Goal: Participate in discussion: Engage in conversation with other users on a specific topic

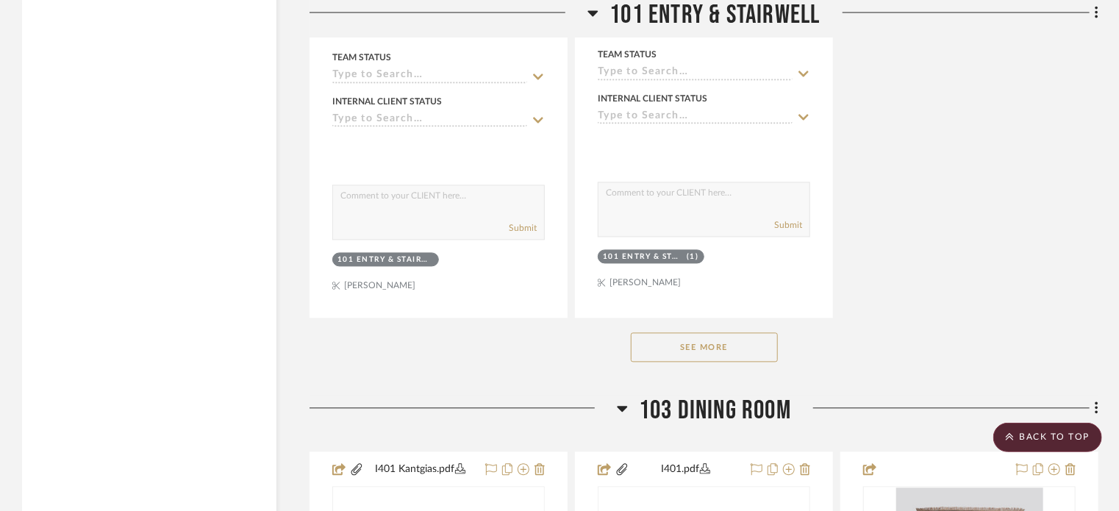
scroll to position [4162, 0]
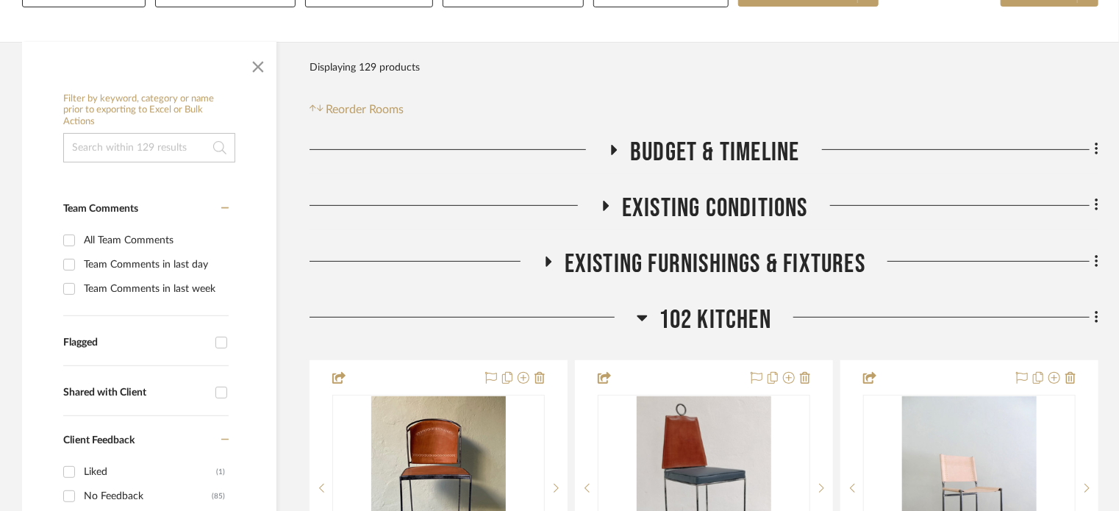
scroll to position [215, 0]
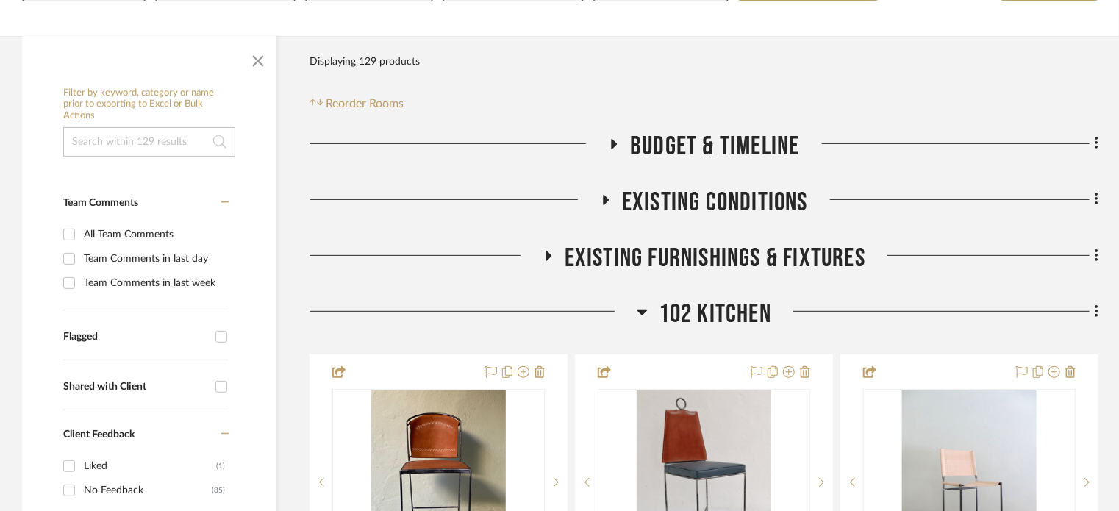
click at [729, 309] on span "102 Kitchen" at bounding box center [715, 314] width 112 height 32
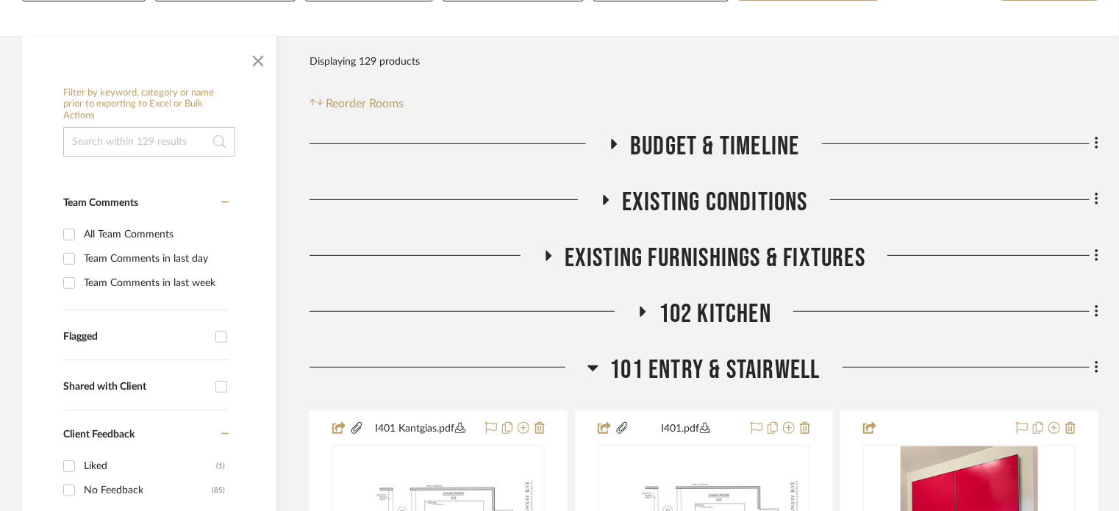
click at [728, 373] on span "101 Entry & Stairwell" at bounding box center [714, 370] width 210 height 32
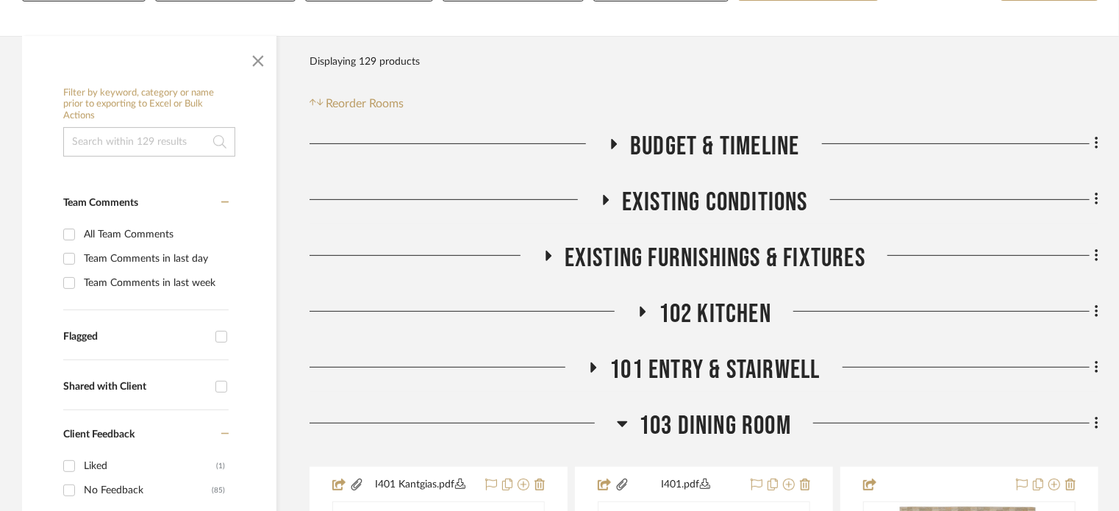
click at [723, 419] on span "103 Dining Room" at bounding box center [715, 426] width 152 height 32
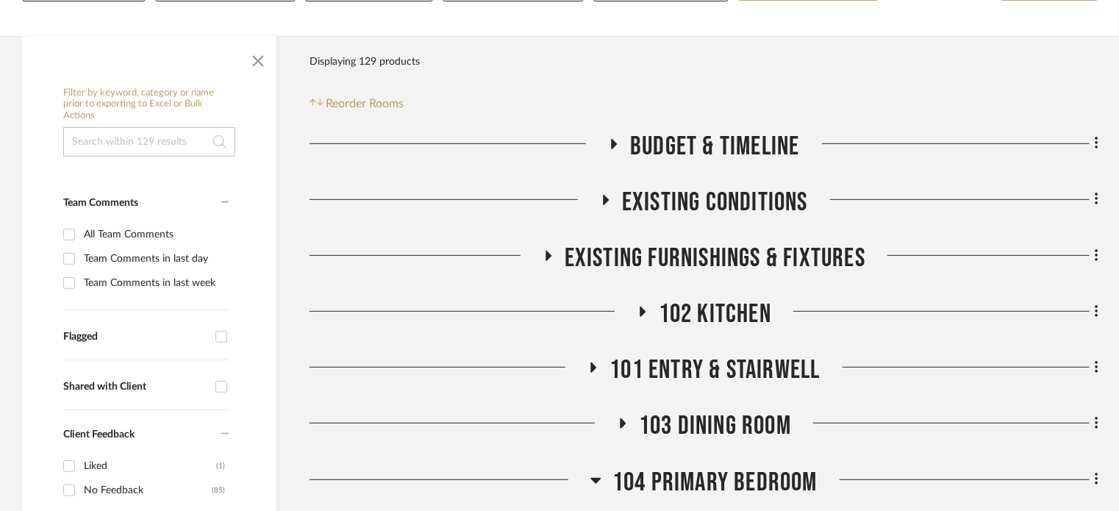
click at [713, 481] on span "104 Primary Bedroom" at bounding box center [714, 483] width 205 height 32
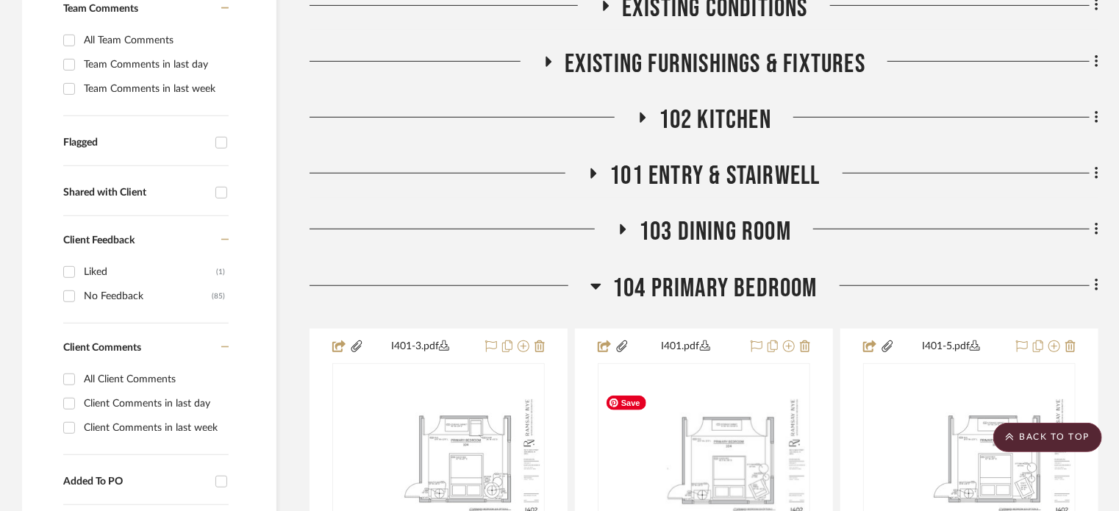
scroll to position [0, 0]
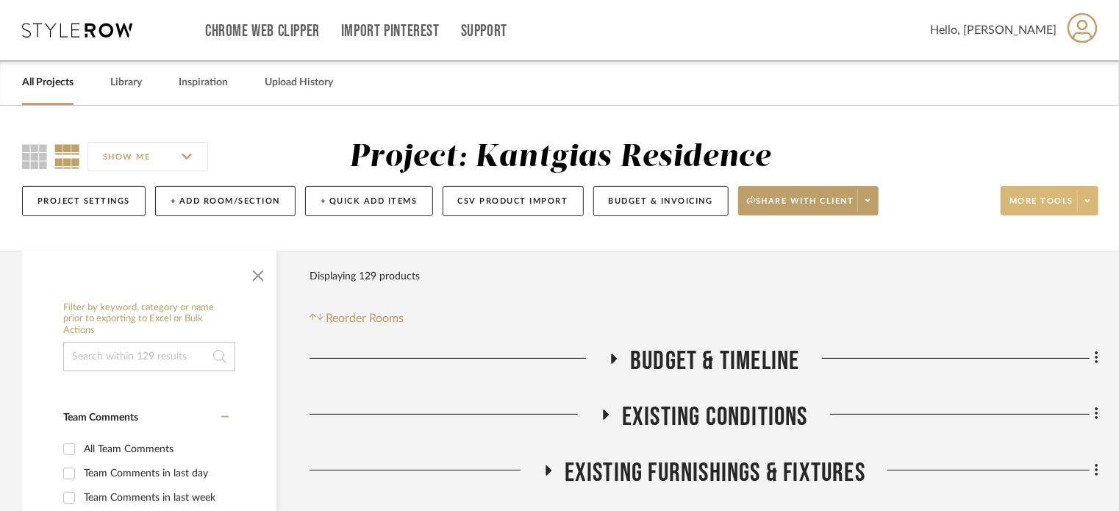
click at [1084, 211] on span at bounding box center [1087, 201] width 21 height 22
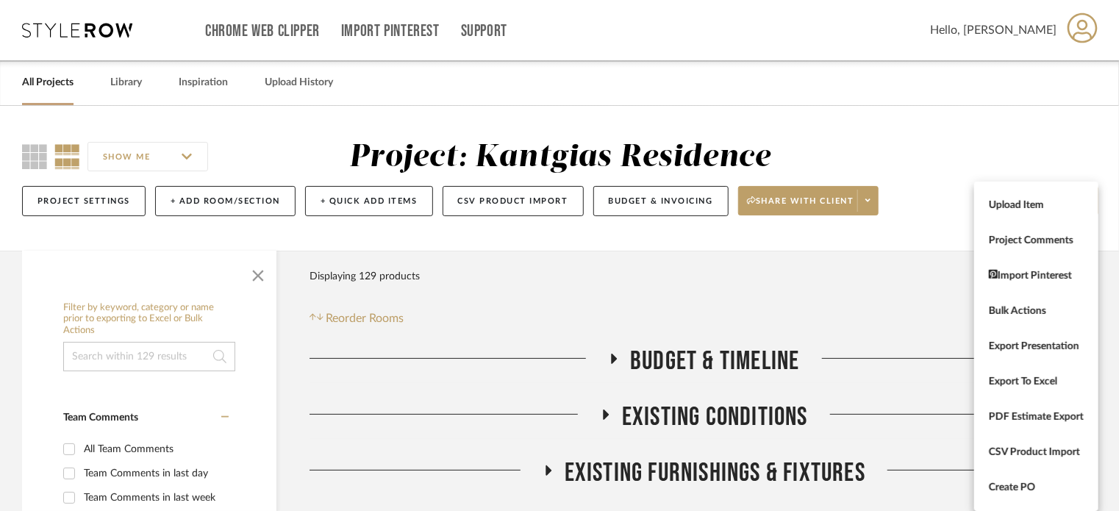
click at [867, 206] on div at bounding box center [559, 255] width 1119 height 511
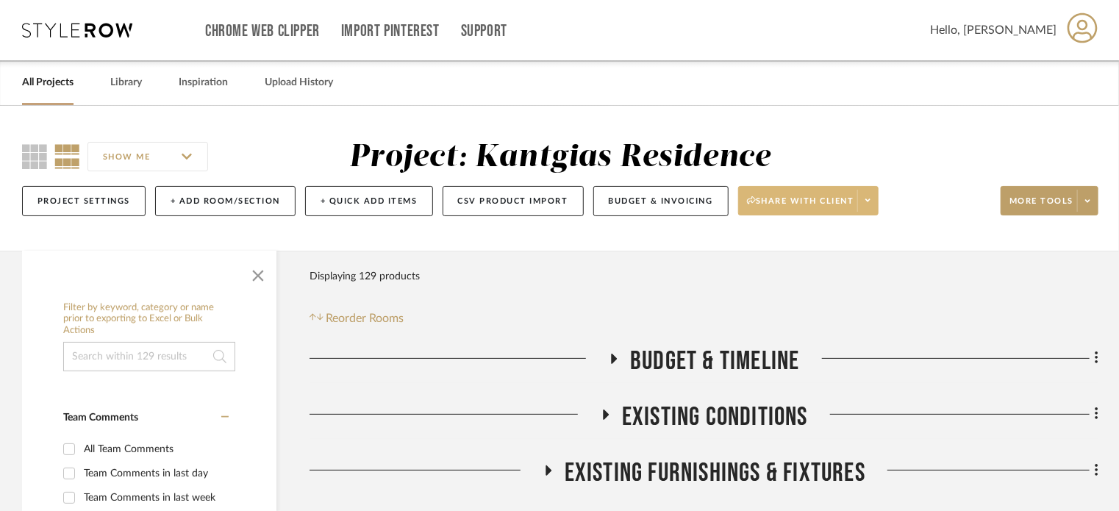
click at [867, 206] on span at bounding box center [867, 201] width 21 height 22
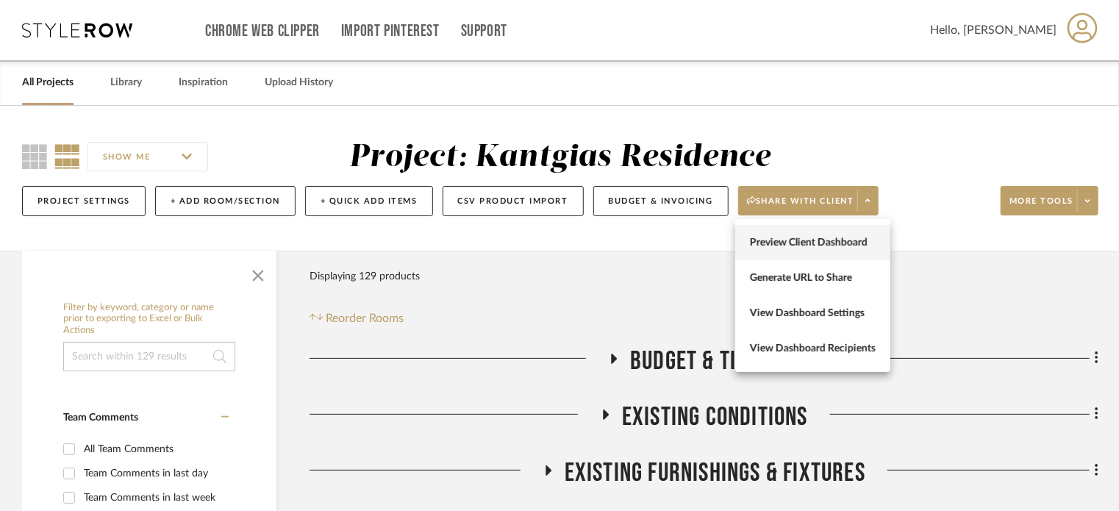
click at [839, 240] on span "Preview Client Dashboard" at bounding box center [813, 243] width 126 height 12
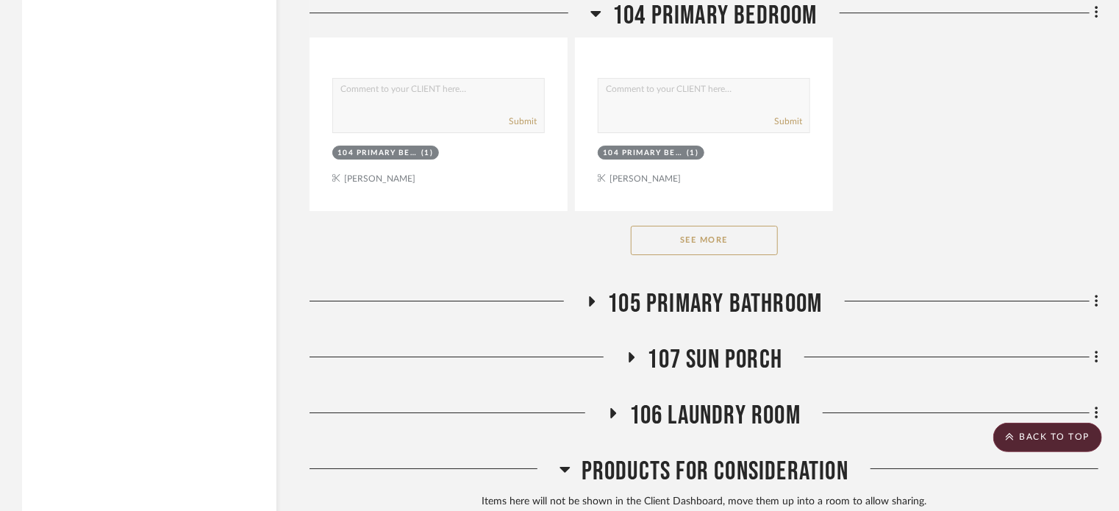
click at [720, 243] on button "See More" at bounding box center [704, 240] width 147 height 29
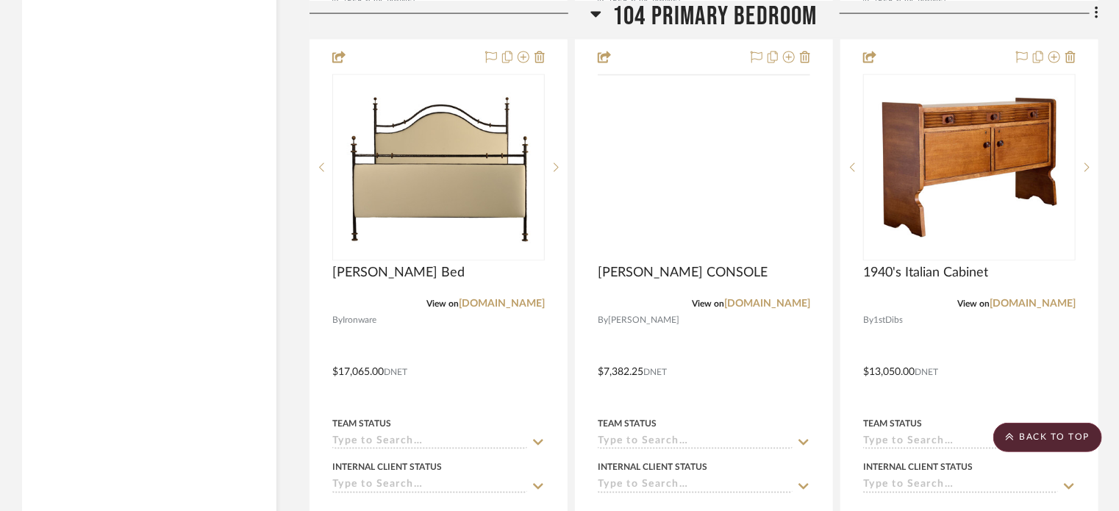
scroll to position [3959, 0]
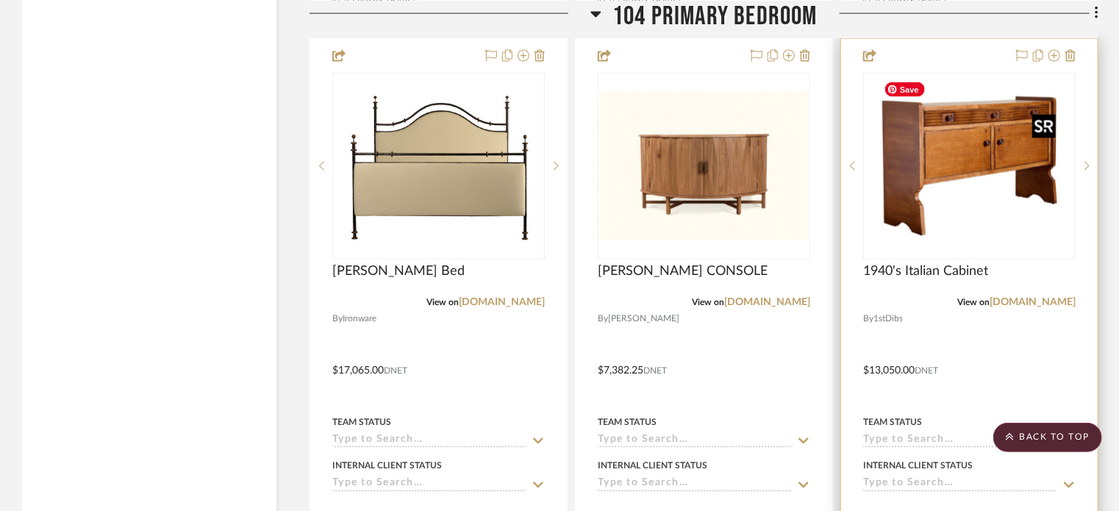
click at [997, 186] on div at bounding box center [969, 166] width 212 height 187
click at [965, 160] on img "0" at bounding box center [970, 166] width 184 height 184
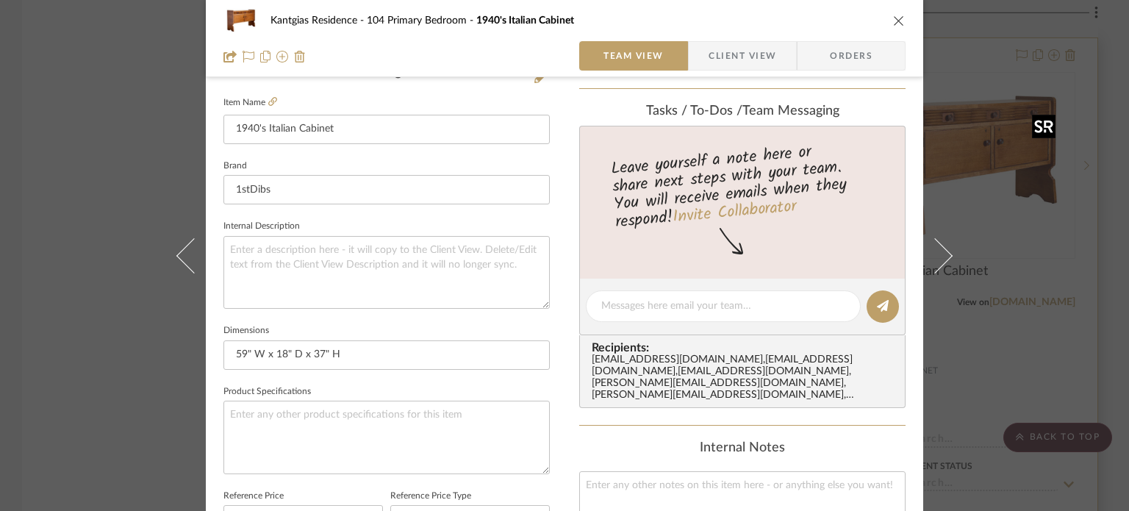
scroll to position [394, 0]
click at [269, 101] on icon at bounding box center [272, 101] width 9 height 9
click at [893, 24] on icon "close" at bounding box center [899, 21] width 12 height 12
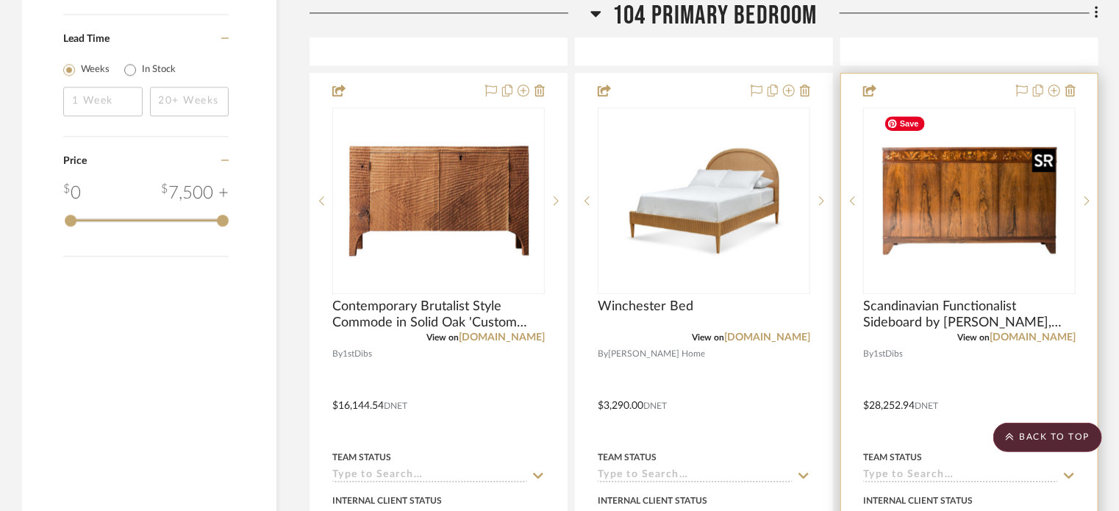
scroll to position [1971, 0]
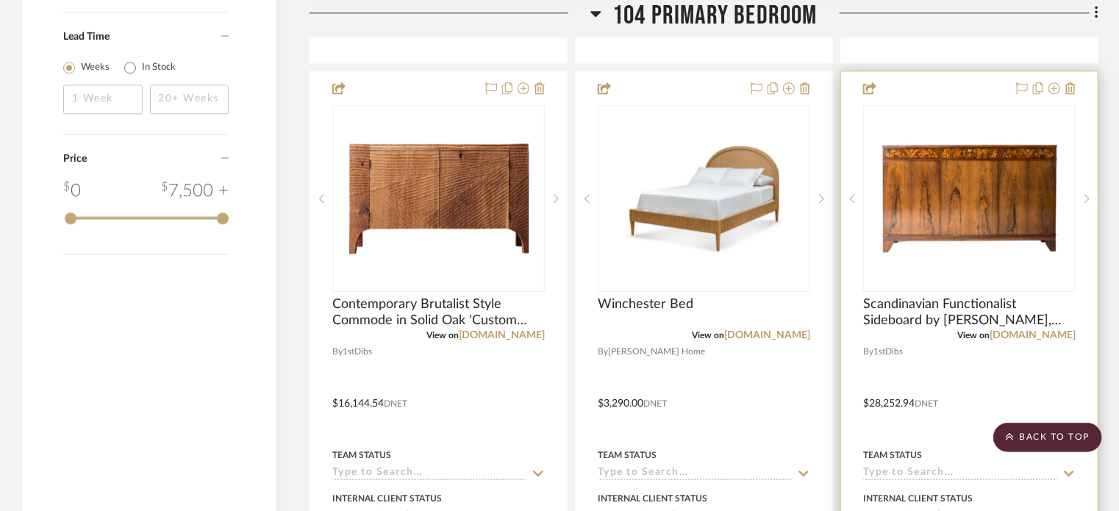
click at [1045, 340] on div "View on 1stdibs.com" at bounding box center [969, 335] width 212 height 13
click at [1047, 330] on link "1stdibs.com" at bounding box center [1032, 335] width 86 height 10
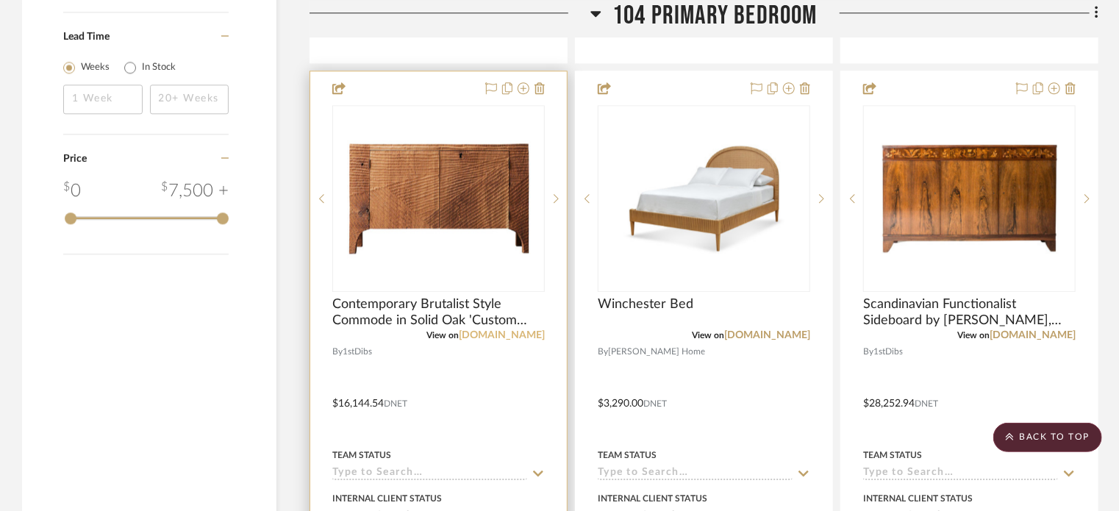
click at [506, 333] on link "1stdibs.com" at bounding box center [502, 335] width 86 height 10
click at [436, 220] on img "0" at bounding box center [439, 199] width 184 height 184
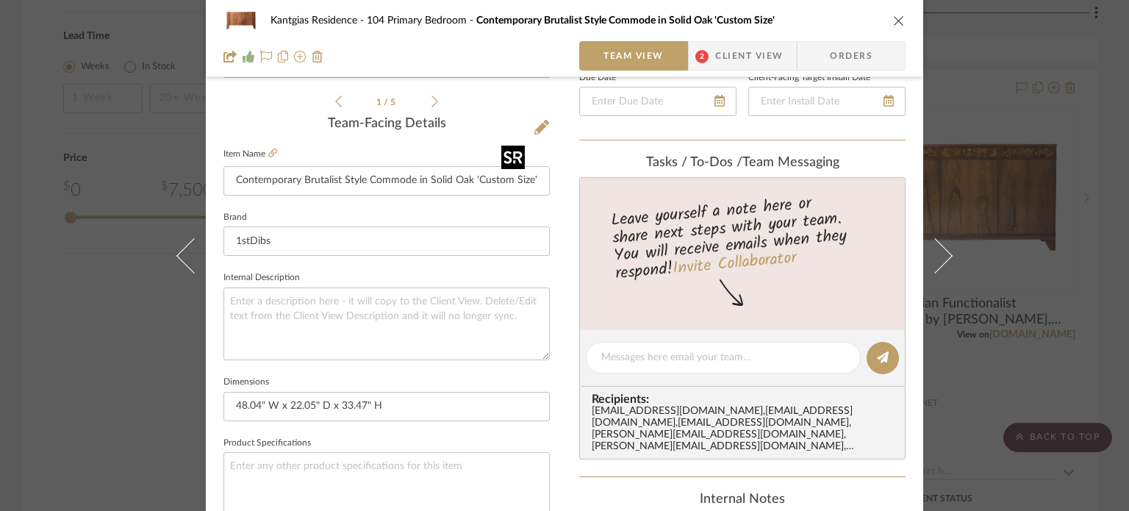
scroll to position [348, 0]
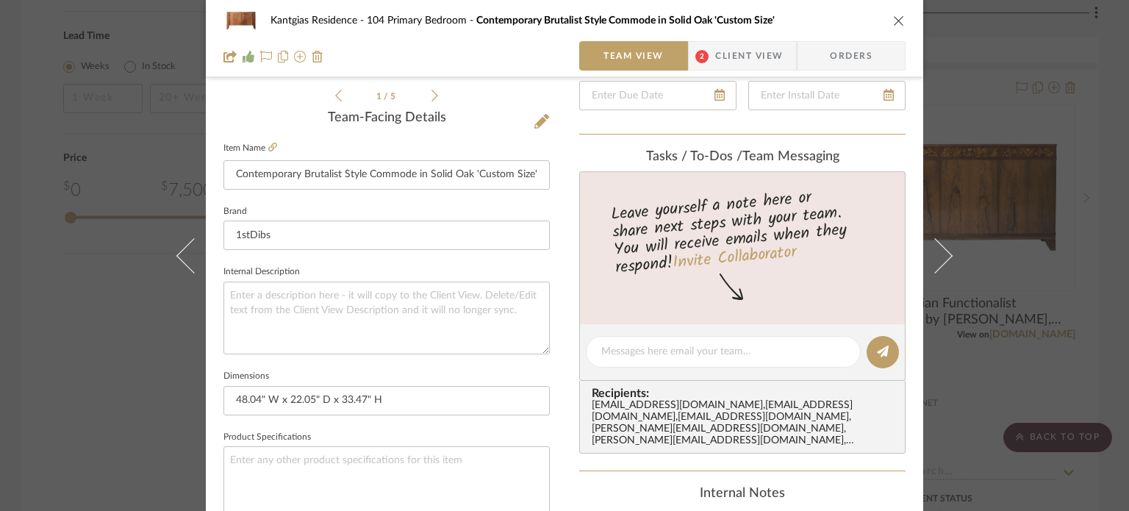
click at [893, 18] on icon "close" at bounding box center [899, 21] width 12 height 12
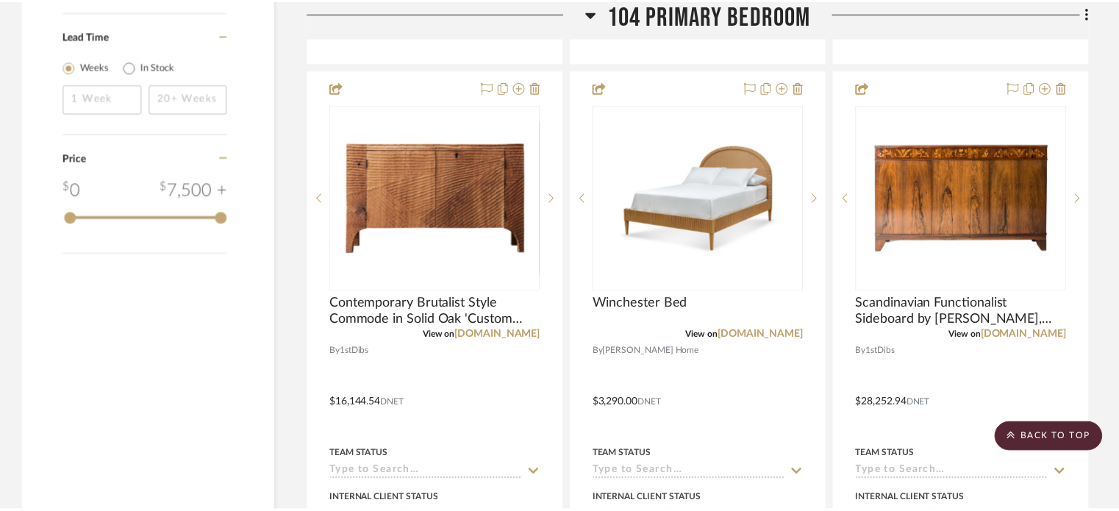
scroll to position [1971, 0]
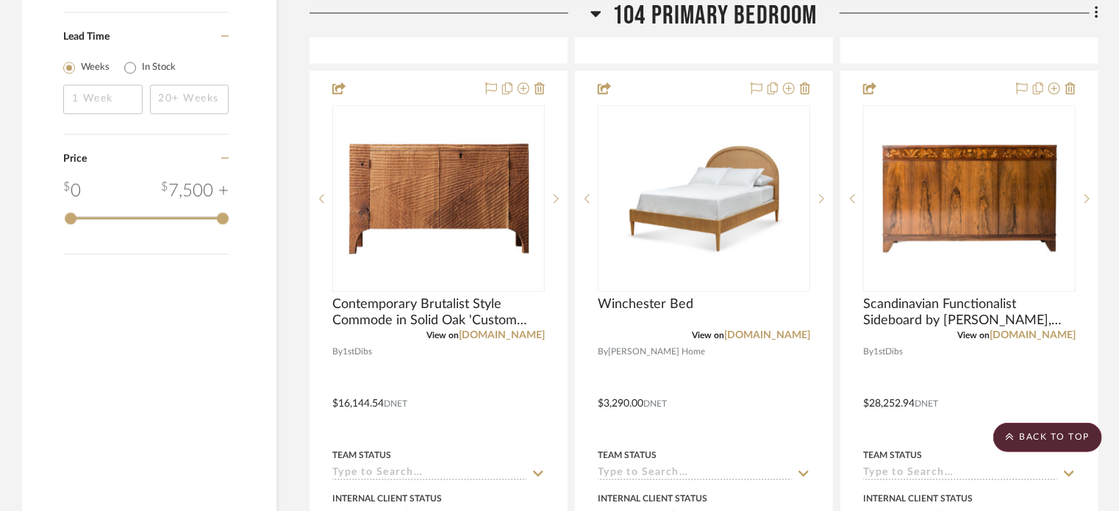
click at [686, 18] on span "104 Primary Bedroom" at bounding box center [714, 16] width 205 height 32
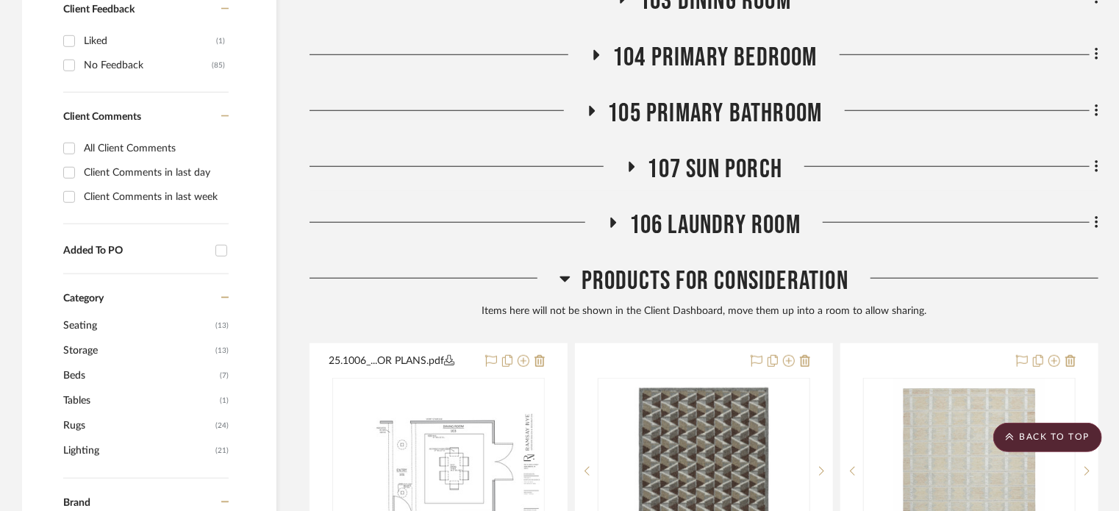
scroll to position [523, 0]
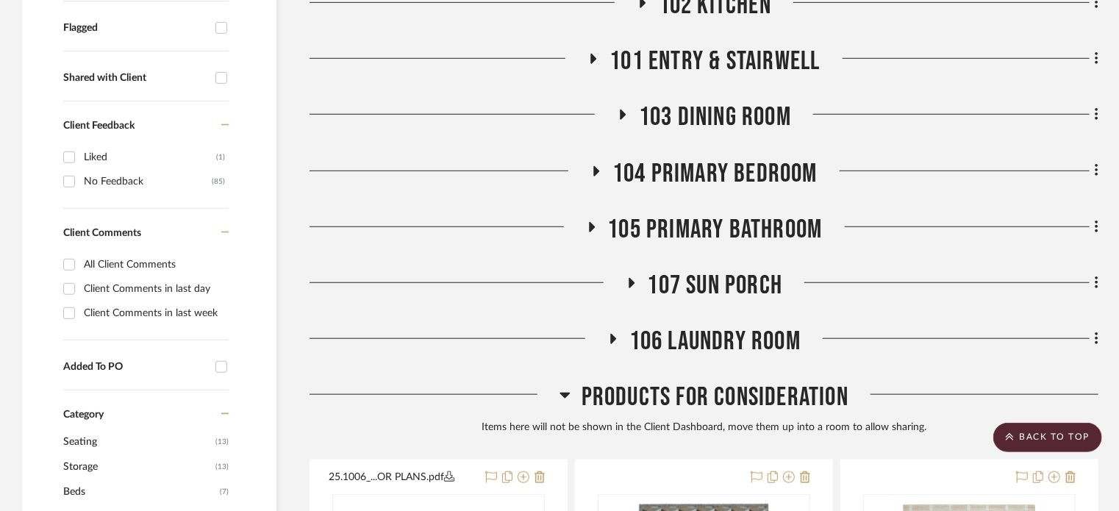
click at [702, 112] on span "103 Dining Room" at bounding box center [715, 117] width 152 height 32
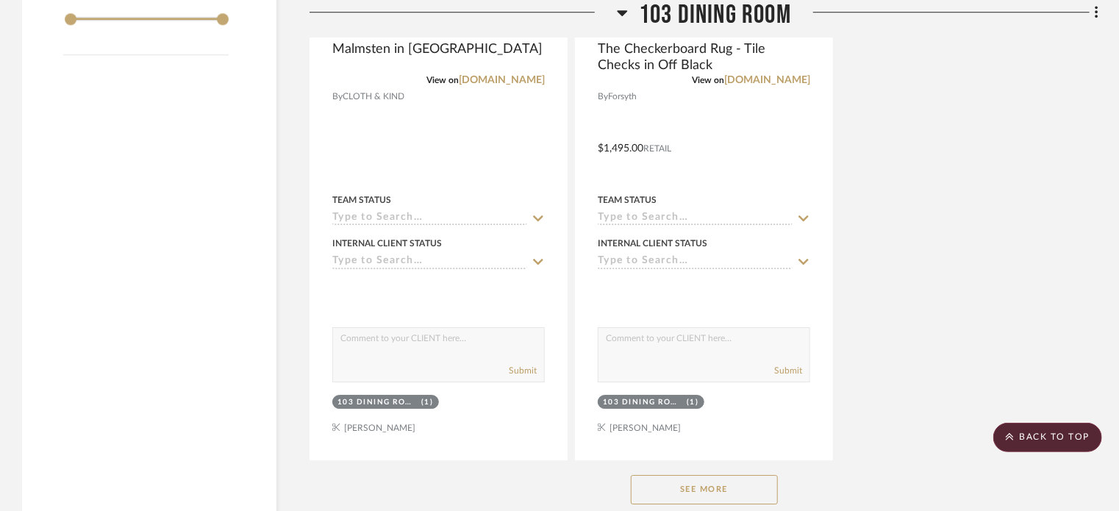
scroll to position [2172, 0]
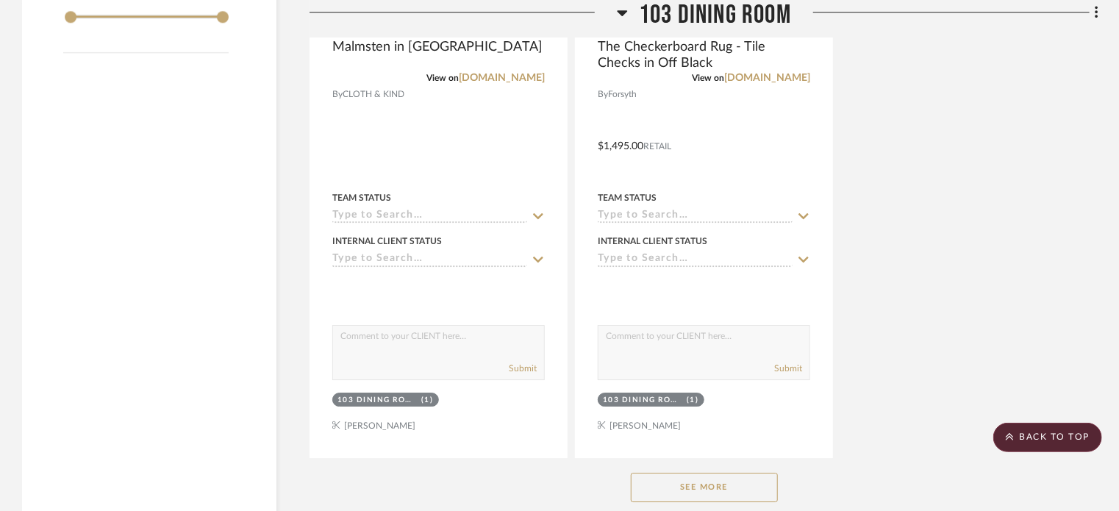
click at [709, 479] on button "See More" at bounding box center [704, 487] width 147 height 29
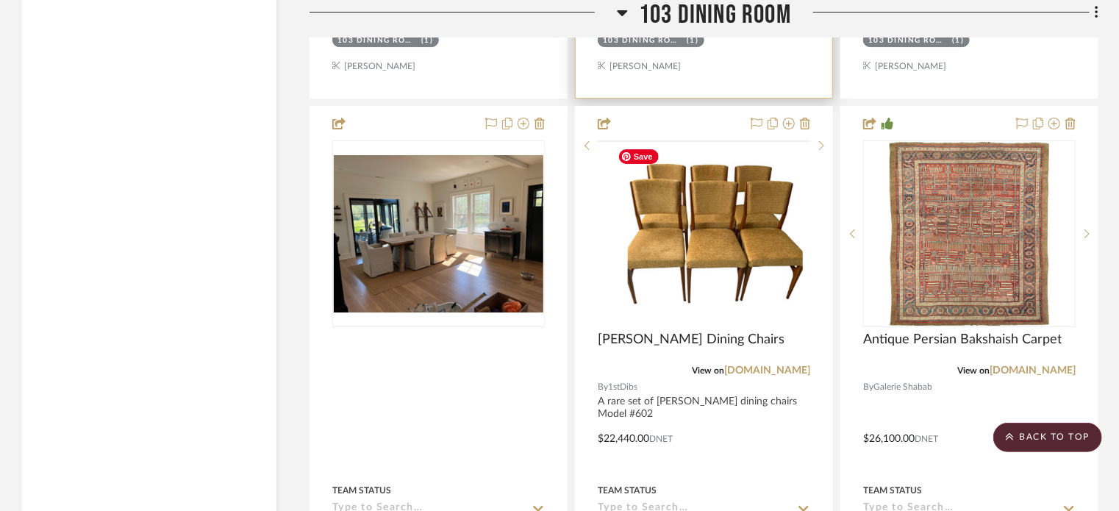
scroll to position [2619, 0]
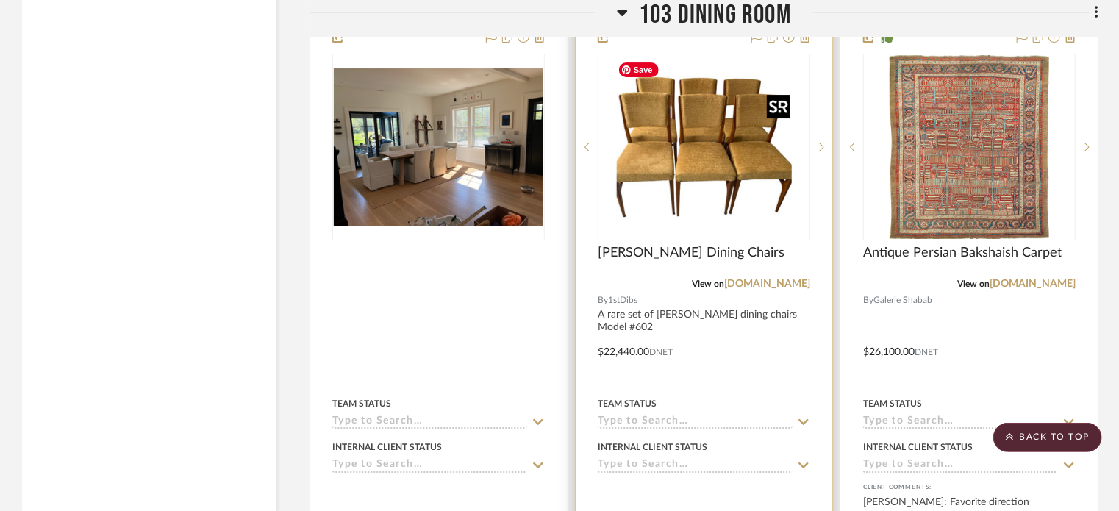
click at [721, 176] on img "0" at bounding box center [704, 147] width 184 height 184
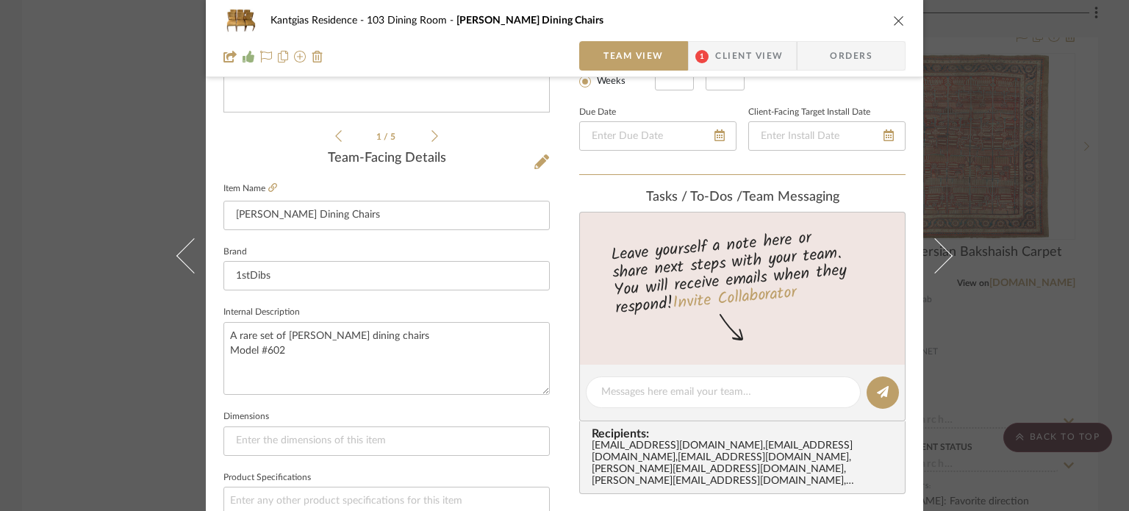
scroll to position [309, 0]
click at [268, 185] on icon at bounding box center [272, 186] width 9 height 9
click at [893, 24] on icon "close" at bounding box center [899, 21] width 12 height 12
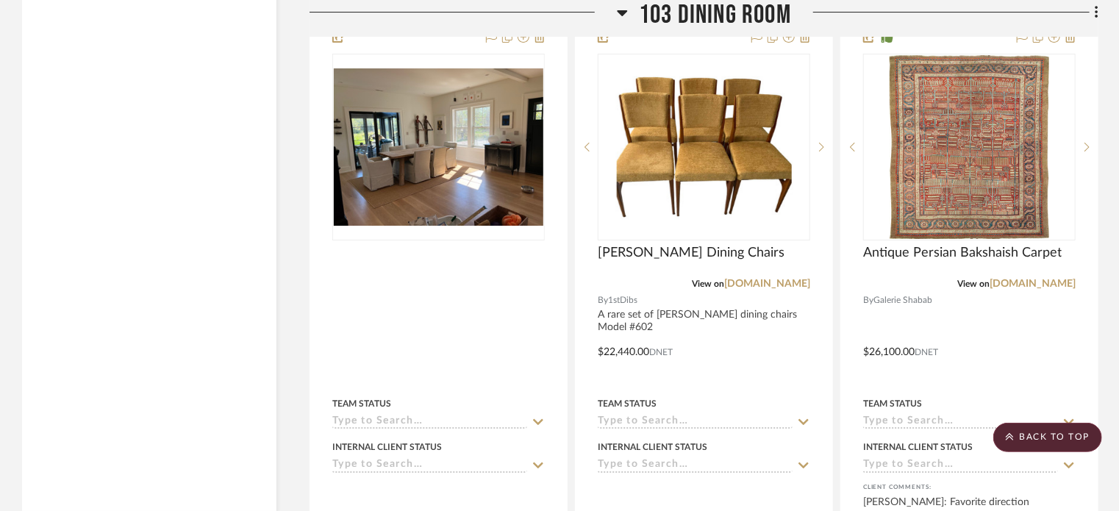
click at [754, 24] on span "103 Dining Room" at bounding box center [715, 16] width 152 height 32
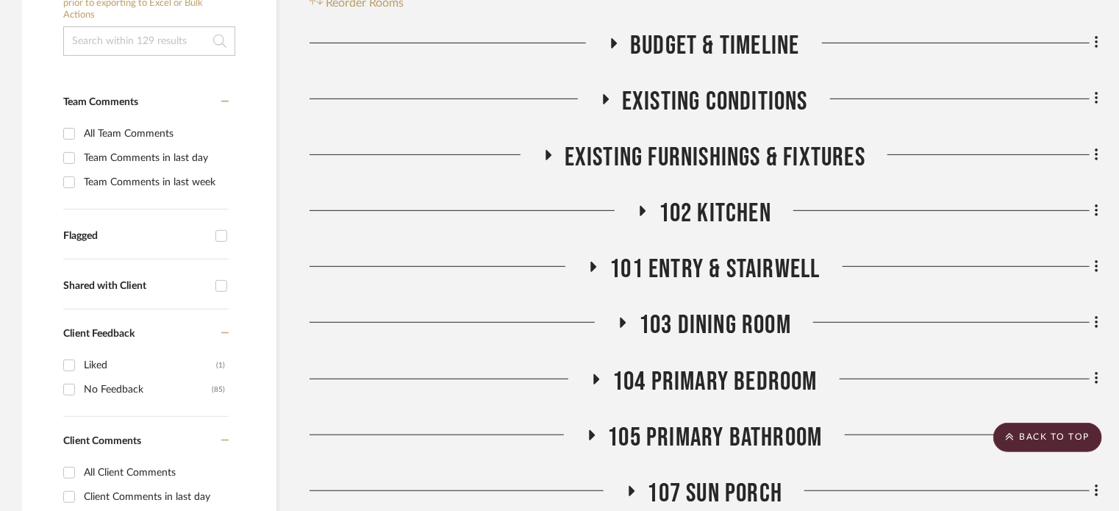
scroll to position [144, 0]
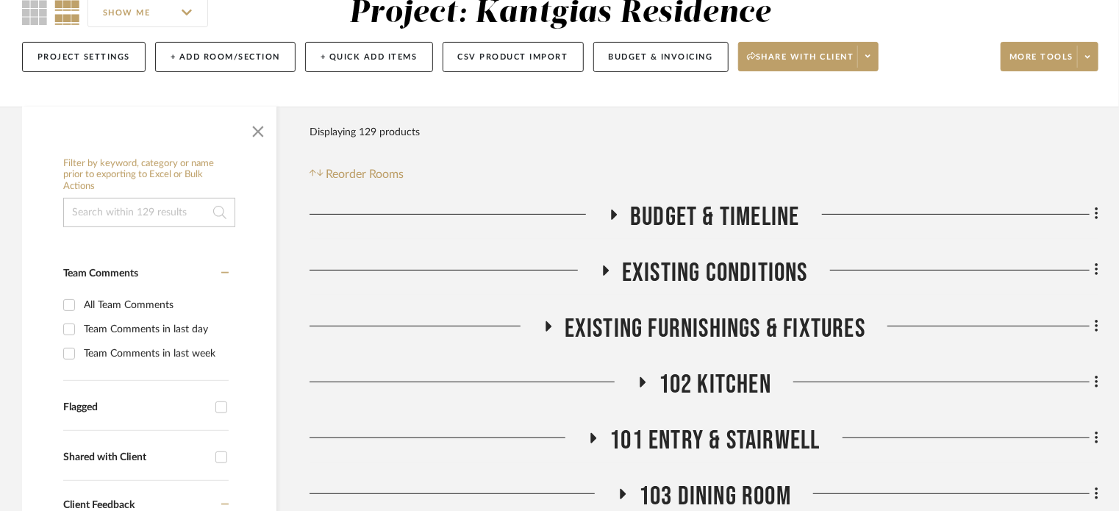
click at [743, 379] on span "102 Kitchen" at bounding box center [715, 385] width 112 height 32
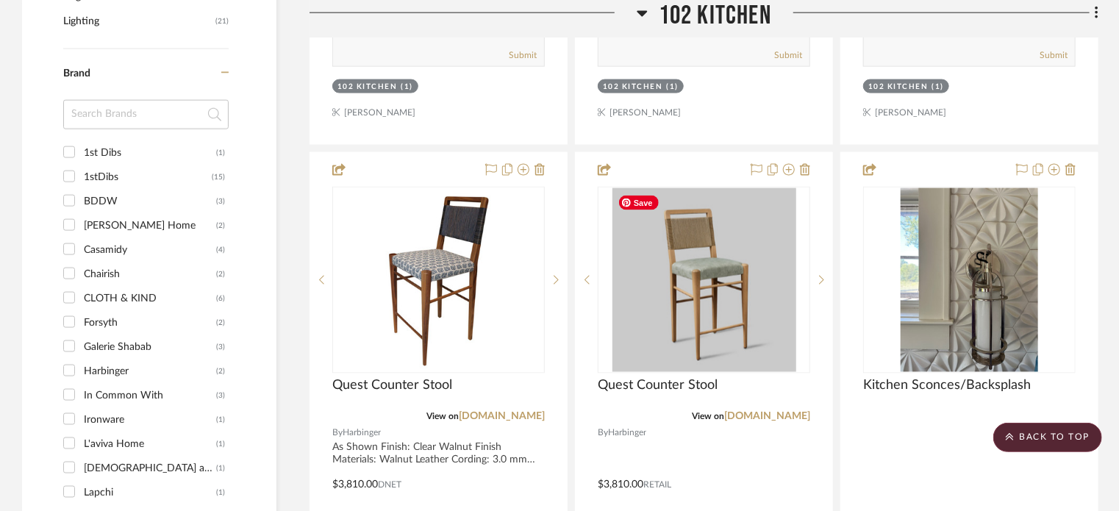
scroll to position [1072, 0]
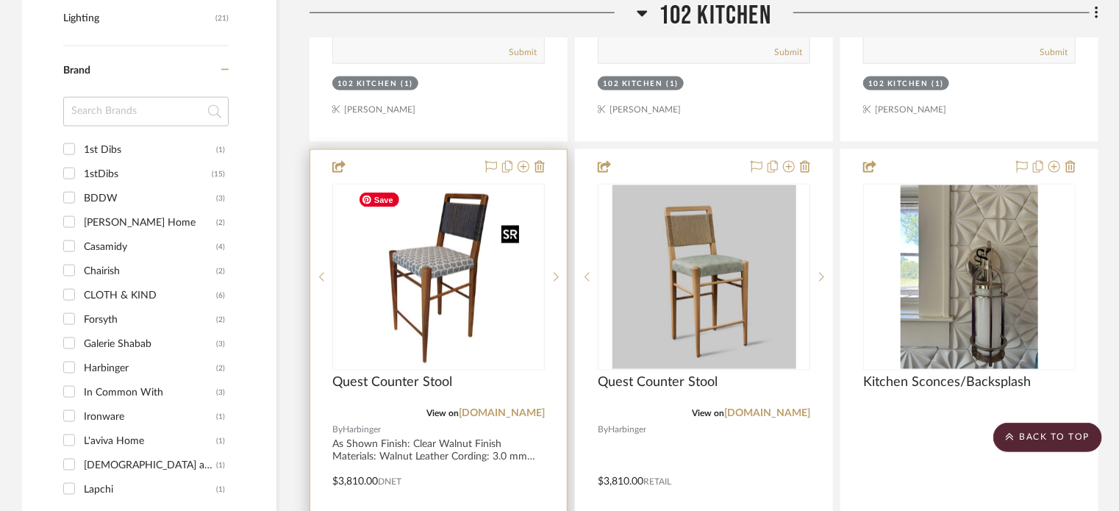
click at [0, 0] on img at bounding box center [0, 0] width 0 height 0
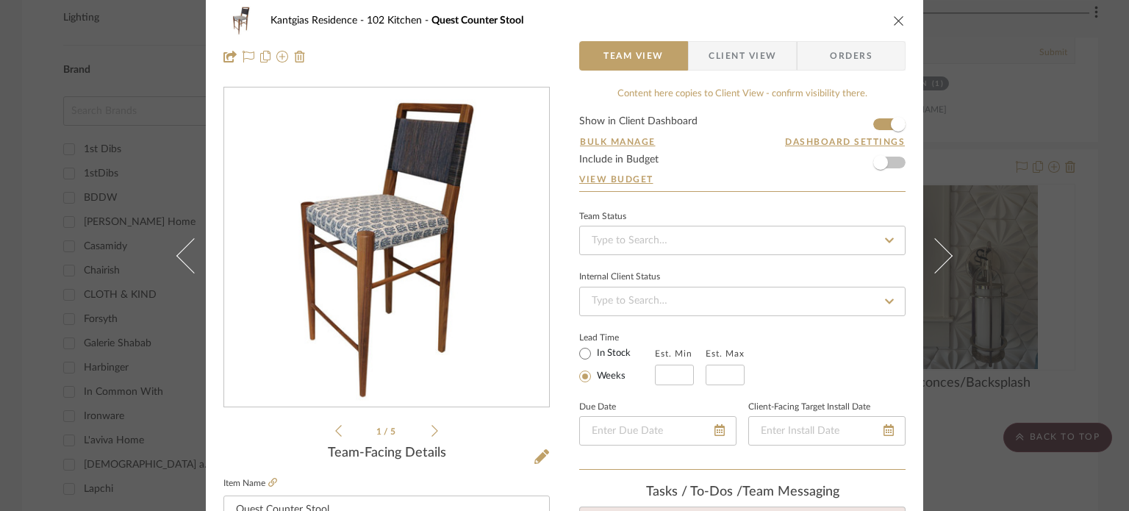
scroll to position [0, 0]
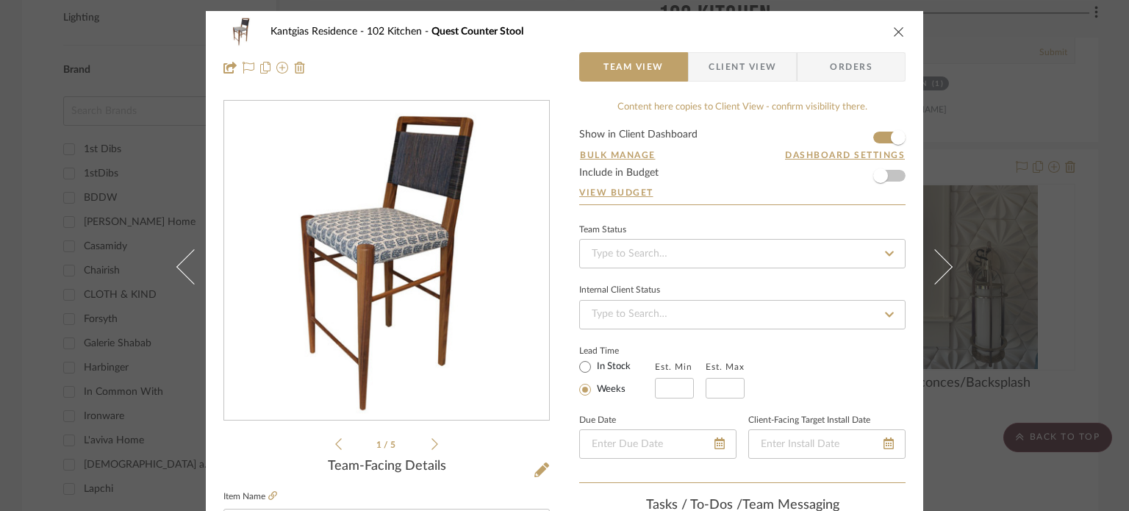
click at [892, 39] on div "Kantgias Residence 102 Kitchen Quest Counter Stool" at bounding box center [564, 31] width 682 height 29
click at [896, 29] on icon "close" at bounding box center [899, 32] width 12 height 12
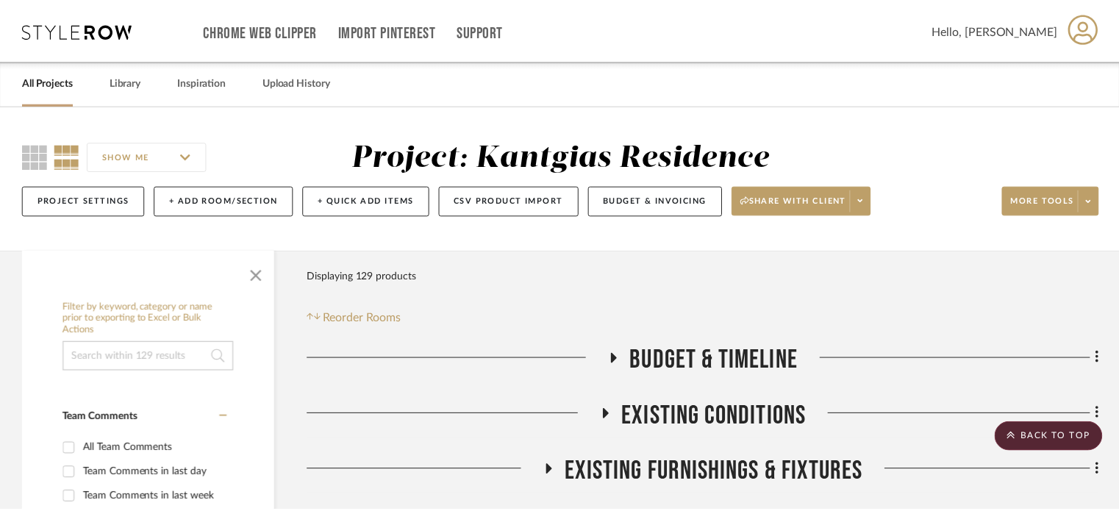
scroll to position [1072, 0]
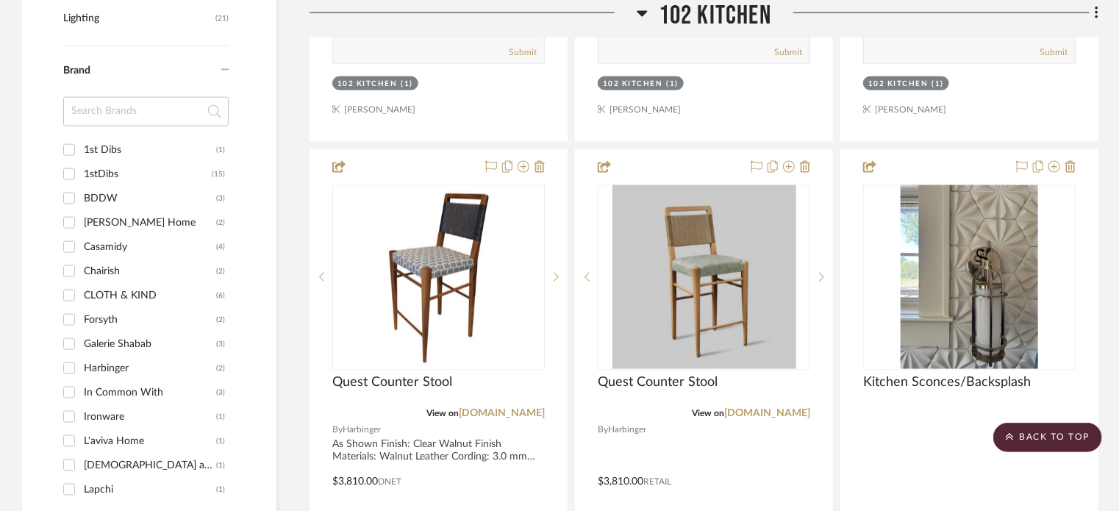
click at [726, 12] on span "102 Kitchen" at bounding box center [715, 16] width 112 height 32
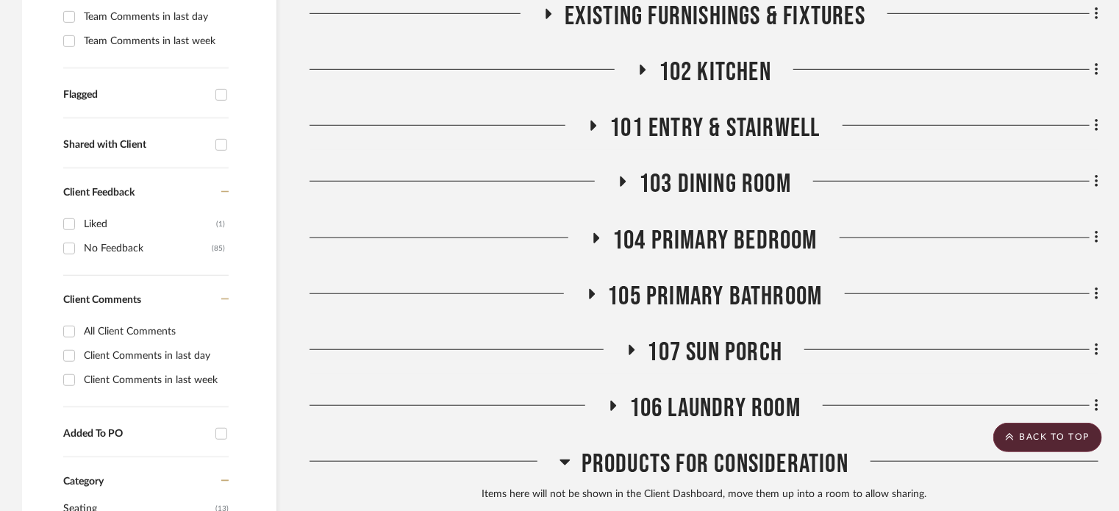
scroll to position [457, 0]
click at [697, 123] on span "101 Entry & Stairwell" at bounding box center [714, 128] width 210 height 32
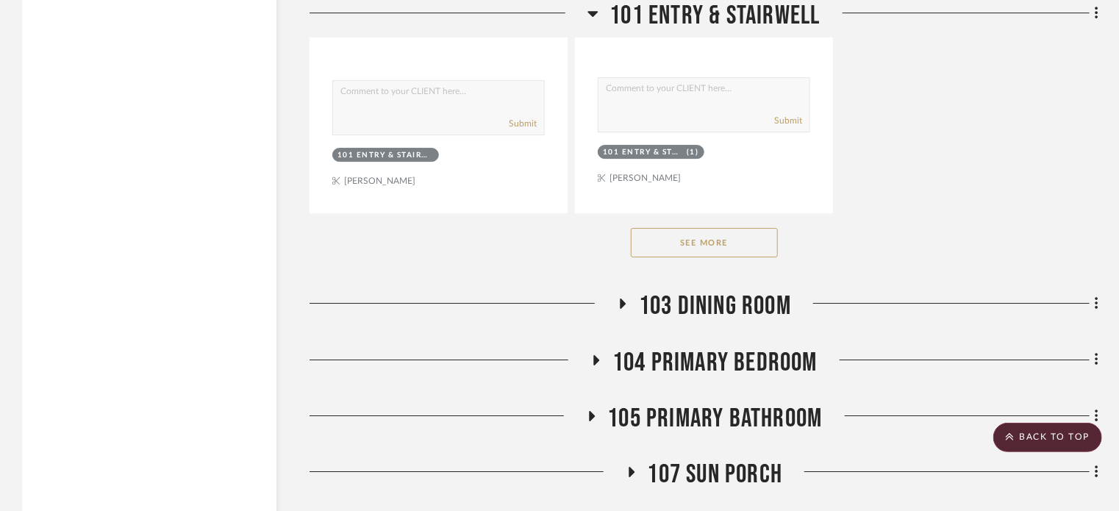
scroll to position [2417, 0]
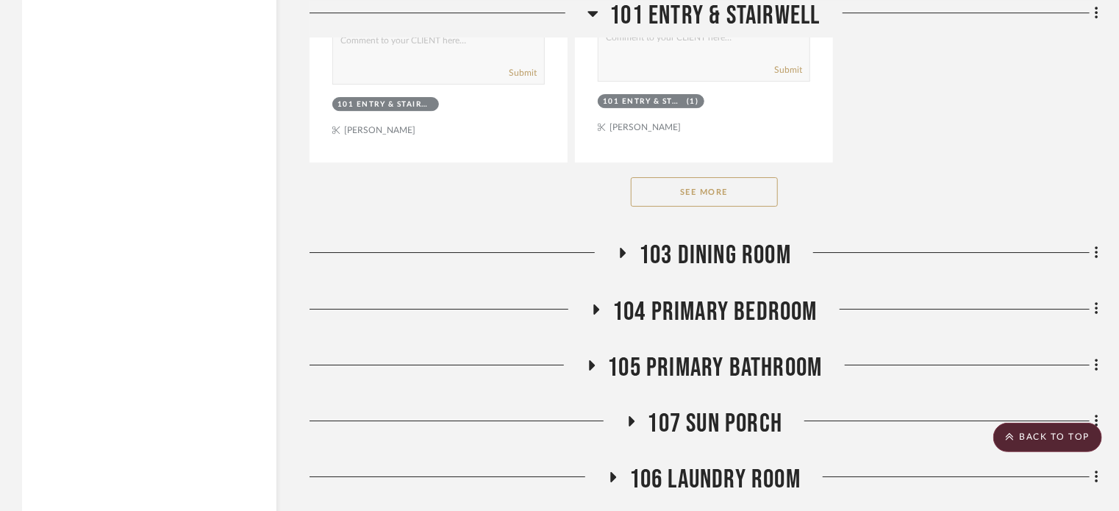
click at [706, 198] on button "See More" at bounding box center [704, 191] width 147 height 29
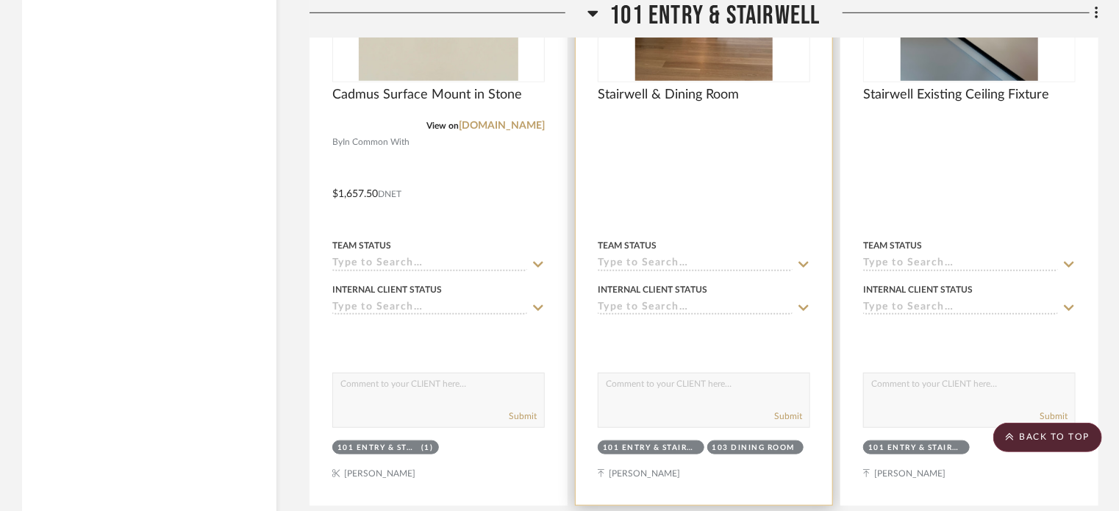
scroll to position [3383, 0]
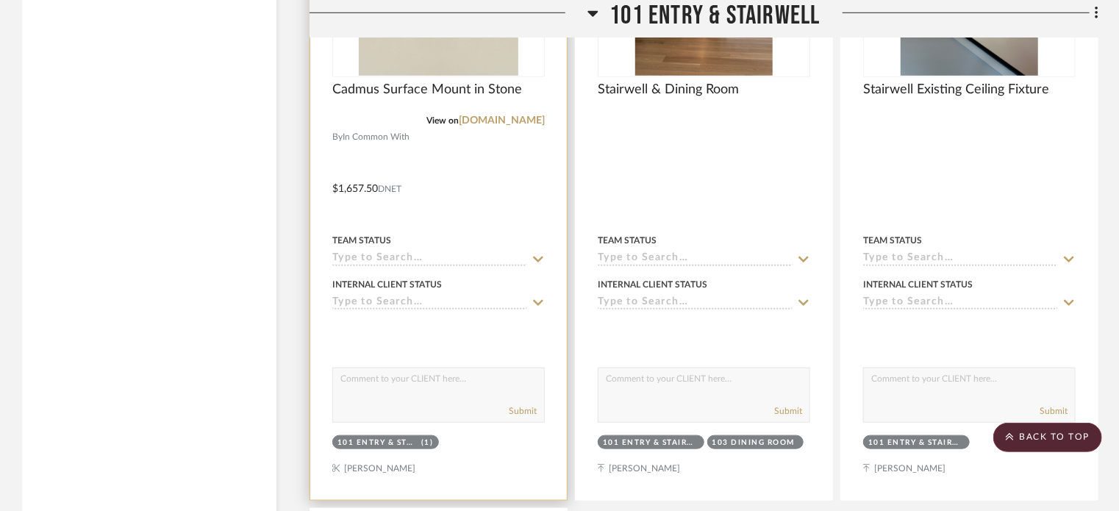
click at [432, 384] on textarea at bounding box center [438, 382] width 211 height 28
type textarea ";"
type textarea "Likes this one, find photo with it on"
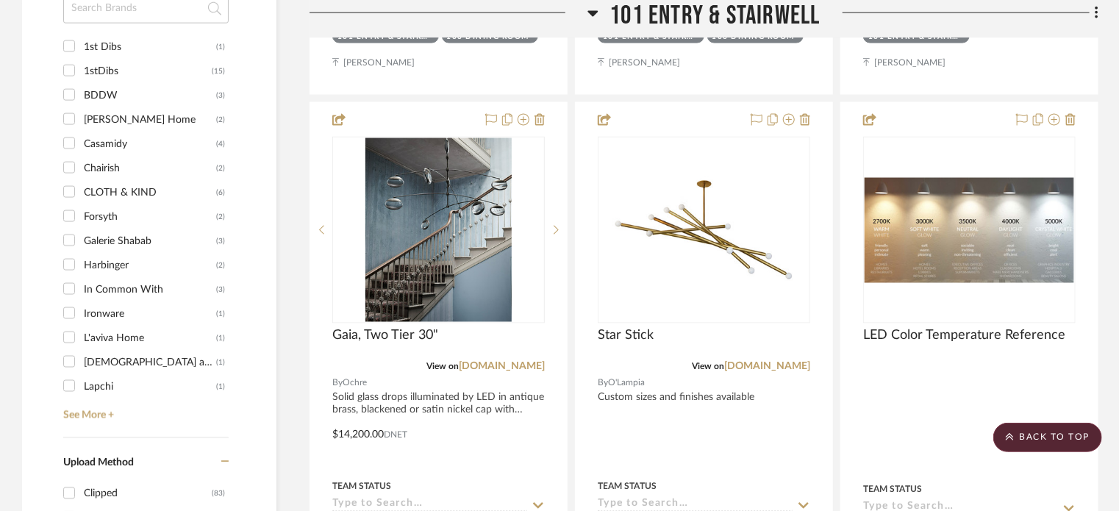
scroll to position [1112, 0]
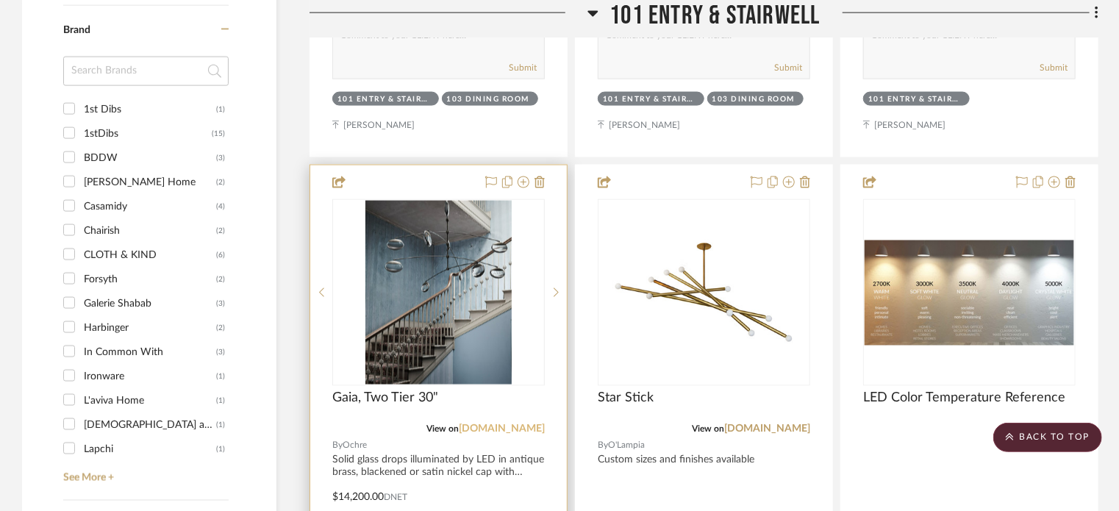
click at [529, 430] on link "ochre.net" at bounding box center [502, 429] width 86 height 10
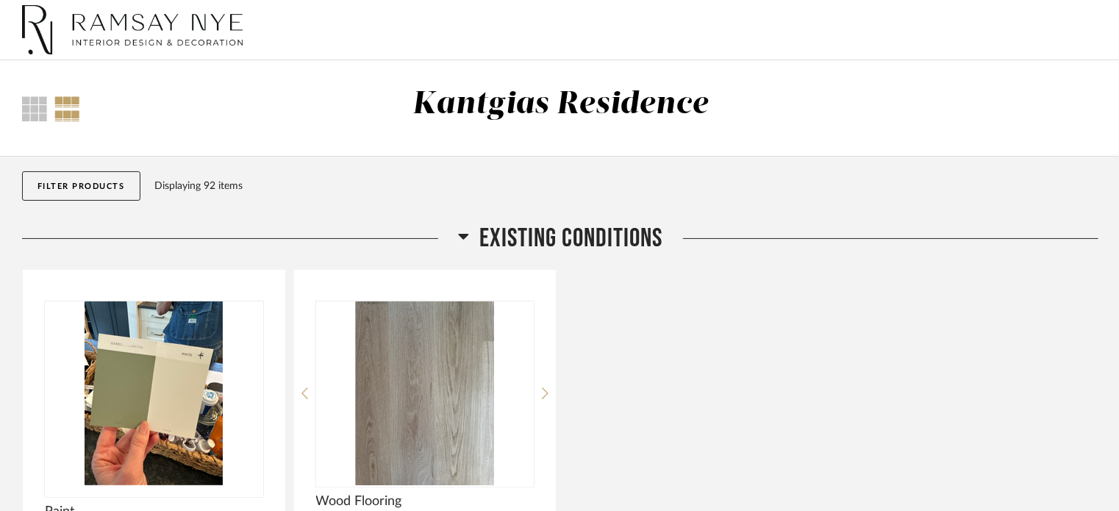
click at [529, 226] on span "Existing Conditions" at bounding box center [571, 239] width 183 height 32
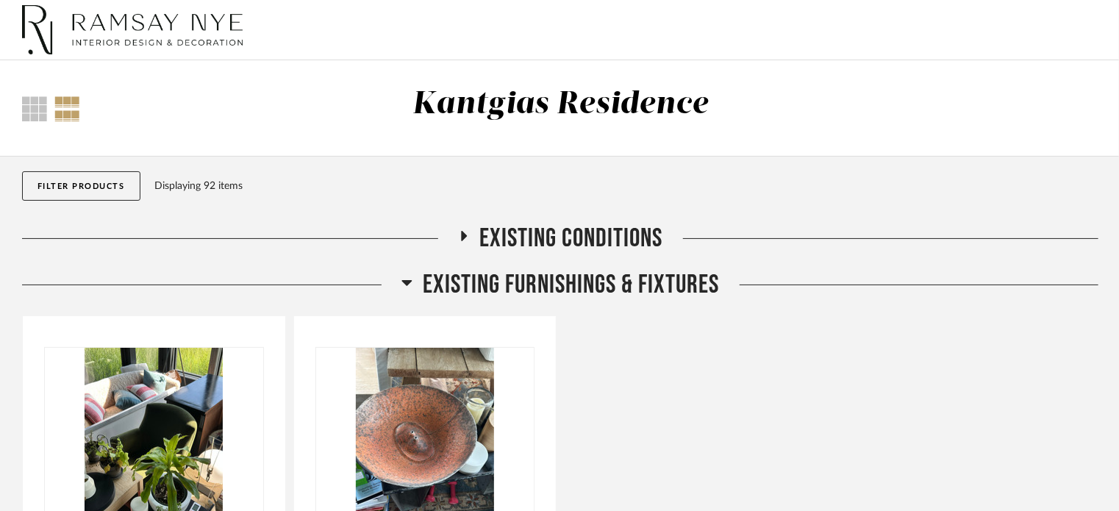
click at [534, 288] on span "Existing Furnishings & Fixtures" at bounding box center [571, 285] width 296 height 32
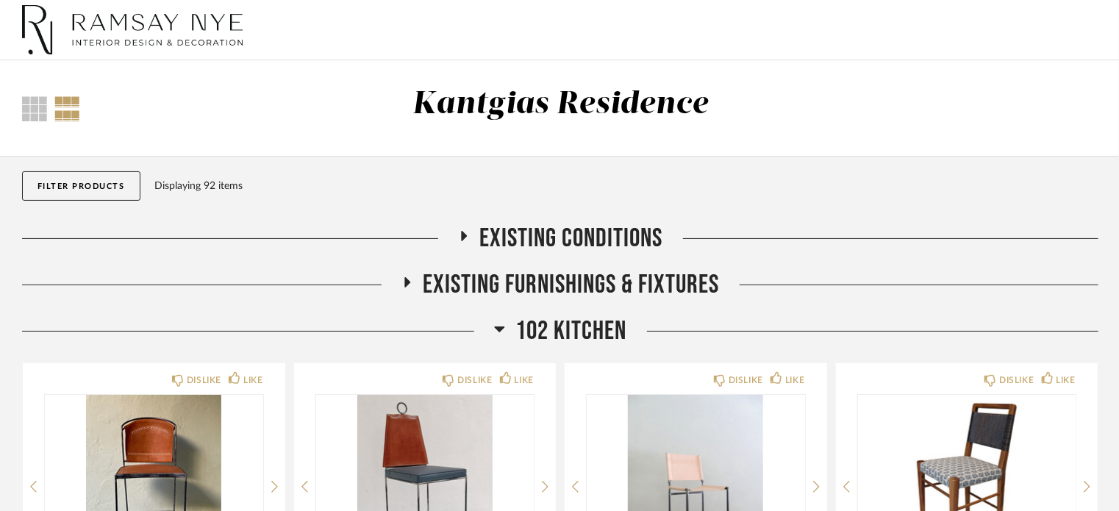
click at [530, 346] on span "102 Kitchen" at bounding box center [571, 331] width 111 height 32
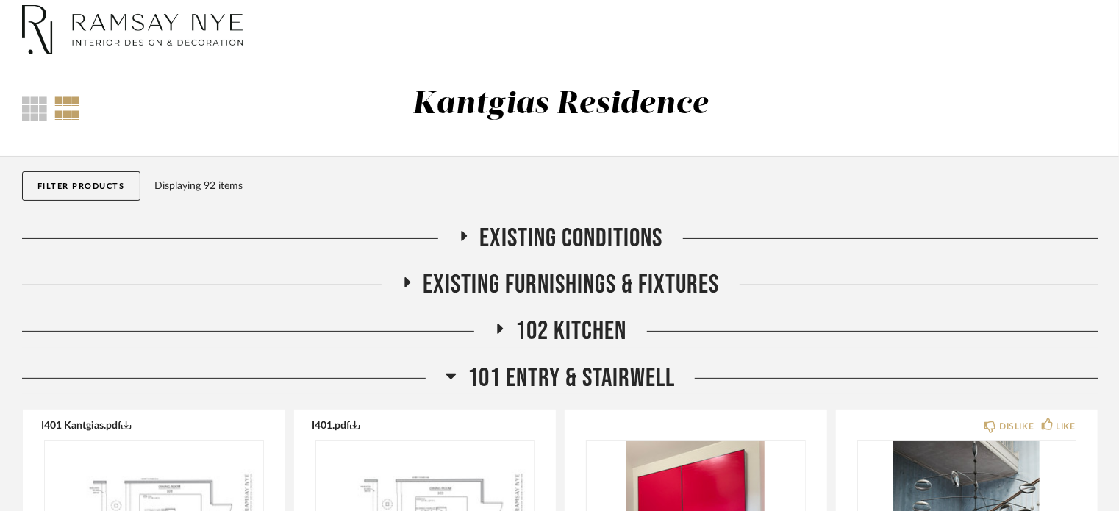
click at [538, 379] on span "101 Entry & Stairwell" at bounding box center [571, 378] width 207 height 32
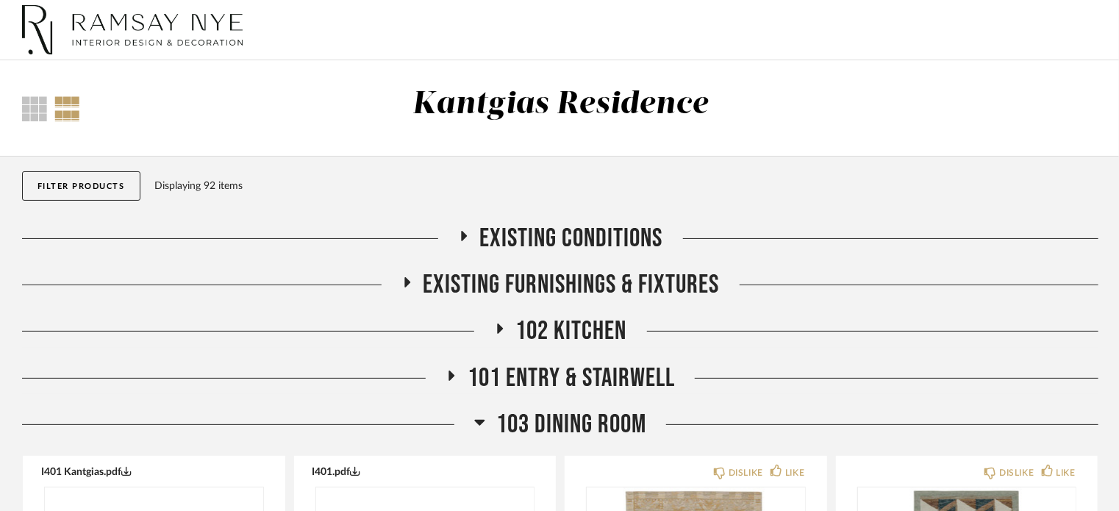
click at [540, 421] on span "103 Dining Room" at bounding box center [571, 425] width 150 height 32
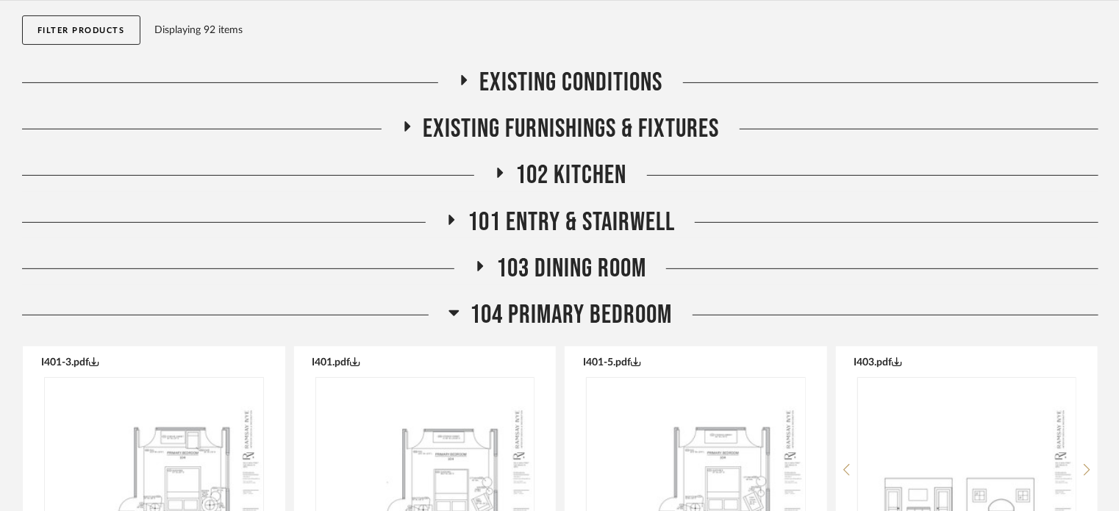
scroll to position [191, 0]
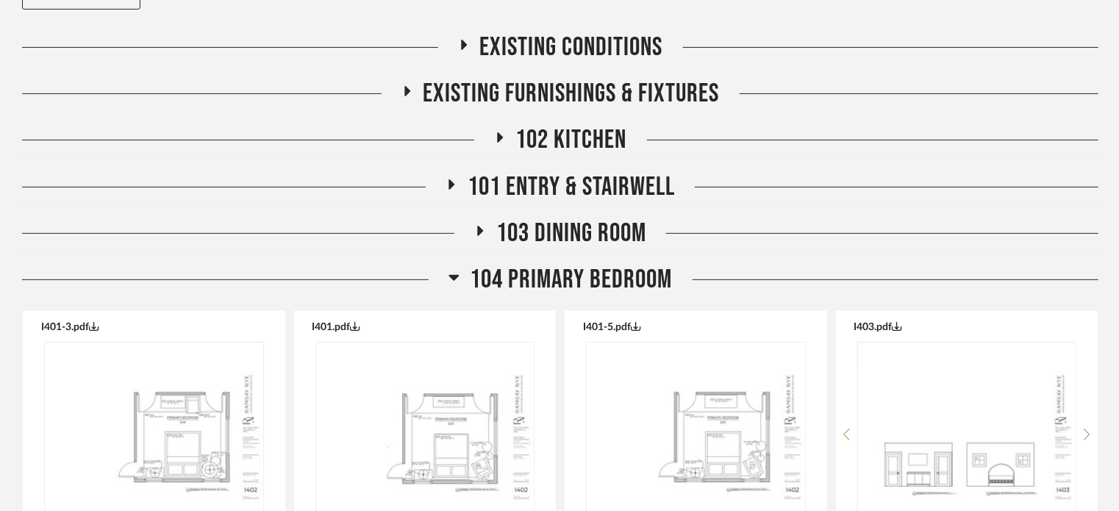
click at [548, 282] on span "104 Primary Bedroom" at bounding box center [571, 280] width 202 height 32
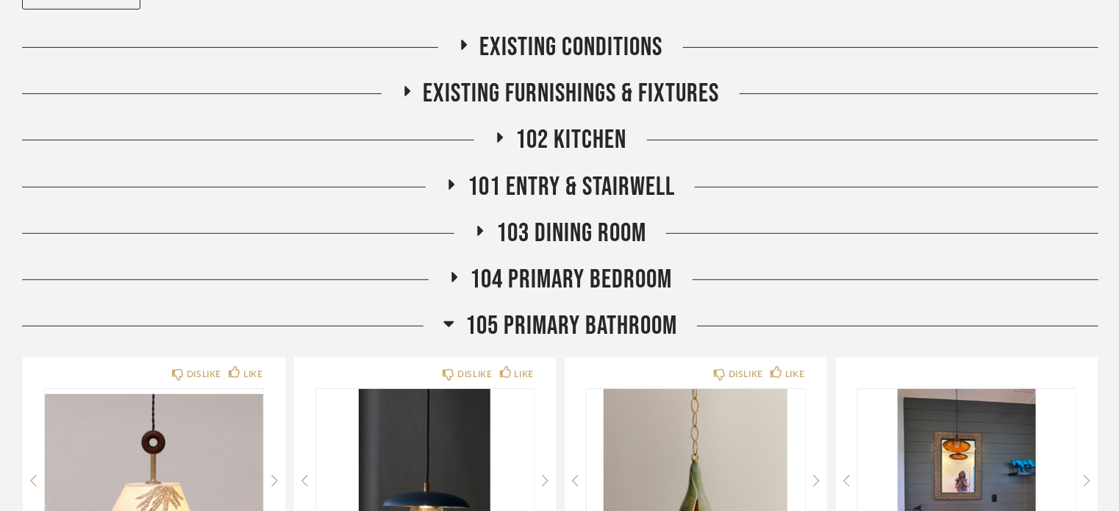
click at [554, 320] on span "105 Primary Bathroom" at bounding box center [571, 326] width 212 height 32
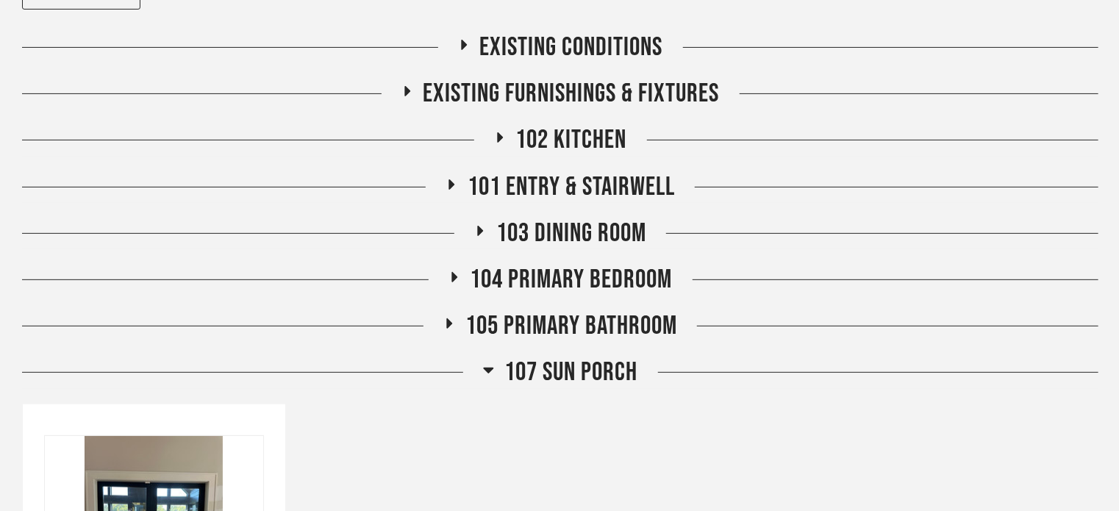
click at [548, 274] on span "104 Primary Bedroom" at bounding box center [571, 280] width 202 height 32
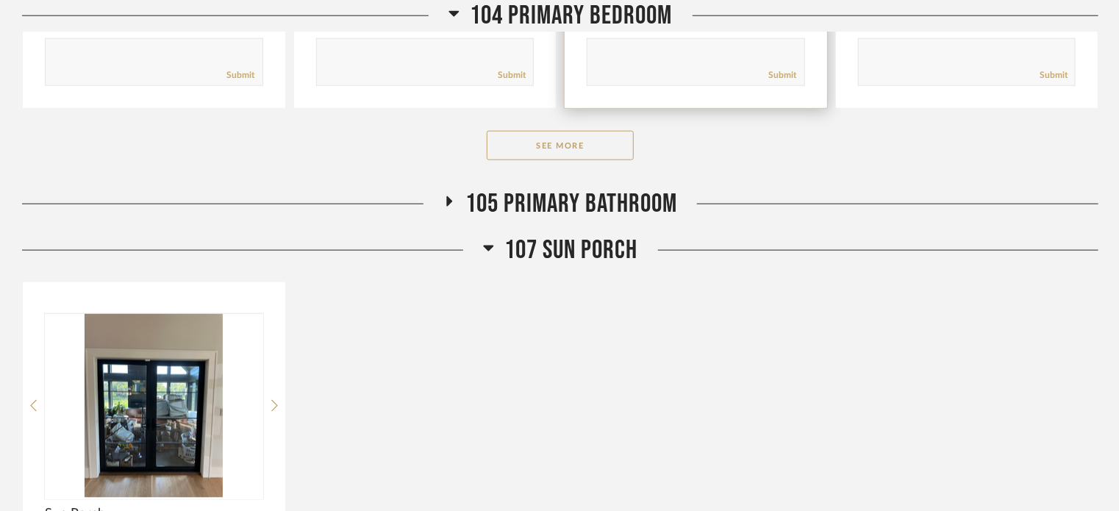
scroll to position [847, 0]
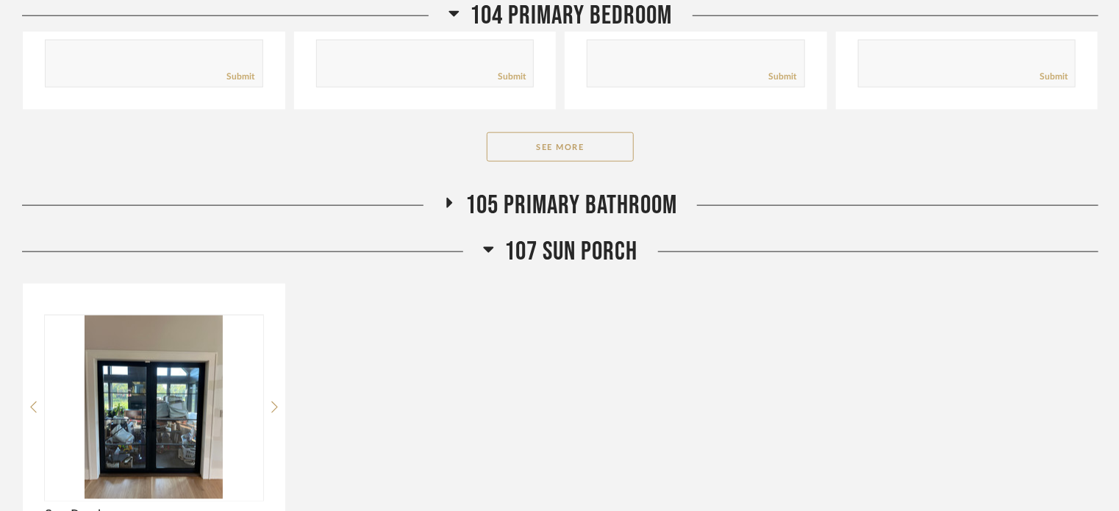
click at [606, 139] on button "See More" at bounding box center [560, 146] width 147 height 29
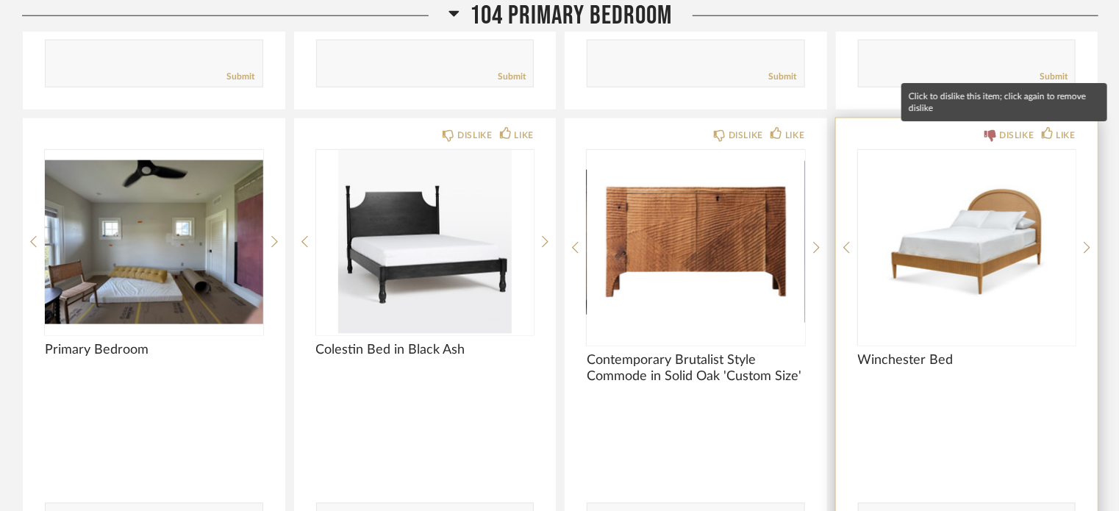
click at [1012, 141] on div "DISLIKE" at bounding box center [1016, 135] width 35 height 15
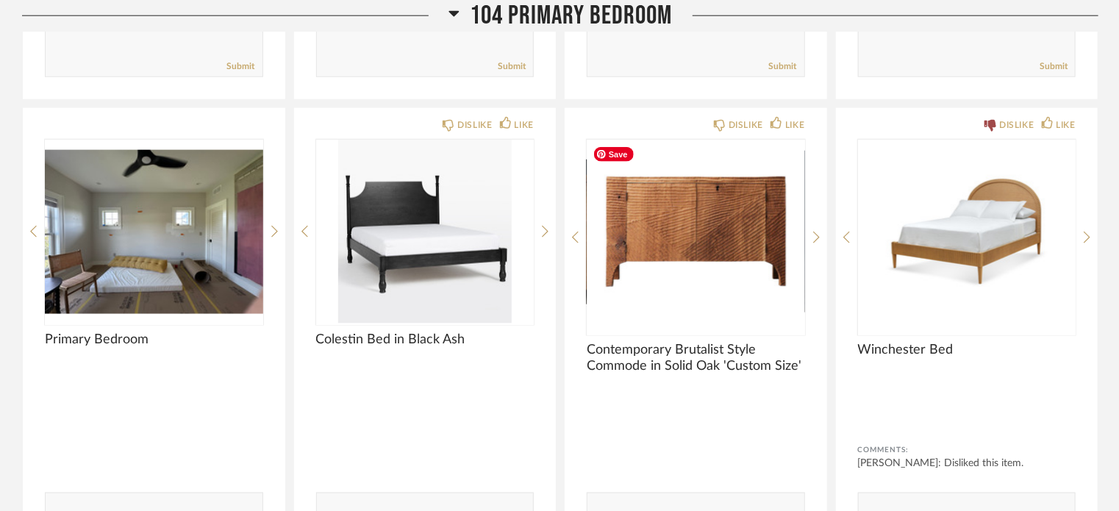
scroll to position [834, 0]
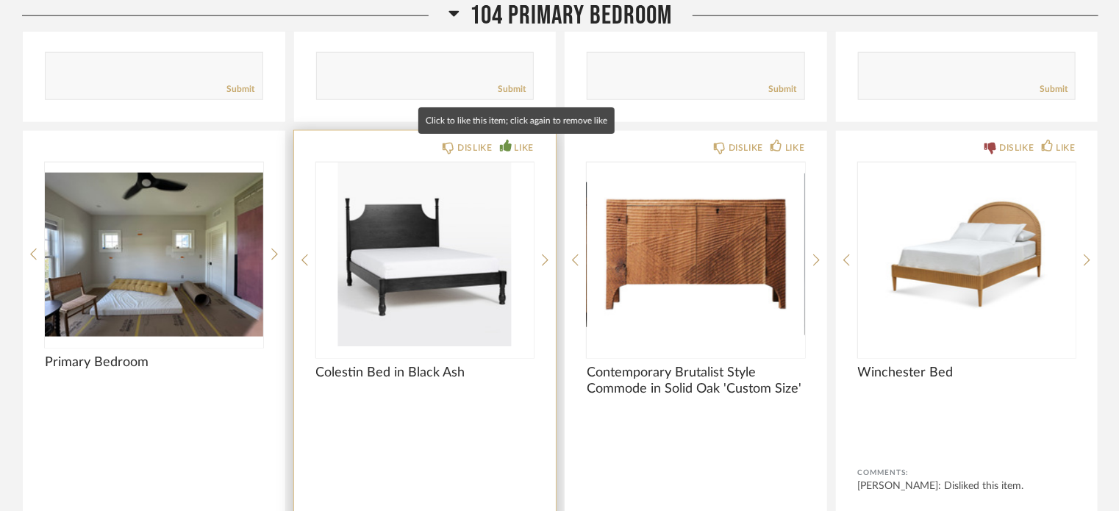
click at [515, 149] on div "LIKE" at bounding box center [524, 147] width 19 height 15
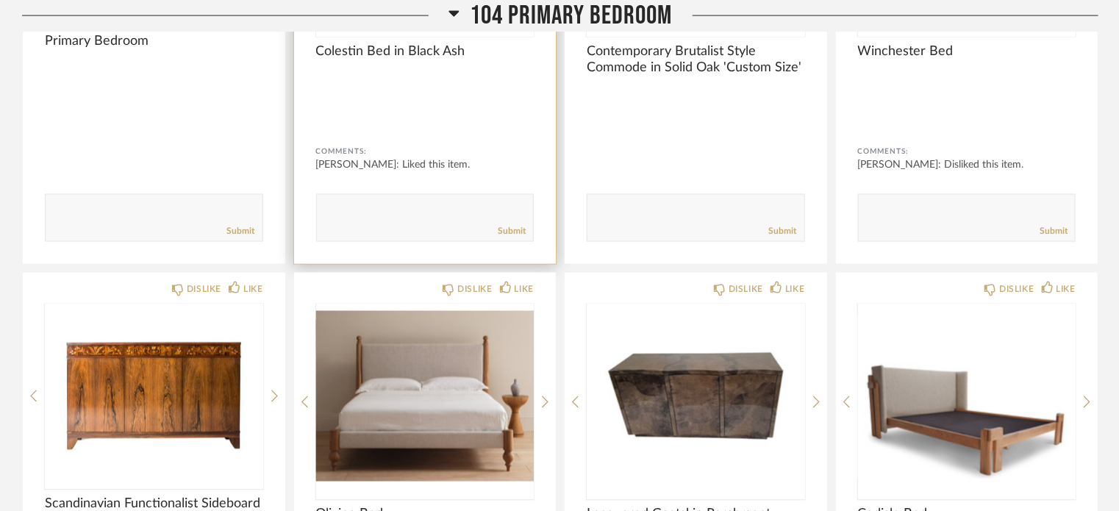
scroll to position [1156, 0]
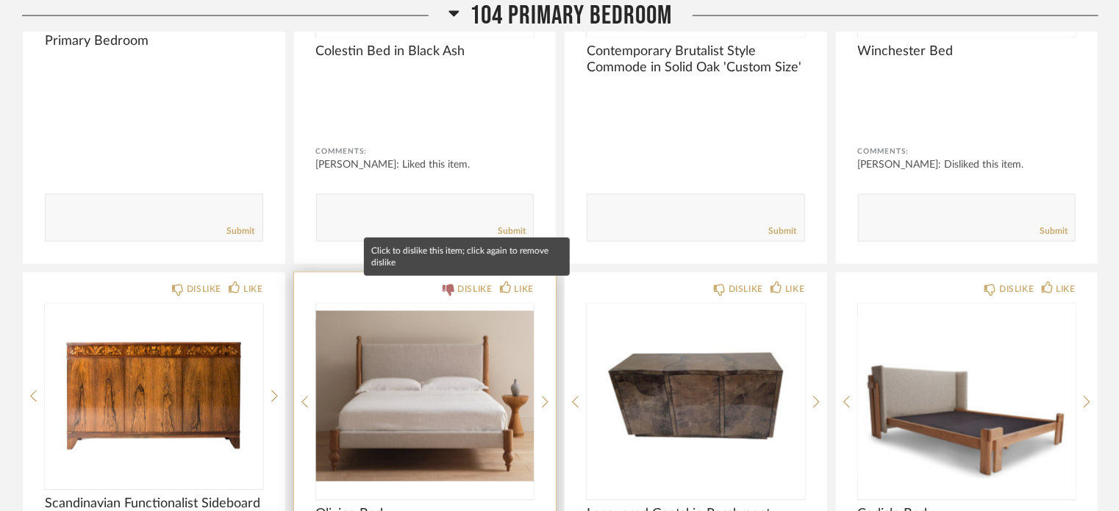
click at [461, 290] on div "DISLIKE" at bounding box center [474, 289] width 35 height 15
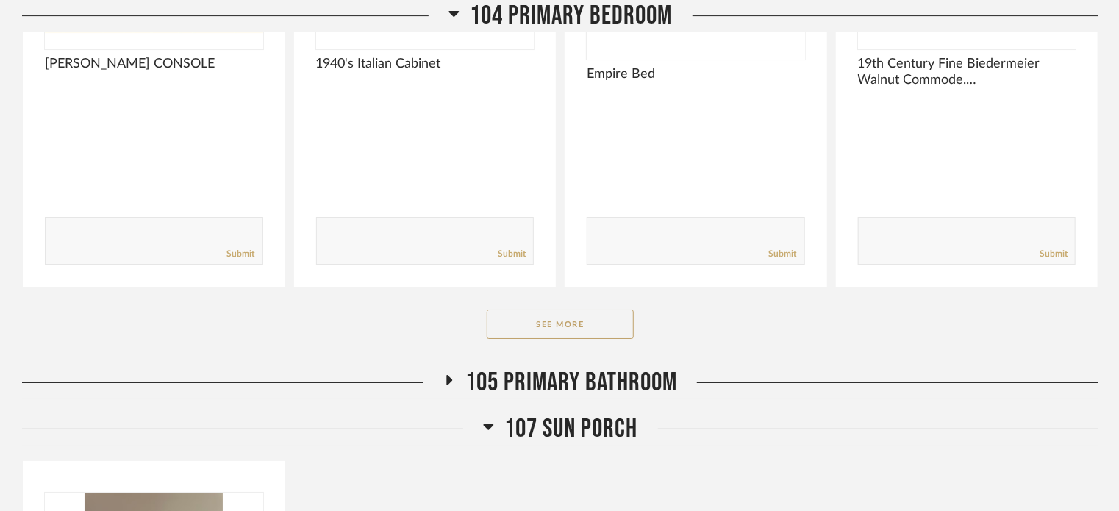
scroll to position [2521, 0]
click at [594, 314] on button "See More" at bounding box center [560, 324] width 147 height 29
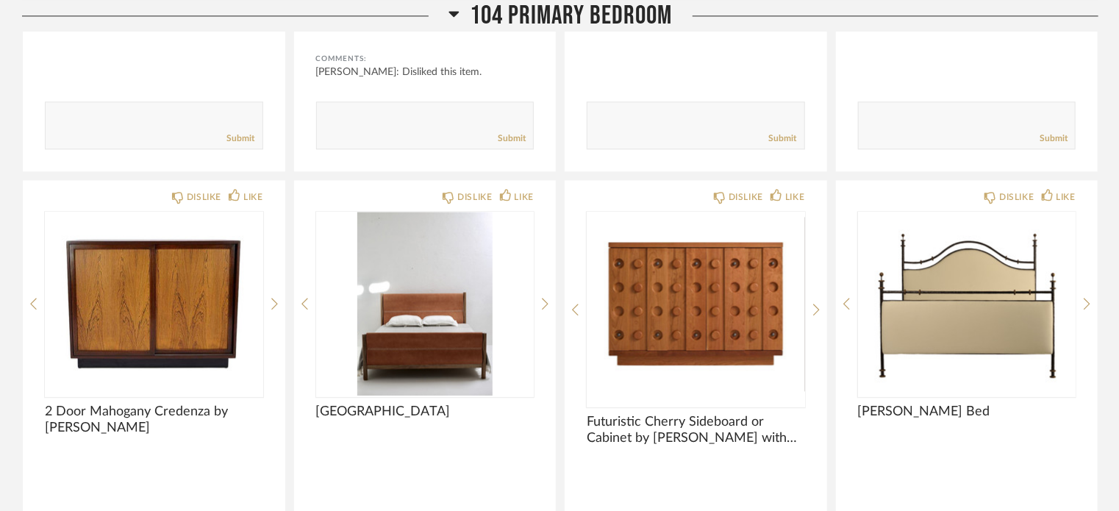
scroll to position [1713, 0]
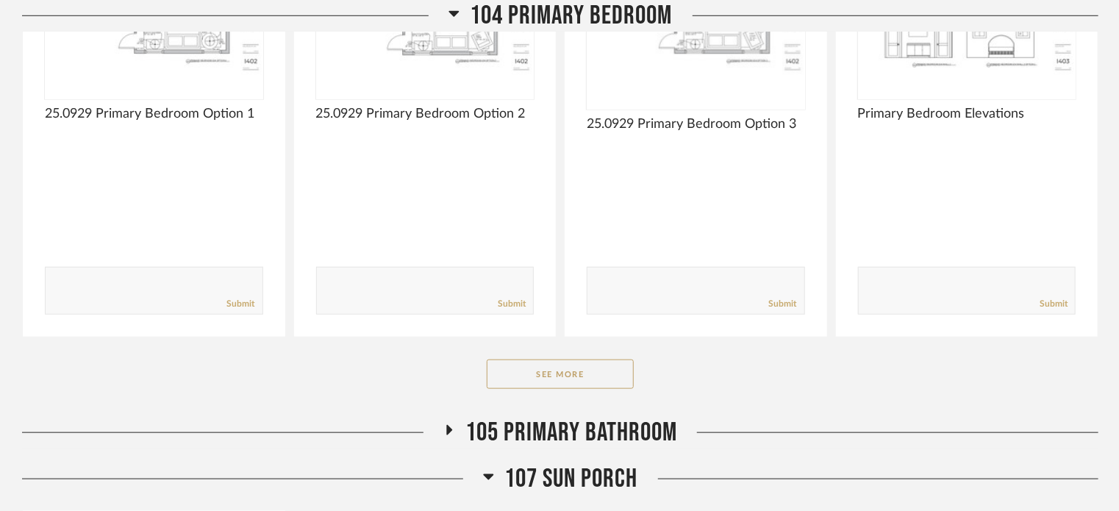
scroll to position [738, 0]
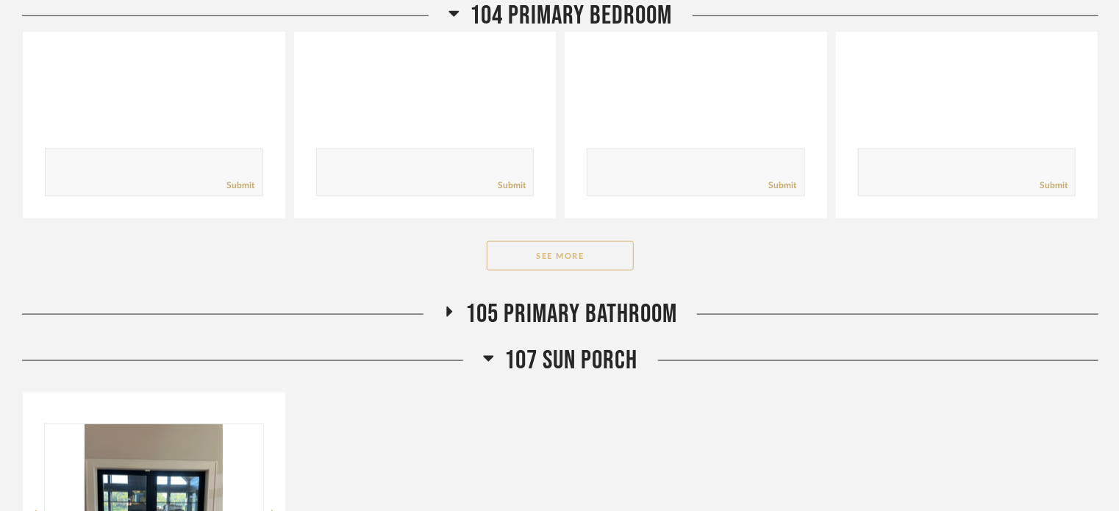
click at [594, 257] on button "See More" at bounding box center [560, 255] width 147 height 29
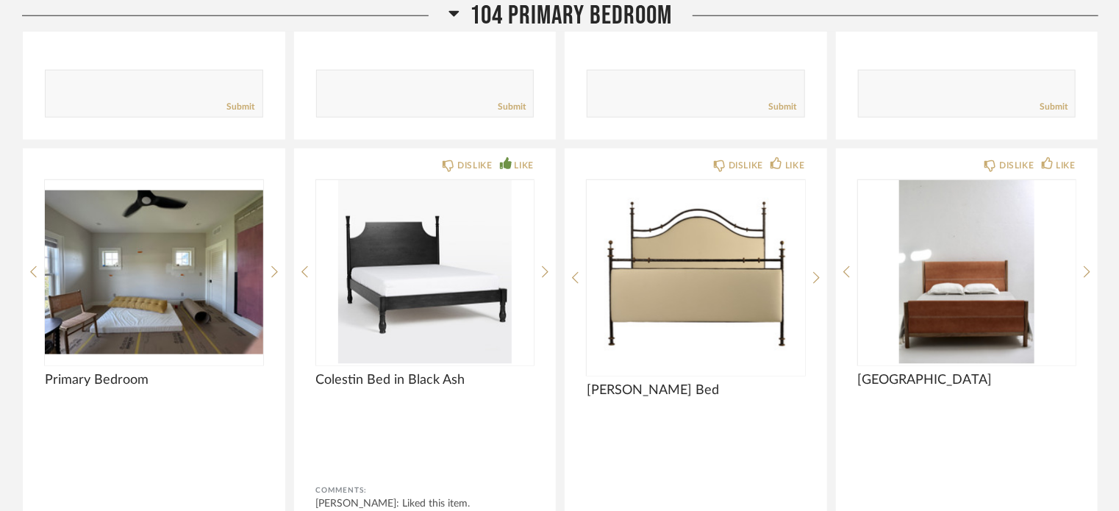
scroll to position [811, 0]
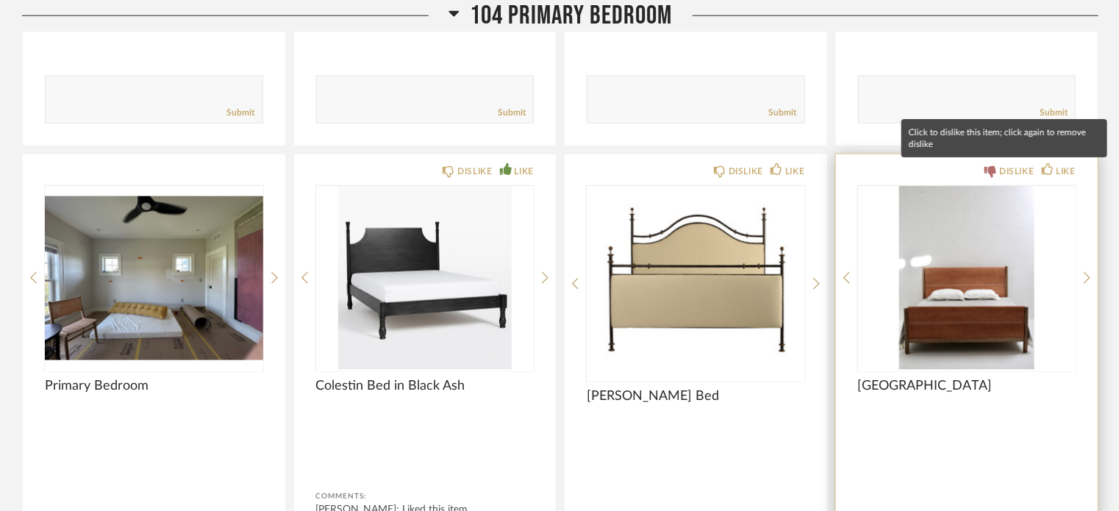
click at [991, 166] on icon at bounding box center [990, 172] width 12 height 12
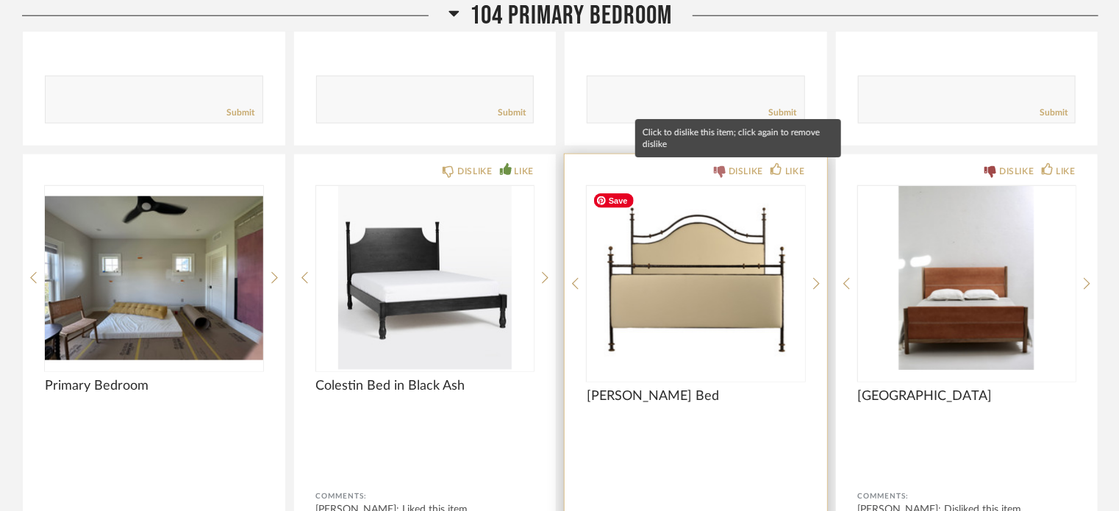
click at [726, 171] on div "DISLIKE" at bounding box center [738, 171] width 49 height 15
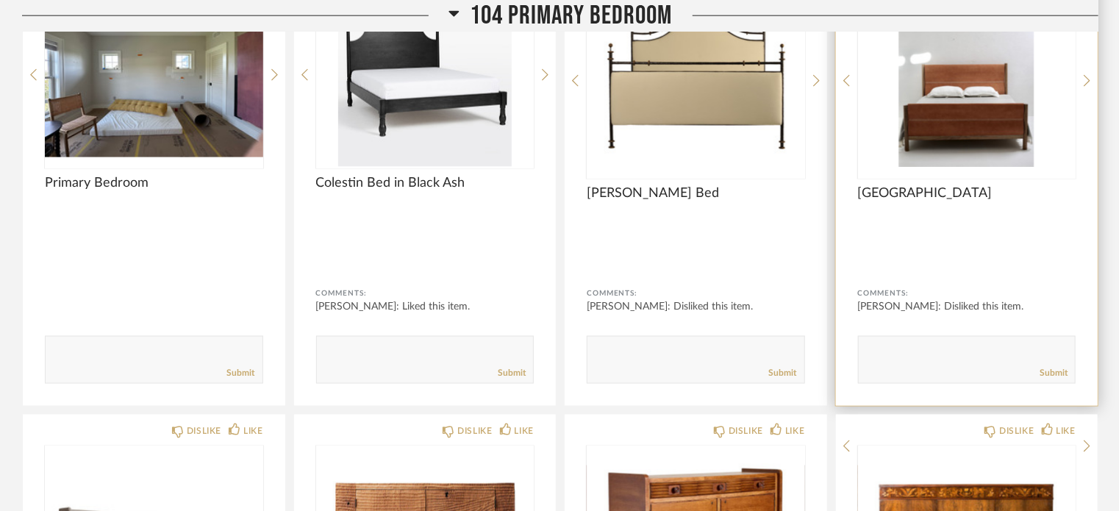
scroll to position [1014, 0]
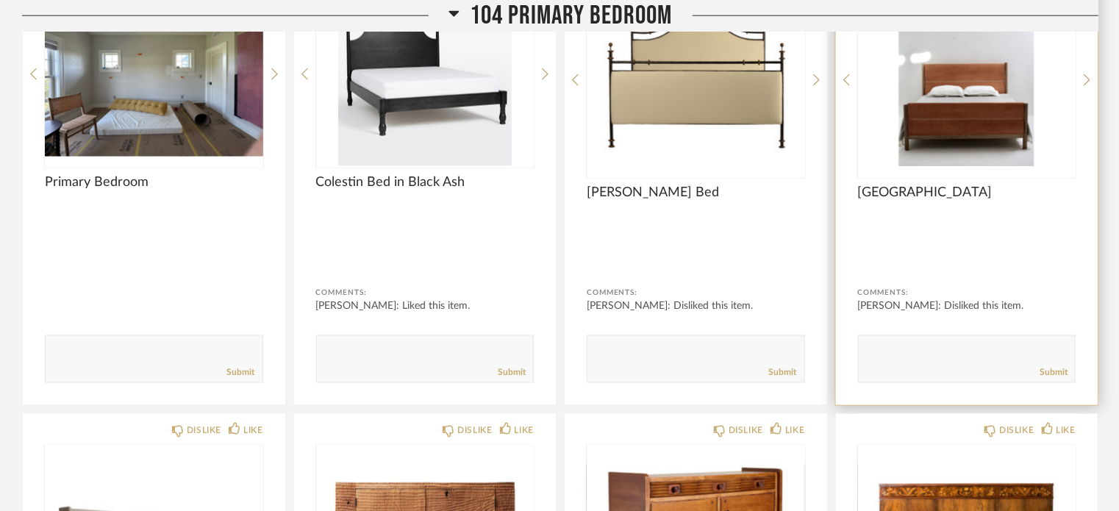
click at [891, 361] on textarea at bounding box center [967, 353] width 217 height 20
type textarea "Feels rustic"
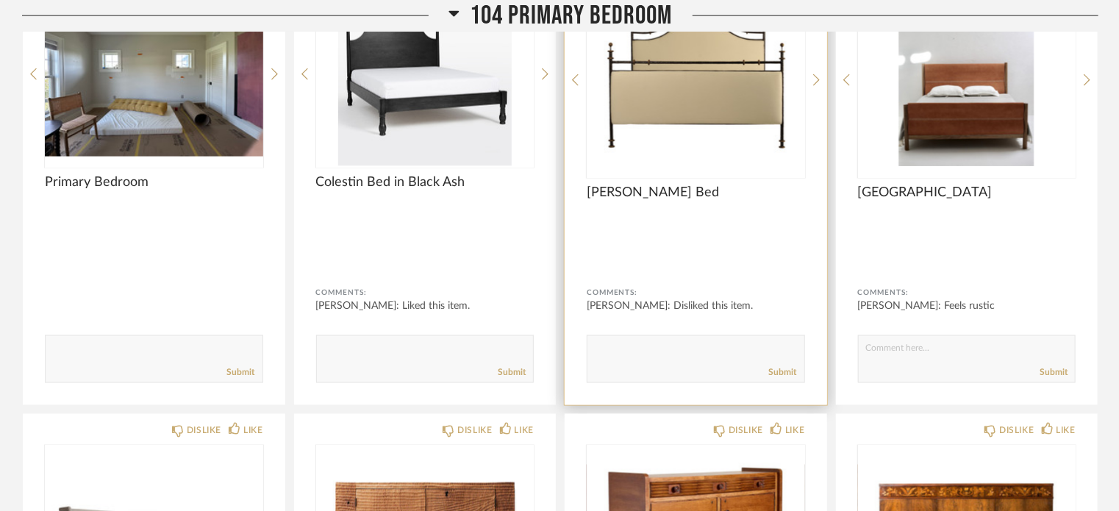
click at [721, 343] on textarea at bounding box center [695, 353] width 217 height 20
type textarea "She doesn't love"
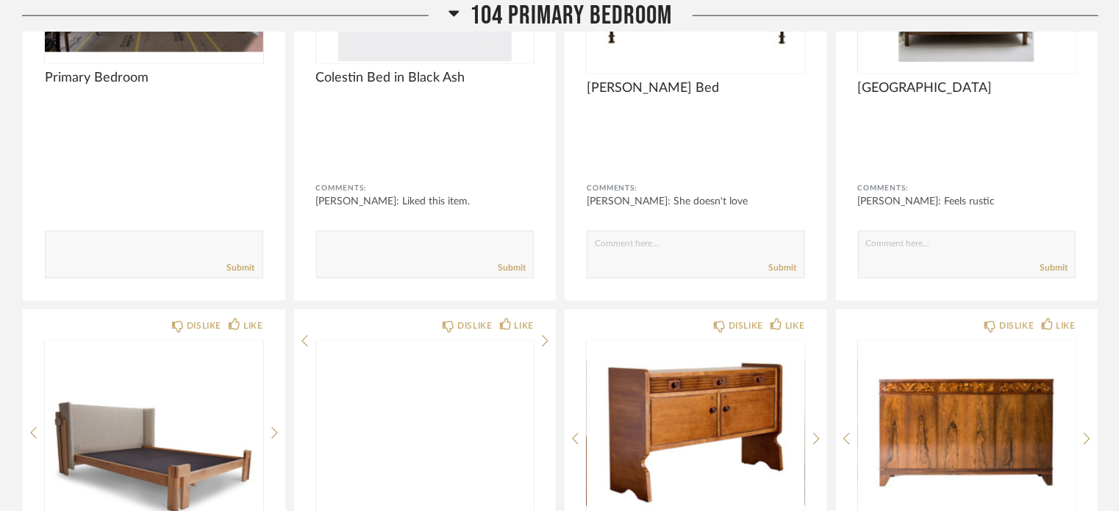
scroll to position [1120, 0]
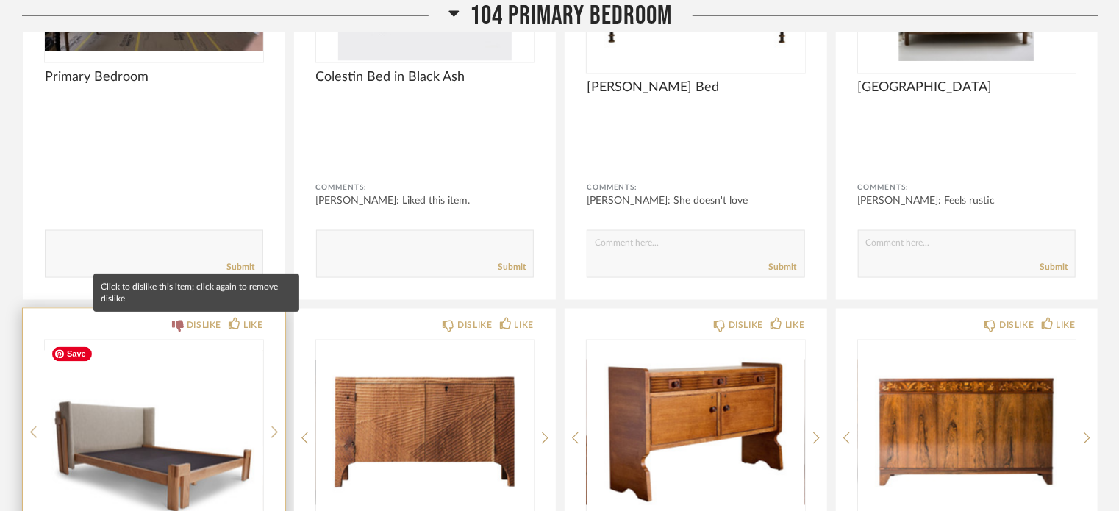
click at [212, 326] on div "DISLIKE" at bounding box center [204, 325] width 35 height 15
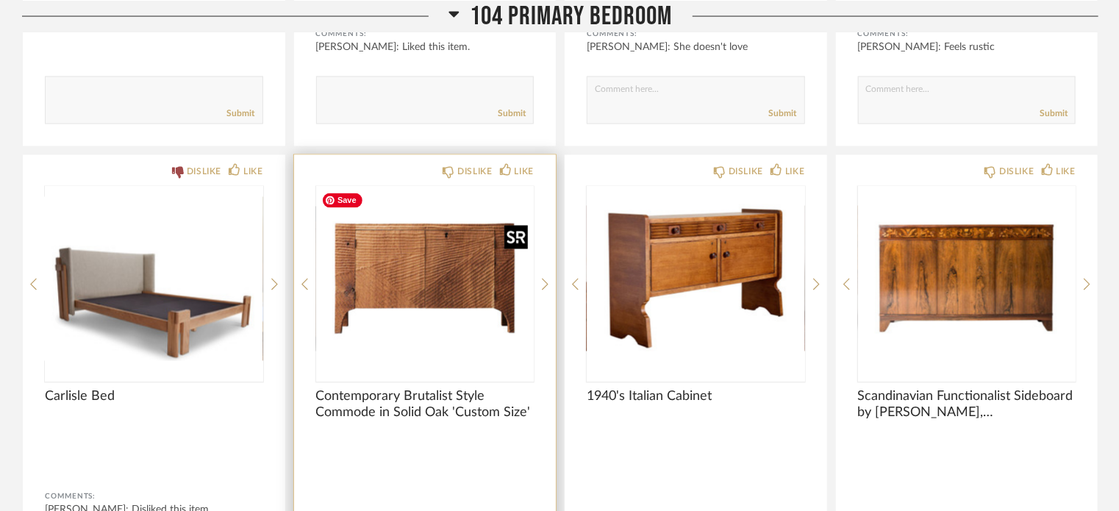
scroll to position [1273, 0]
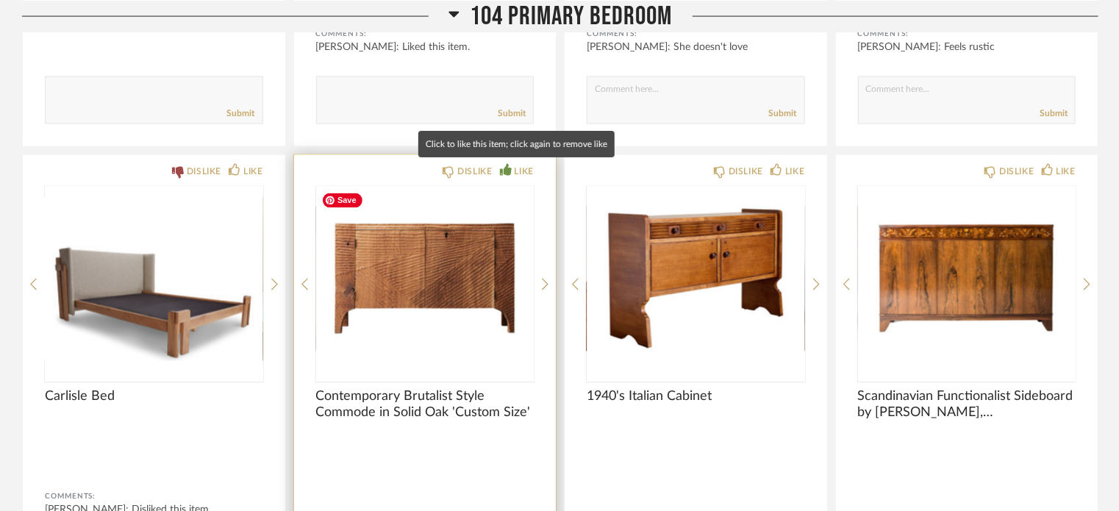
click at [512, 167] on div "LIKE" at bounding box center [517, 172] width 34 height 15
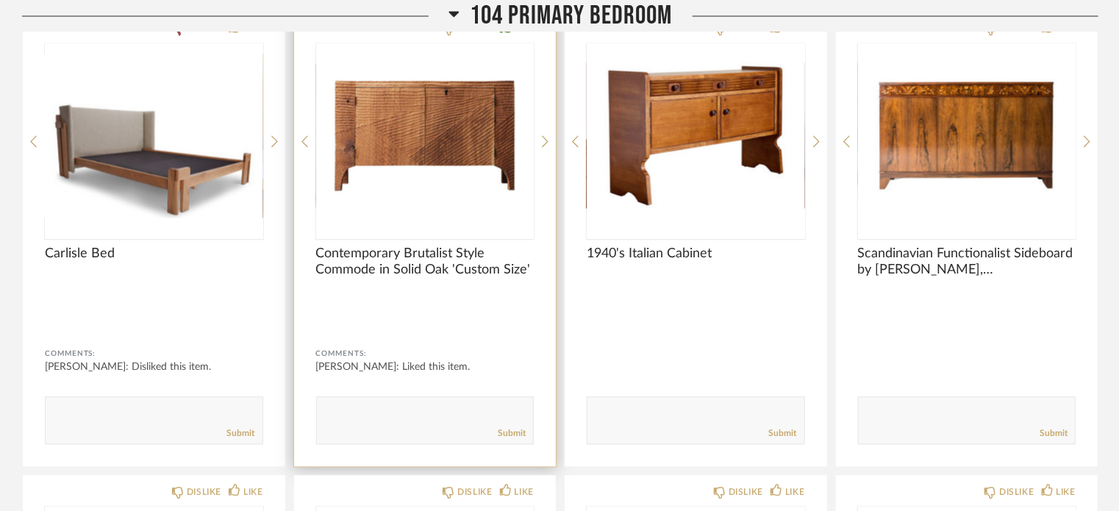
scroll to position [1417, 0]
click at [420, 412] on textarea at bounding box center [425, 413] width 217 height 20
type textarea ";"
type textarea "t"
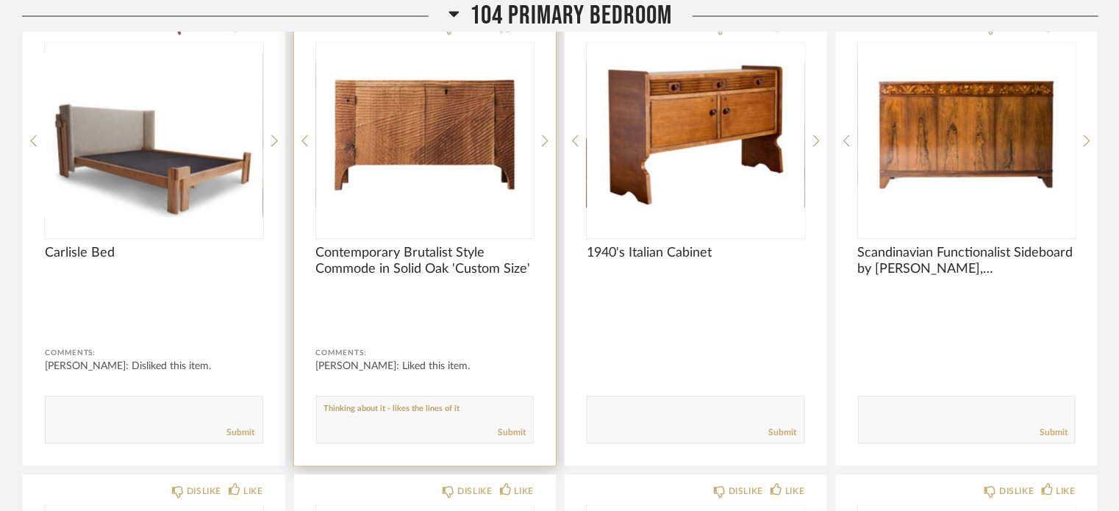
type textarea "Thinking about it - likes the lines of it"
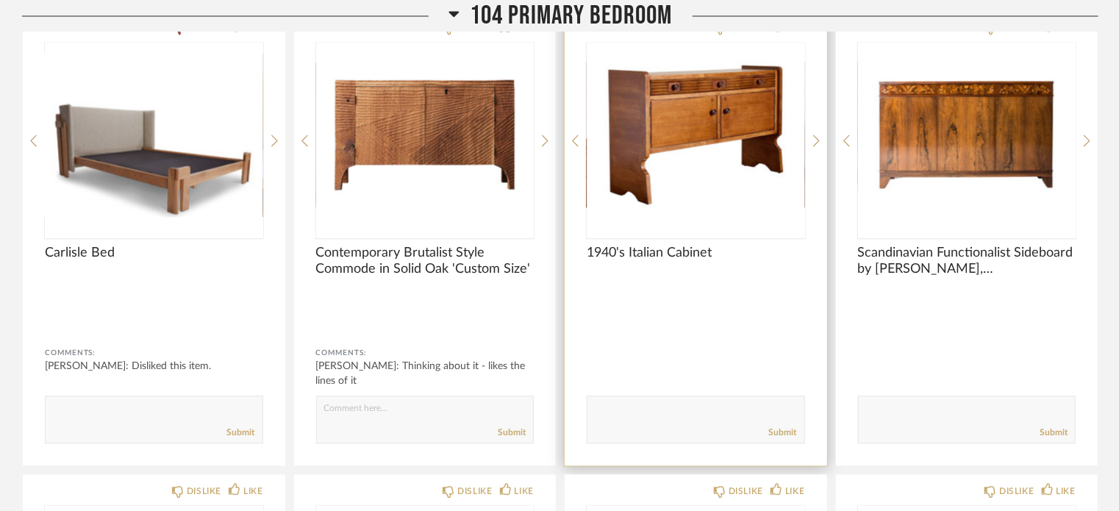
click at [668, 406] on textarea at bounding box center [695, 413] width 217 height 20
type textarea "Get dimensions of open space under cabinet"
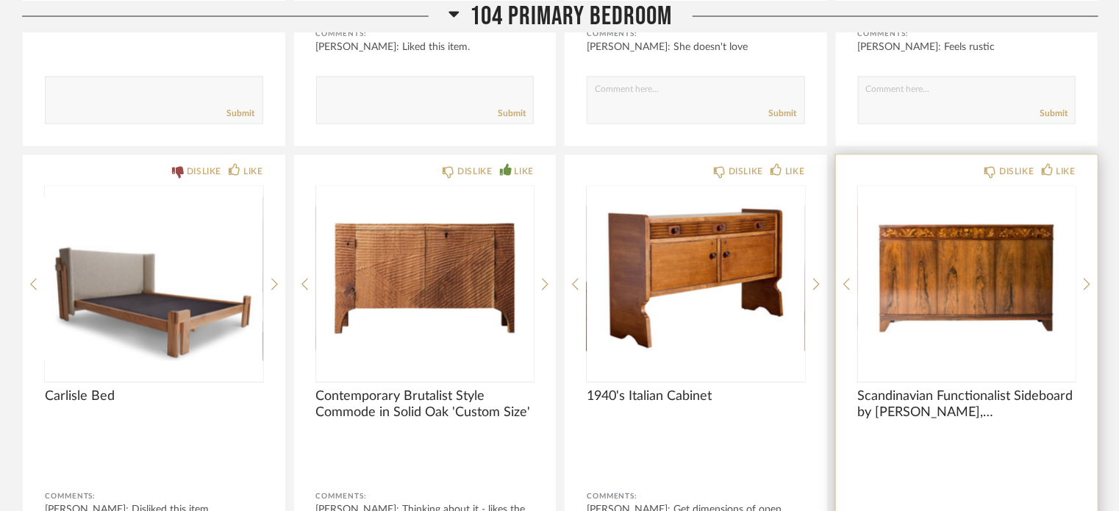
scroll to position [1273, 0]
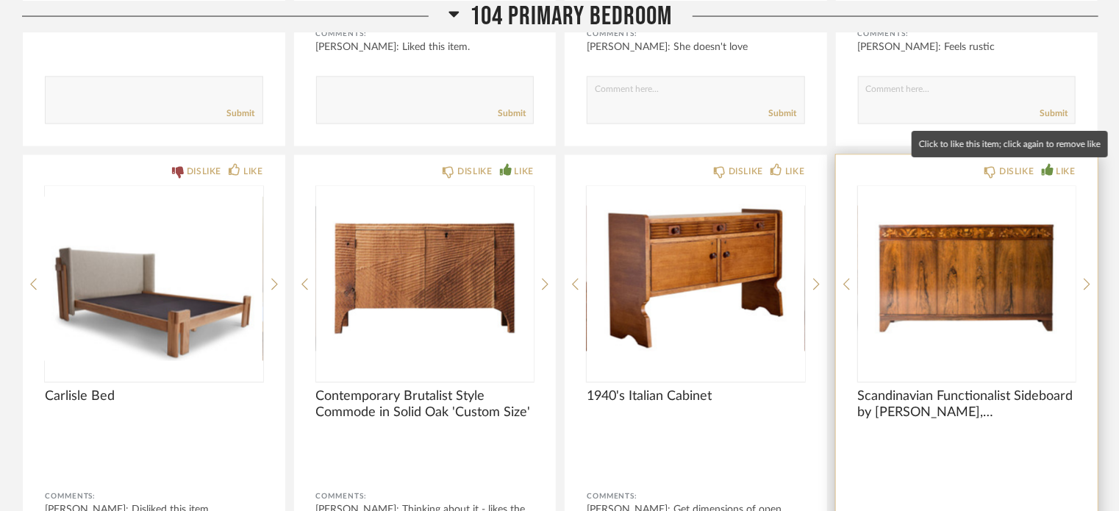
click at [1054, 172] on div "LIKE" at bounding box center [1059, 172] width 34 height 15
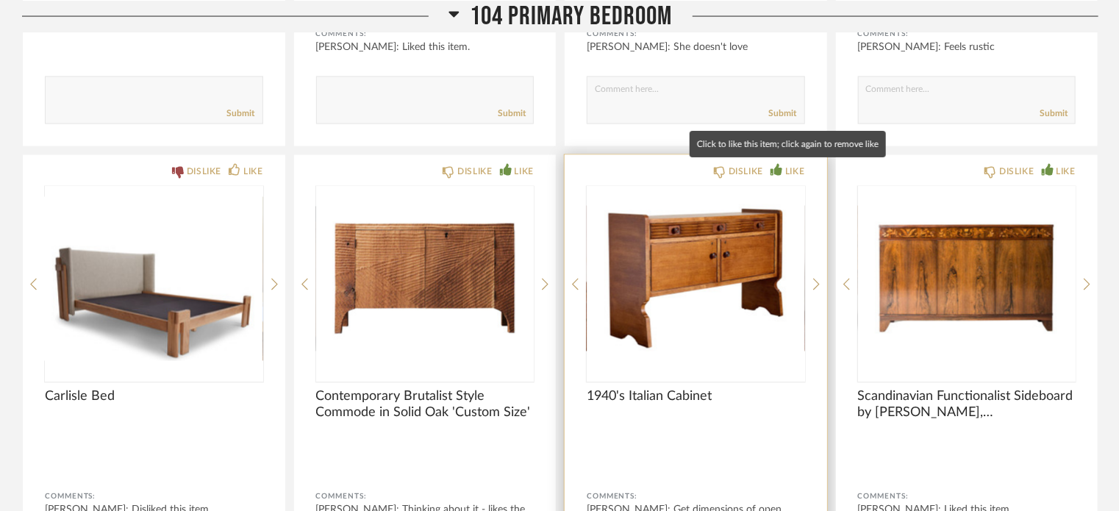
click at [798, 167] on div "LIKE" at bounding box center [794, 172] width 19 height 15
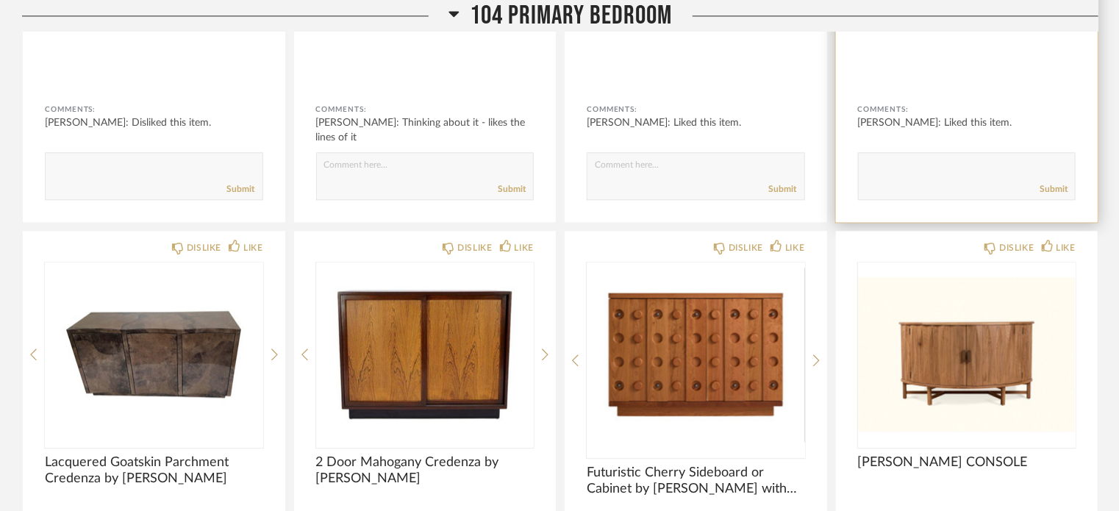
scroll to position [1681, 0]
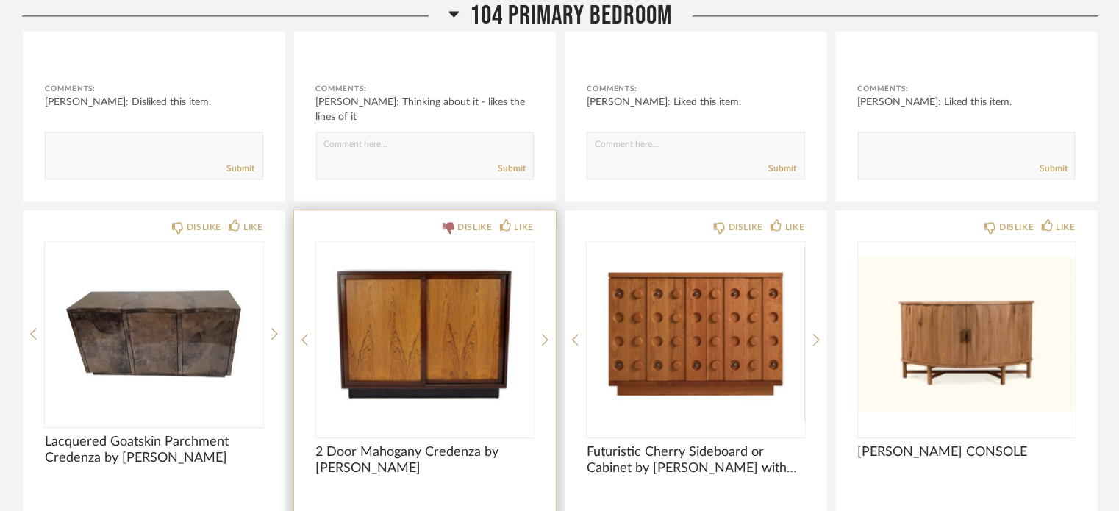
click at [459, 220] on div "DISLIKE" at bounding box center [474, 227] width 35 height 15
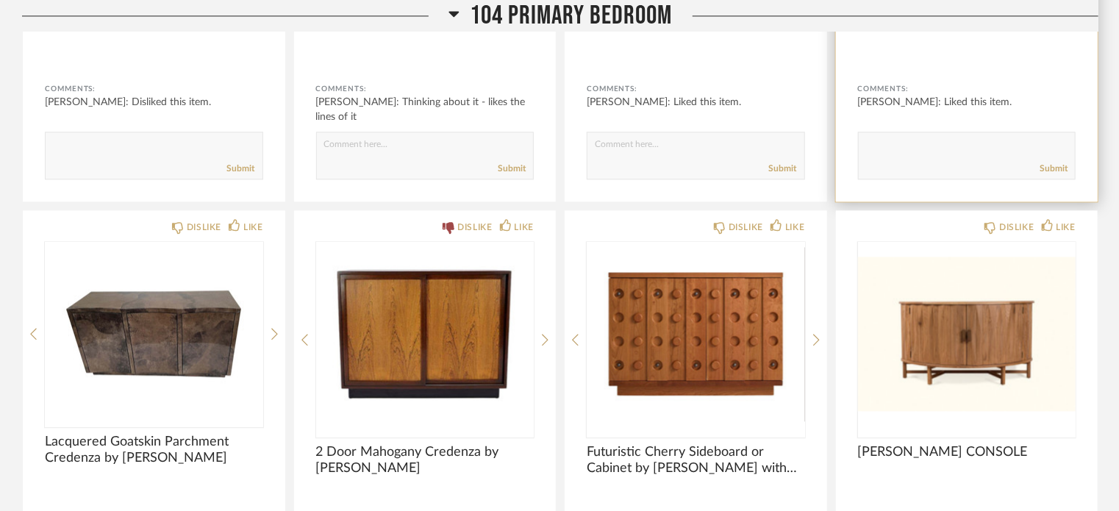
click at [917, 154] on textarea at bounding box center [967, 149] width 217 height 20
type textarea "Likes this piece - curious if the top portion is drawers and do they open"
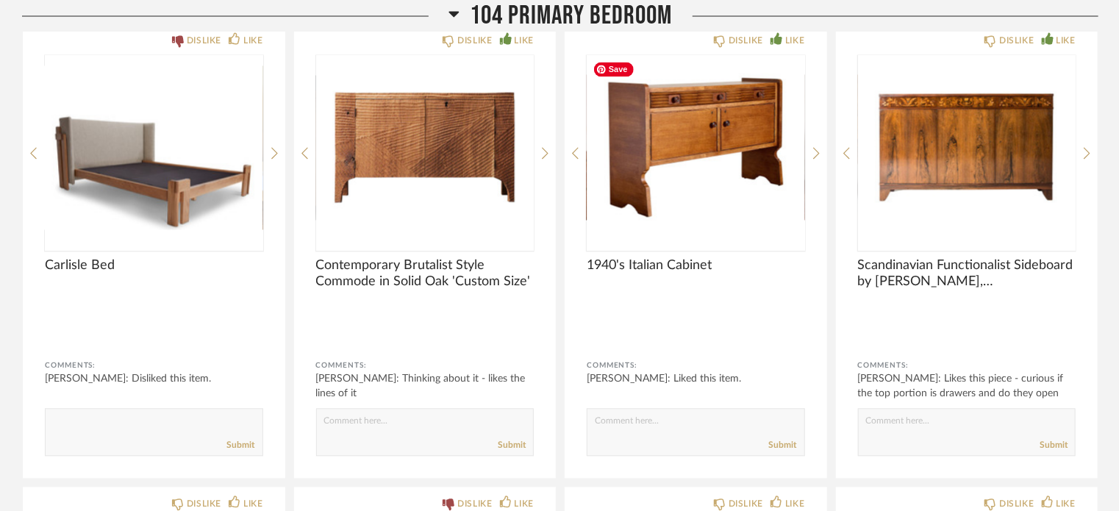
scroll to position [1408, 0]
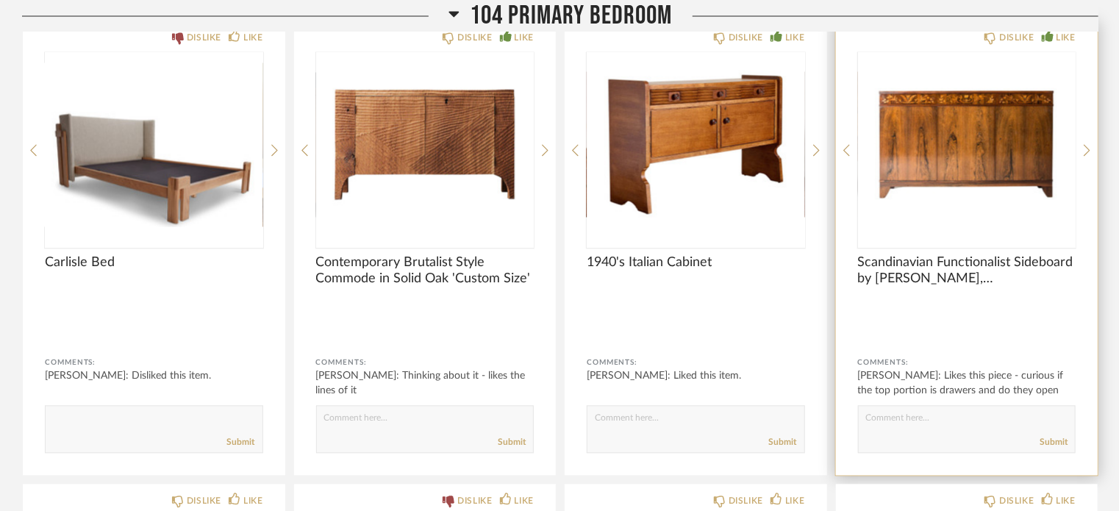
click at [934, 429] on textarea at bounding box center [967, 422] width 217 height 20
type textarea "Top favorite"
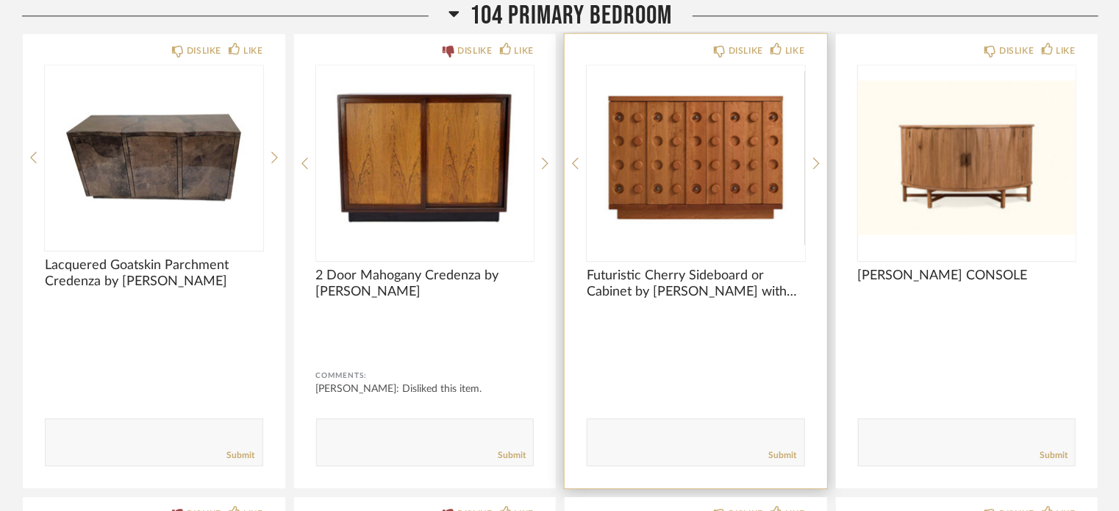
scroll to position [1860, 0]
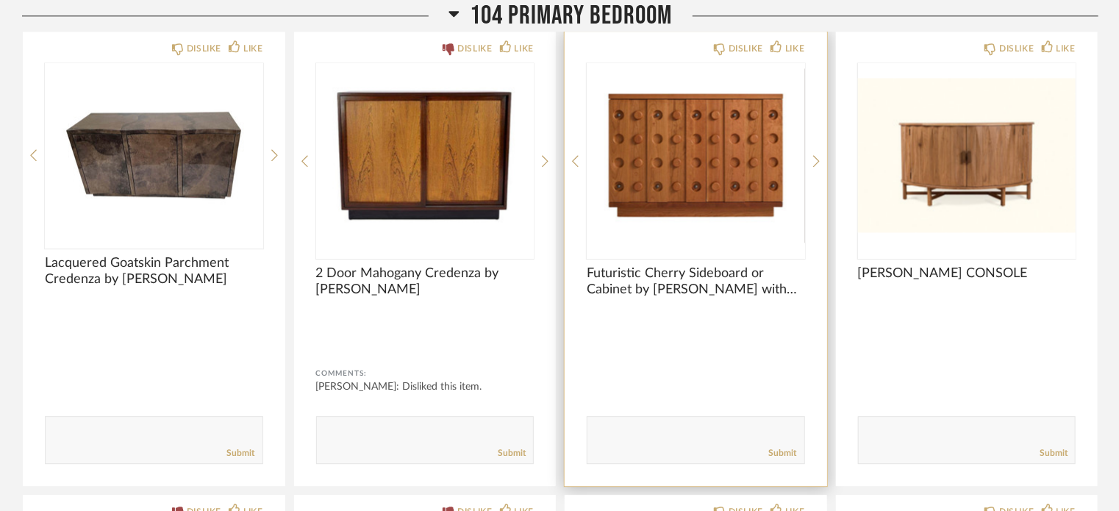
click at [641, 440] on textarea at bounding box center [695, 433] width 217 height 20
type textarea "Likes the idea of this - but not sure its it"
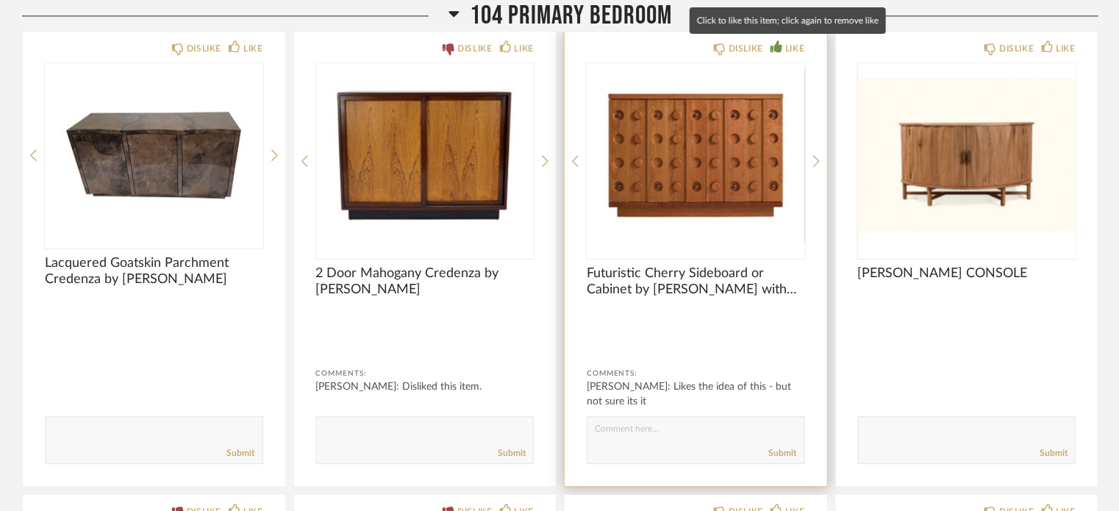
click at [787, 45] on div "LIKE" at bounding box center [794, 48] width 19 height 15
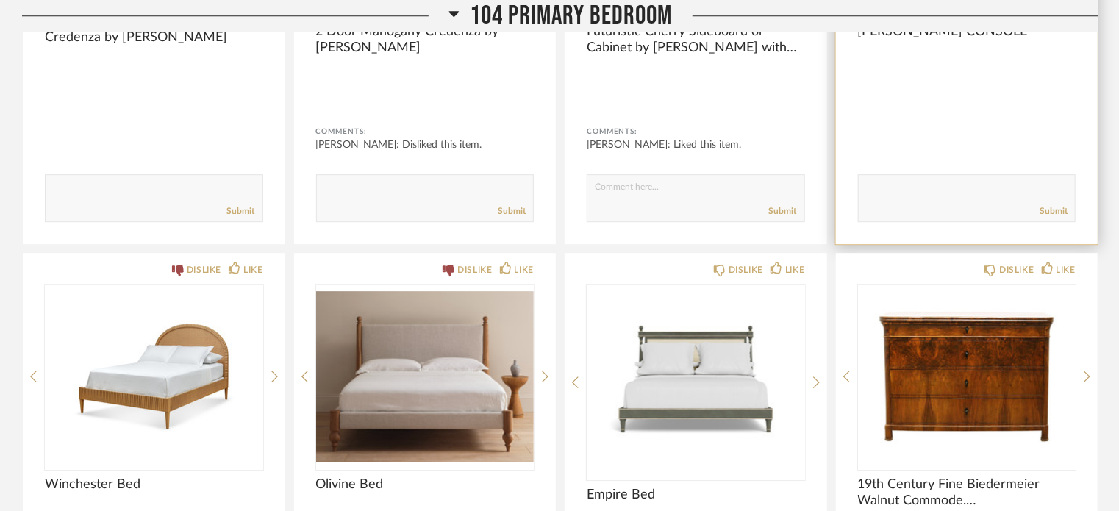
scroll to position [2173, 0]
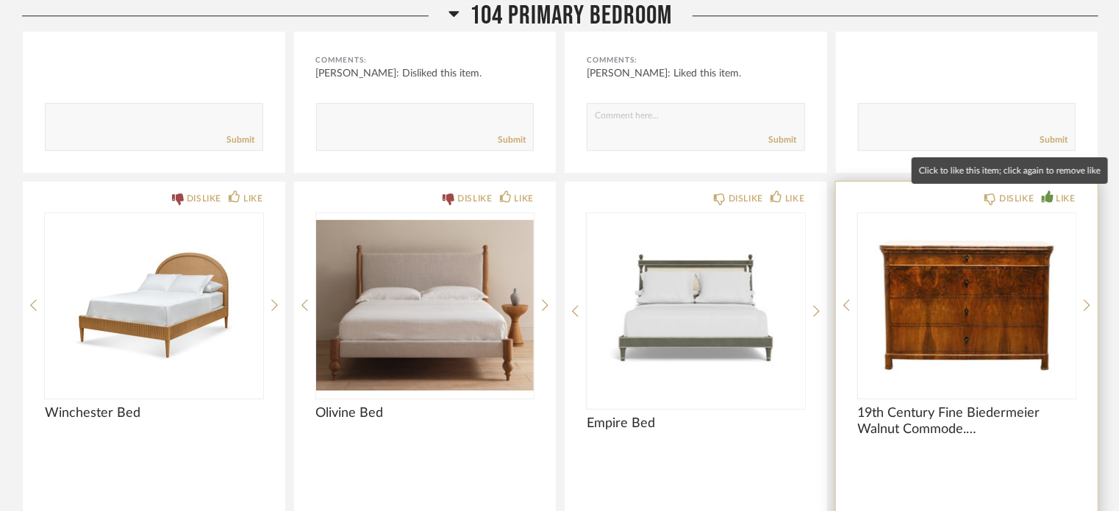
click at [1073, 202] on div "LIKE" at bounding box center [1065, 198] width 19 height 15
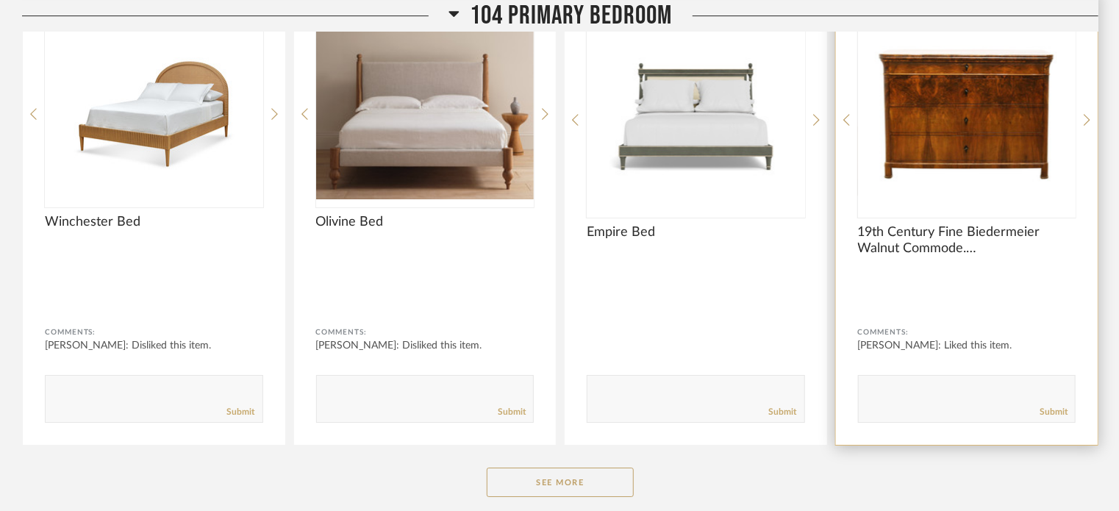
scroll to position [2369, 0]
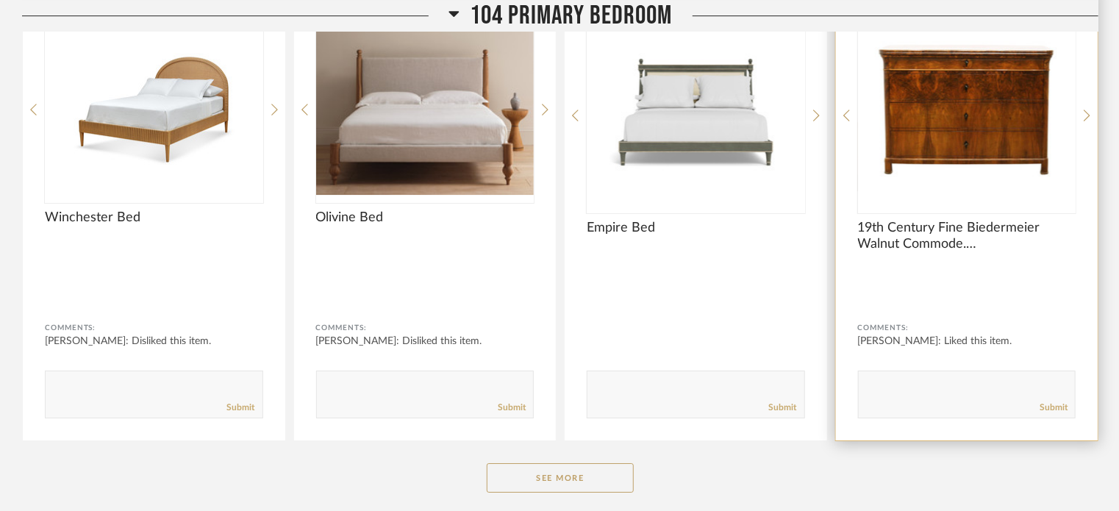
click at [995, 398] on div "Submit" at bounding box center [967, 408] width 217 height 20
click at [940, 389] on textarea at bounding box center [967, 388] width 217 height 20
type textarea "Likes this option - but bigger"
click at [1055, 408] on link "Submit" at bounding box center [1053, 407] width 28 height 12
click at [590, 463] on button "See More" at bounding box center [560, 477] width 147 height 29
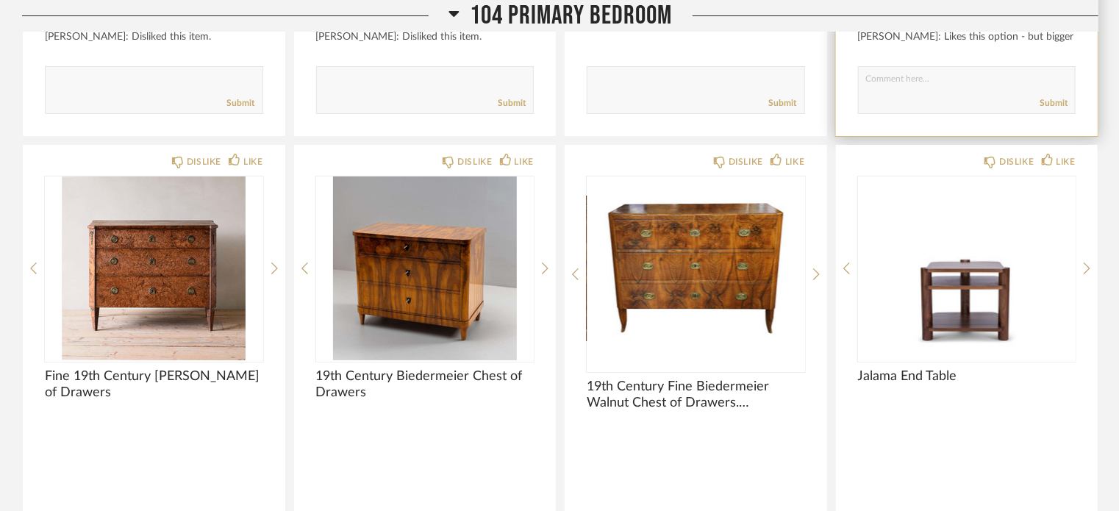
scroll to position [2675, 0]
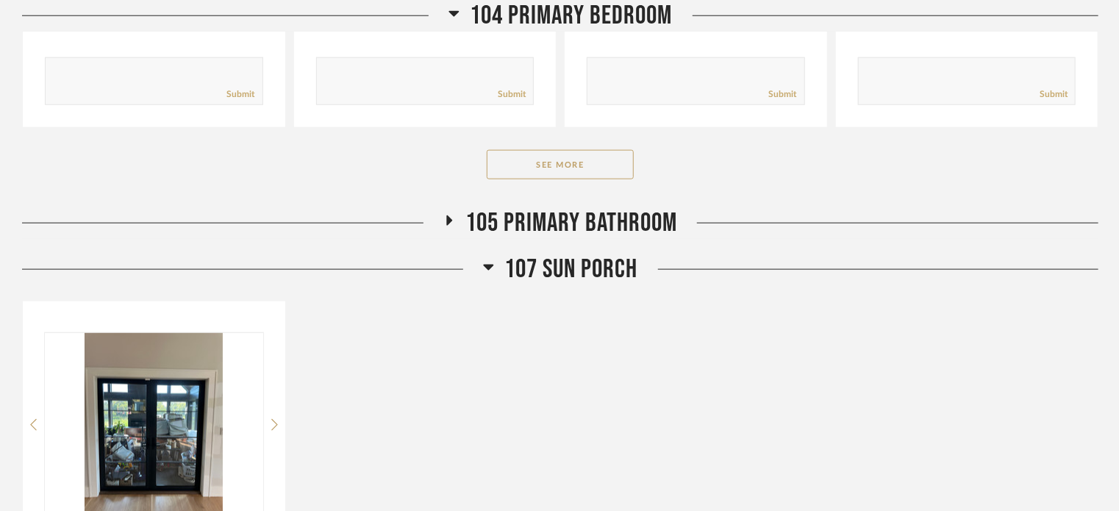
scroll to position [828, 0]
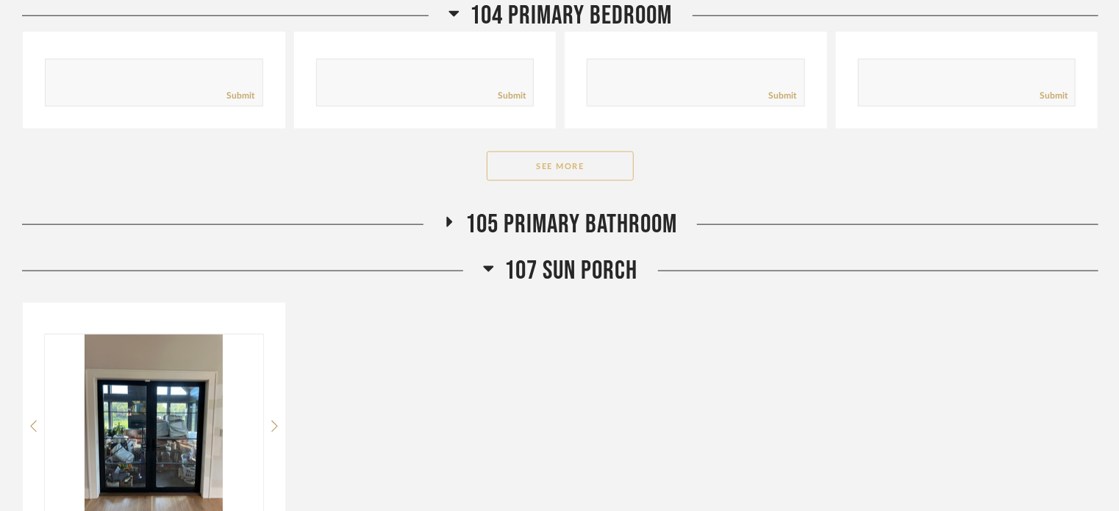
click at [575, 156] on button "See More" at bounding box center [560, 165] width 147 height 29
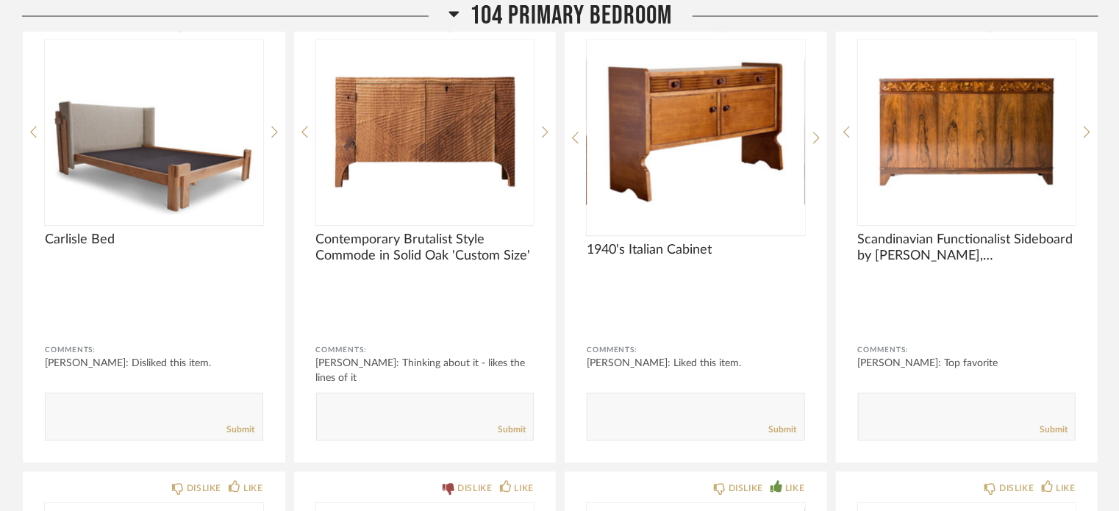
scroll to position [1420, 0]
click at [668, 412] on mat-tooltip-component "Liked this item." at bounding box center [695, 403] width 73 height 26
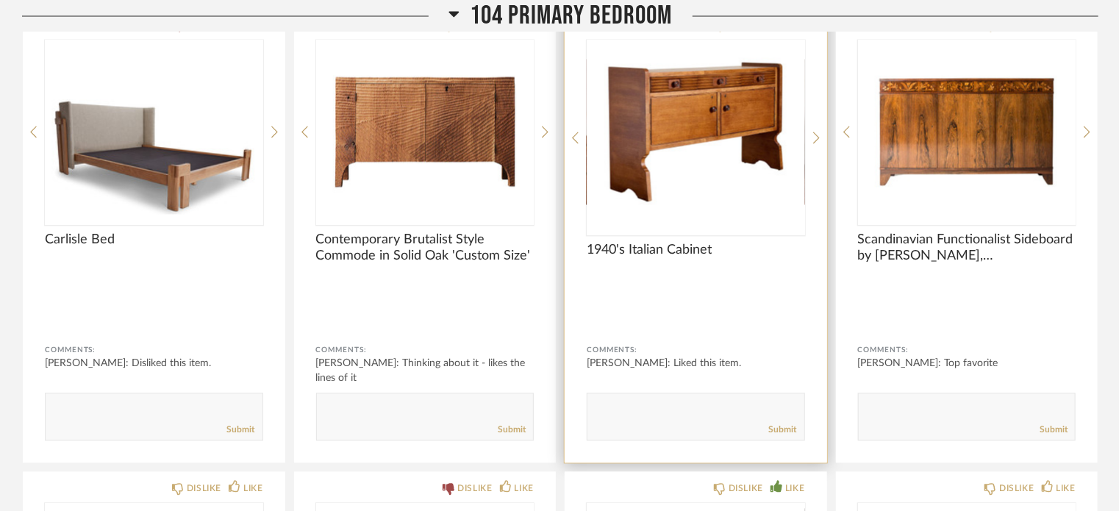
click at [603, 404] on textarea at bounding box center [695, 410] width 217 height 20
type textarea "Like this but will be dust collector"
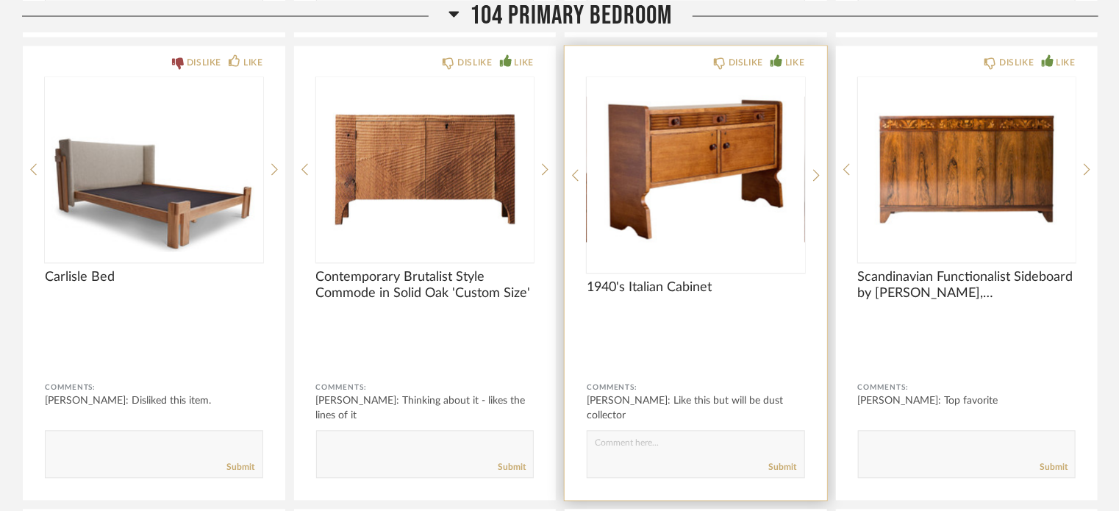
scroll to position [1382, 0]
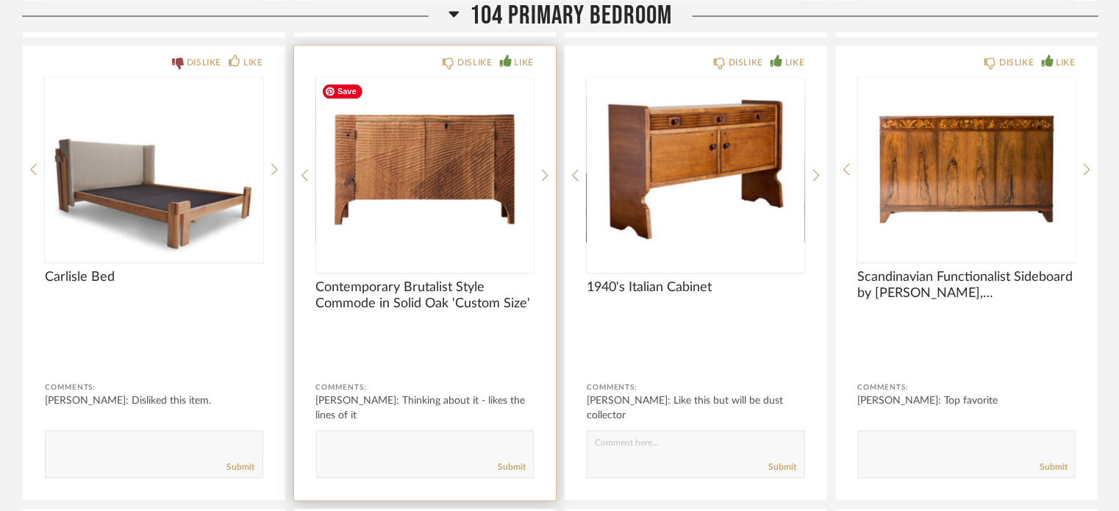
click at [387, 432] on form "Submit" at bounding box center [425, 455] width 218 height 48
click at [382, 445] on textarea at bounding box center [425, 448] width 217 height 20
type textarea "Likes this - but can we go up to a 60" W"
click at [518, 469] on link "Submit" at bounding box center [512, 468] width 28 height 12
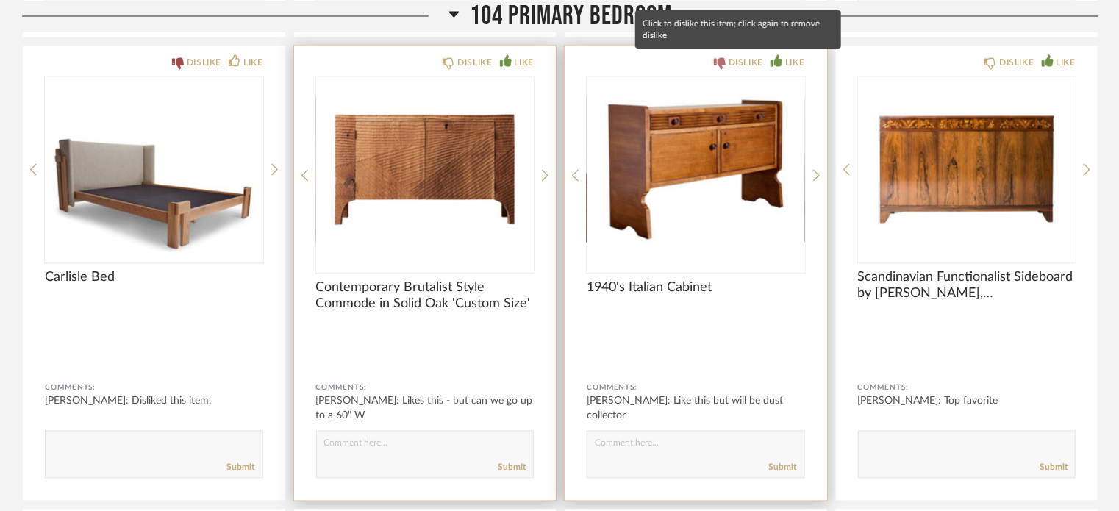
click at [735, 64] on div "DISLIKE" at bounding box center [746, 63] width 35 height 15
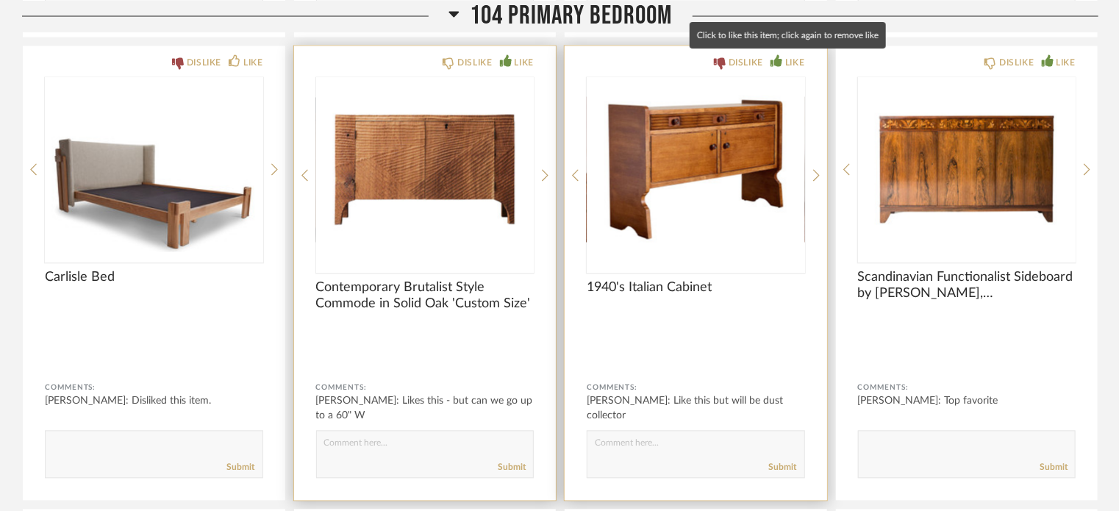
click at [786, 58] on div "LIKE" at bounding box center [794, 63] width 19 height 15
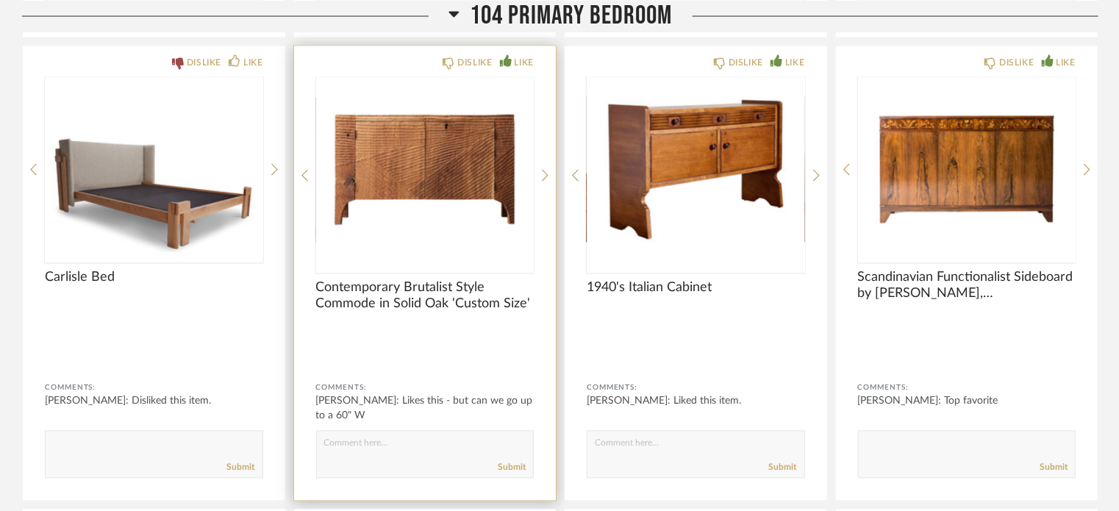
click at [507, 21] on span "104 Primary Bedroom" at bounding box center [571, 16] width 202 height 32
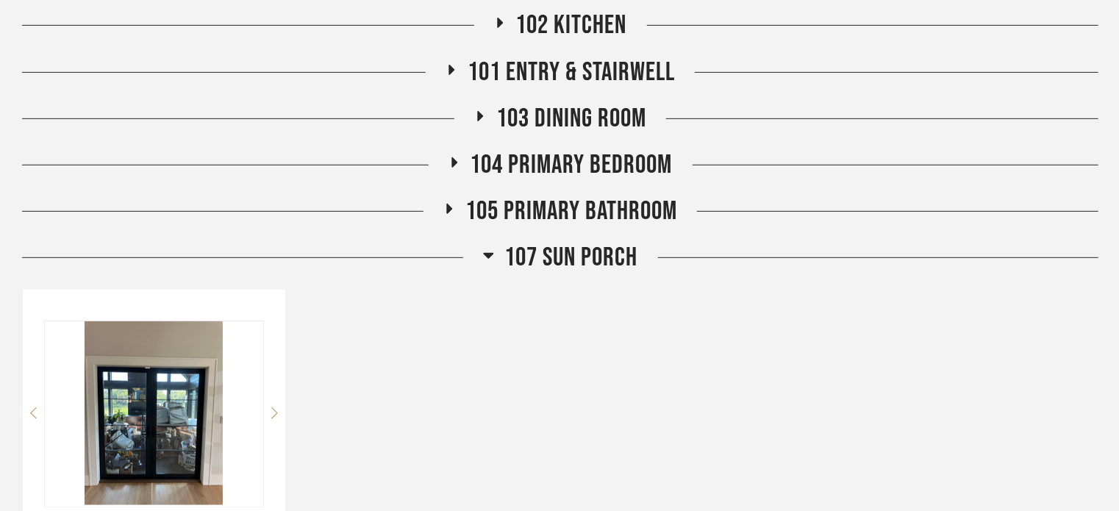
scroll to position [303, 0]
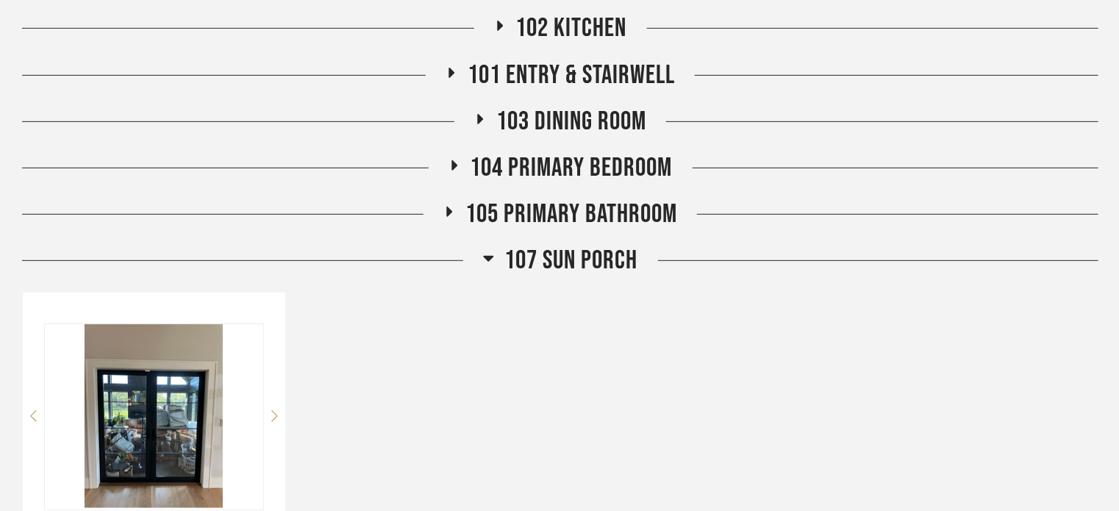
click at [584, 271] on span "107 Sun Porch" at bounding box center [571, 261] width 133 height 32
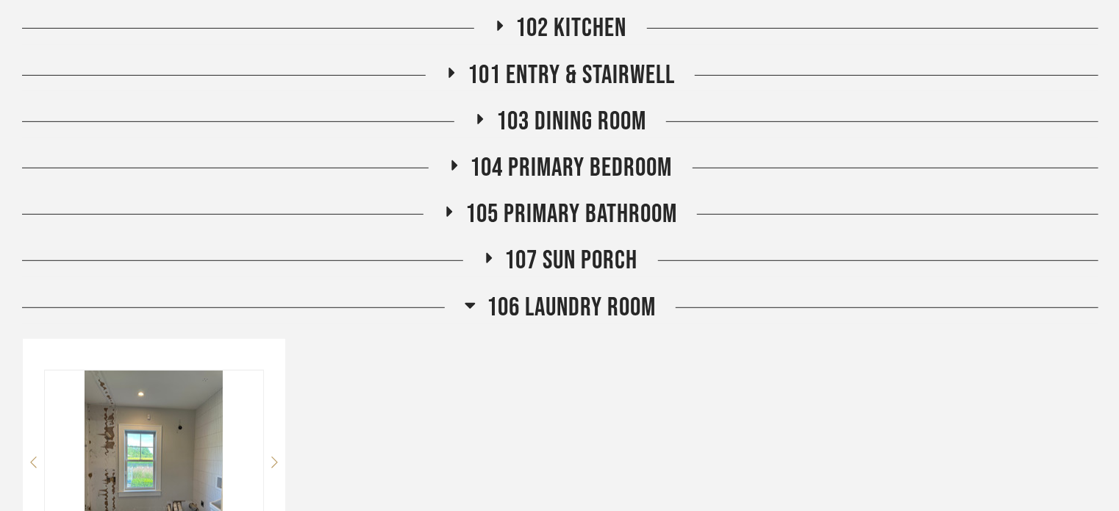
click at [576, 311] on span "106 Laundry Room" at bounding box center [571, 308] width 169 height 32
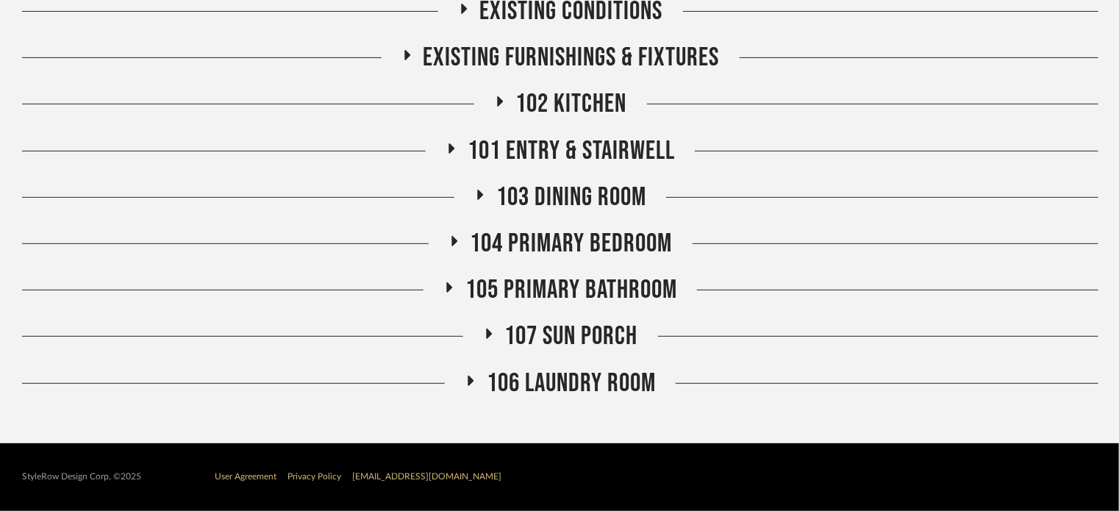
scroll to position [226, 0]
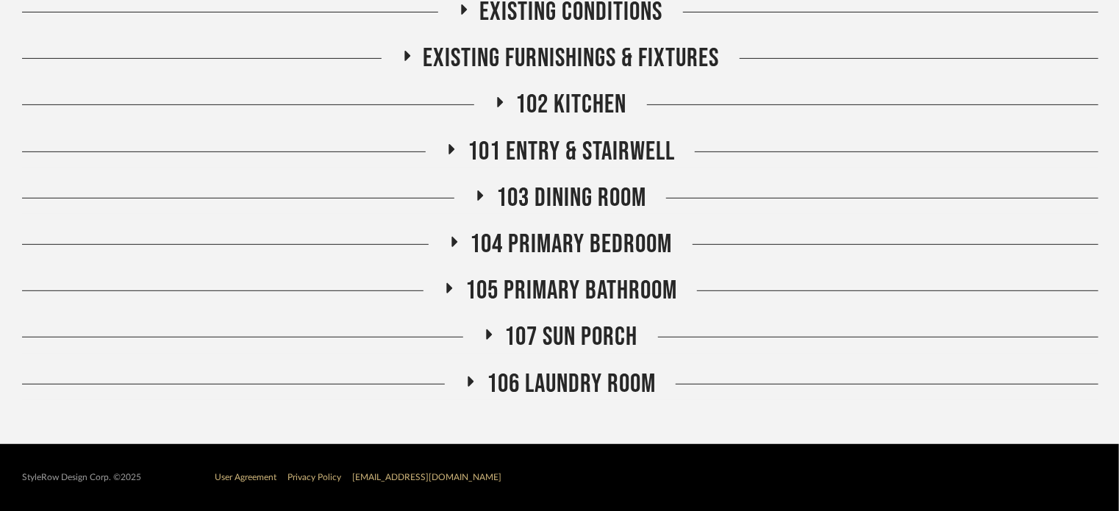
click at [565, 198] on span "103 Dining Room" at bounding box center [571, 198] width 150 height 32
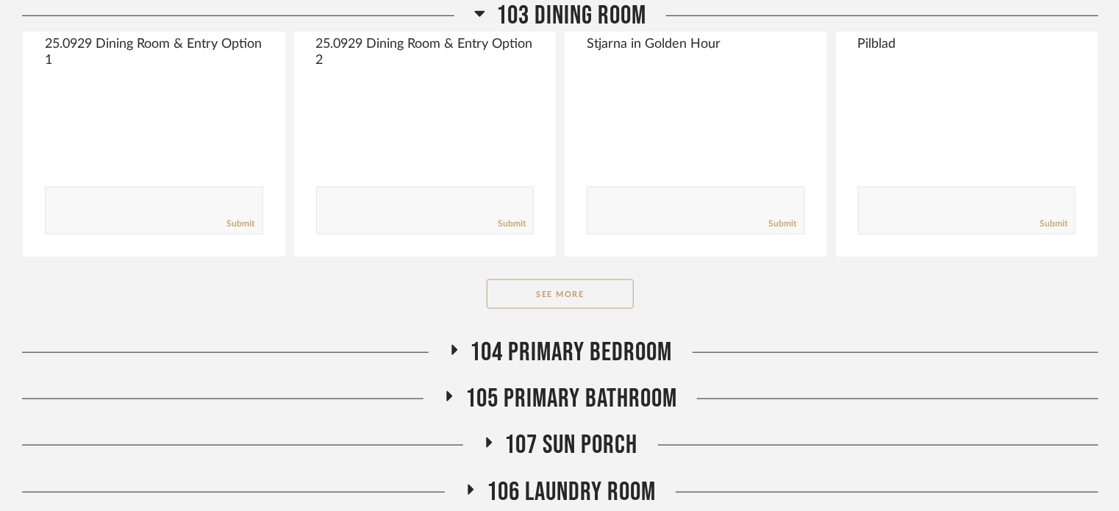
scroll to position [658, 0]
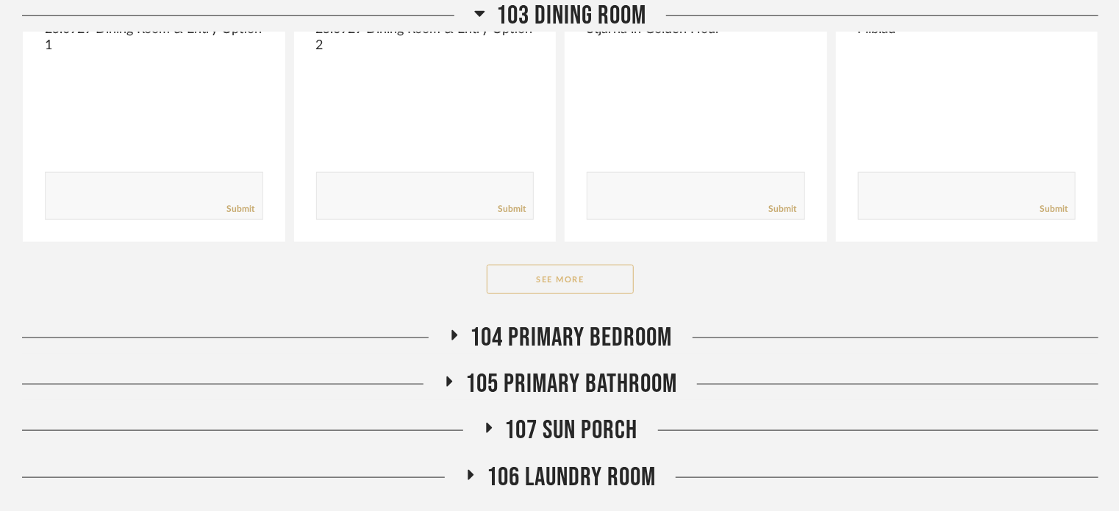
click at [554, 286] on button "See More" at bounding box center [560, 279] width 147 height 29
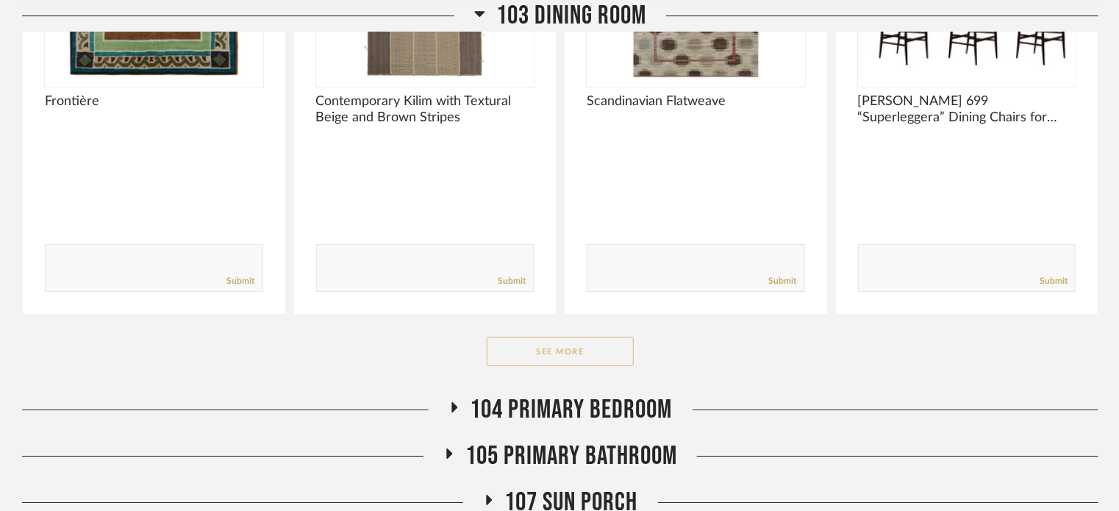
scroll to position [2423, 0]
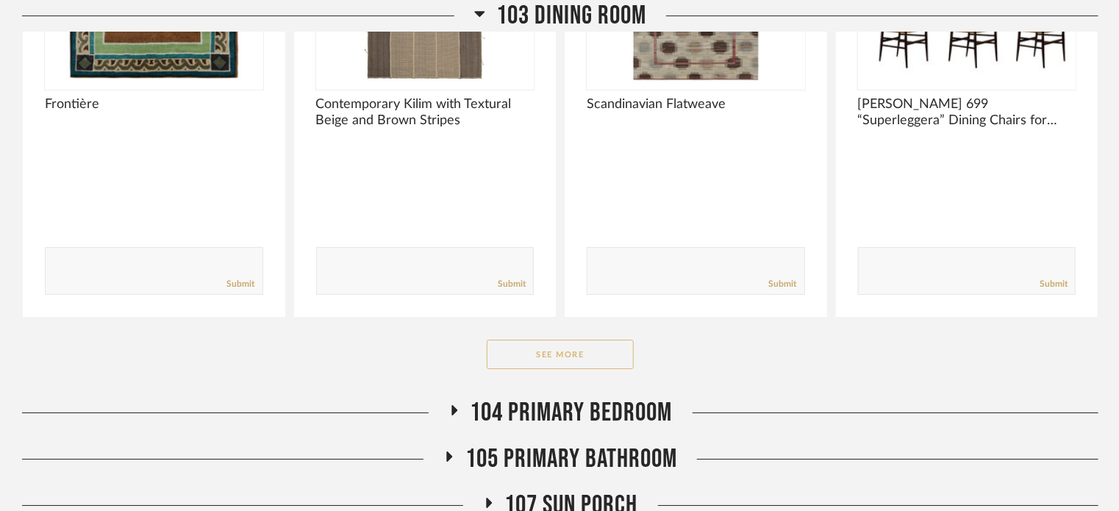
click at [559, 340] on button "See More" at bounding box center [560, 354] width 147 height 29
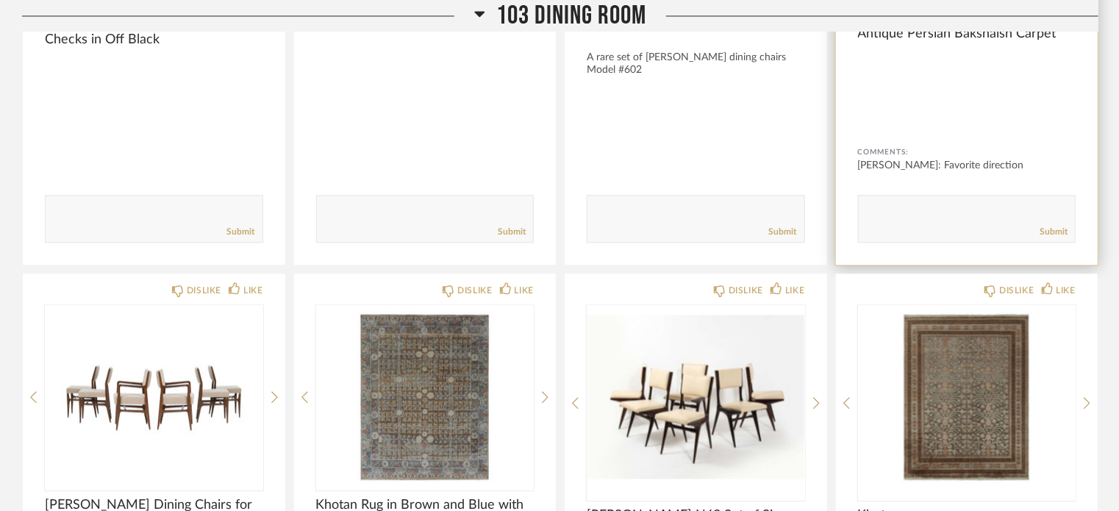
scroll to position [1576, 0]
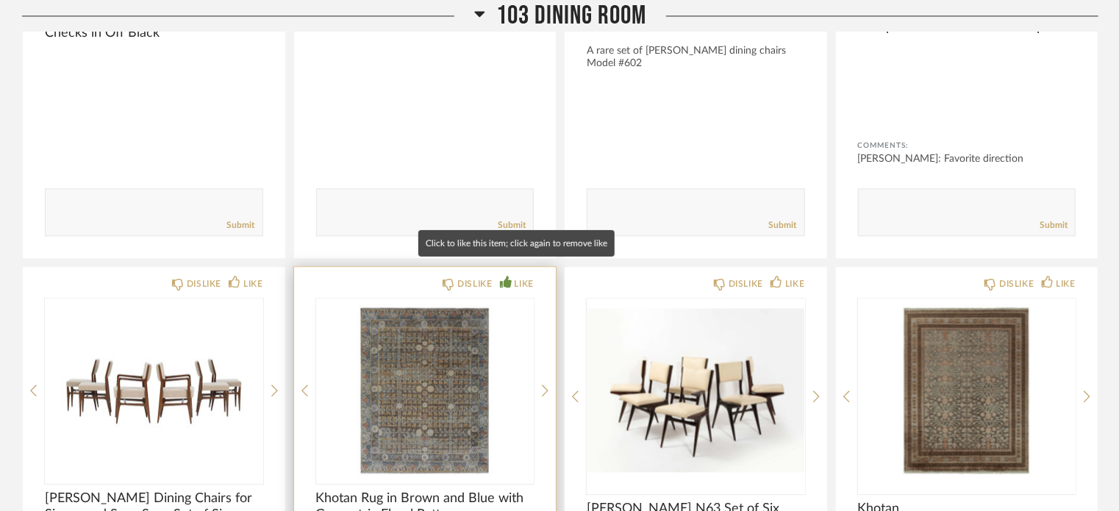
click at [513, 276] on div "LIKE" at bounding box center [517, 283] width 34 height 15
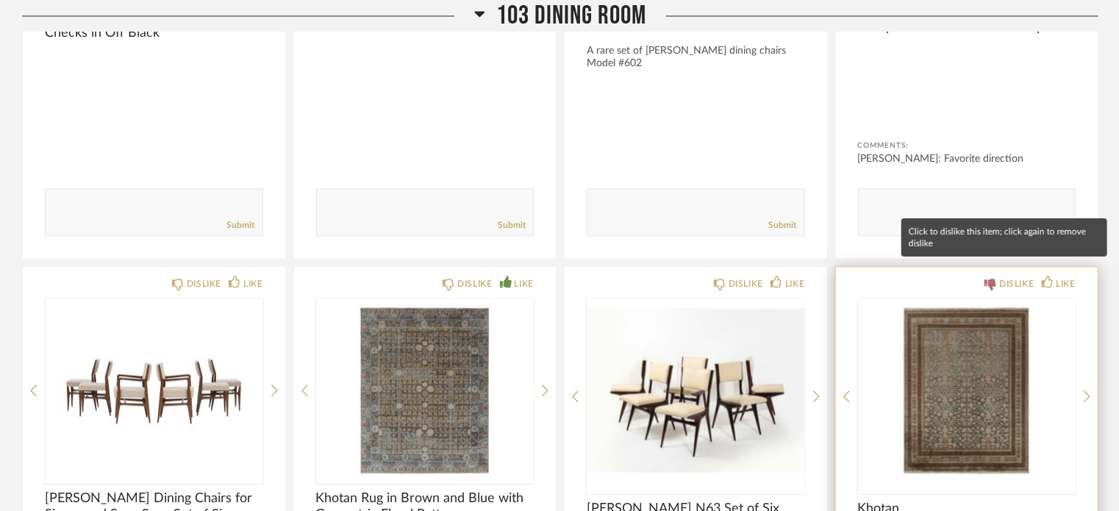
click at [1009, 276] on div "DISLIKE" at bounding box center [1016, 283] width 35 height 15
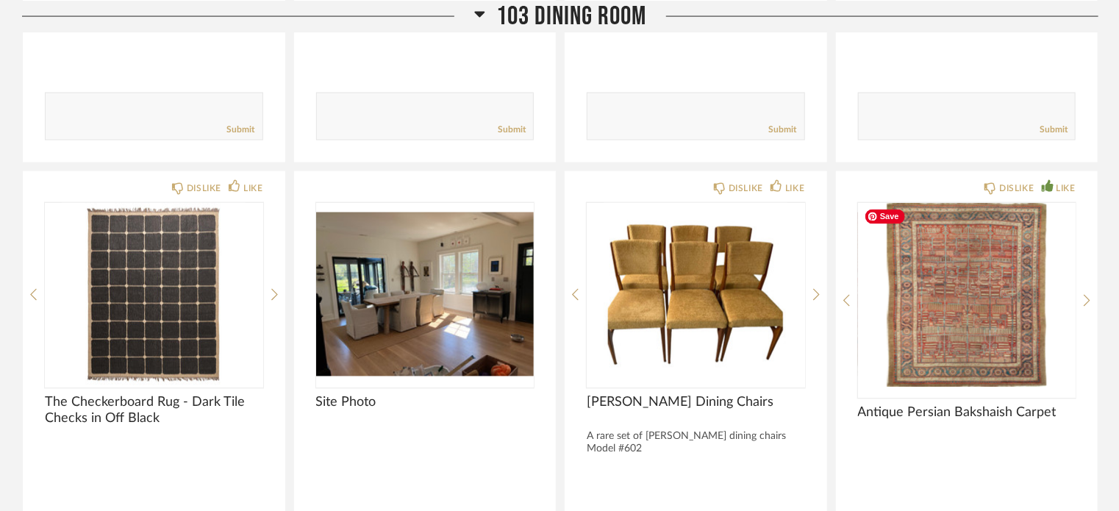
scroll to position [1191, 0]
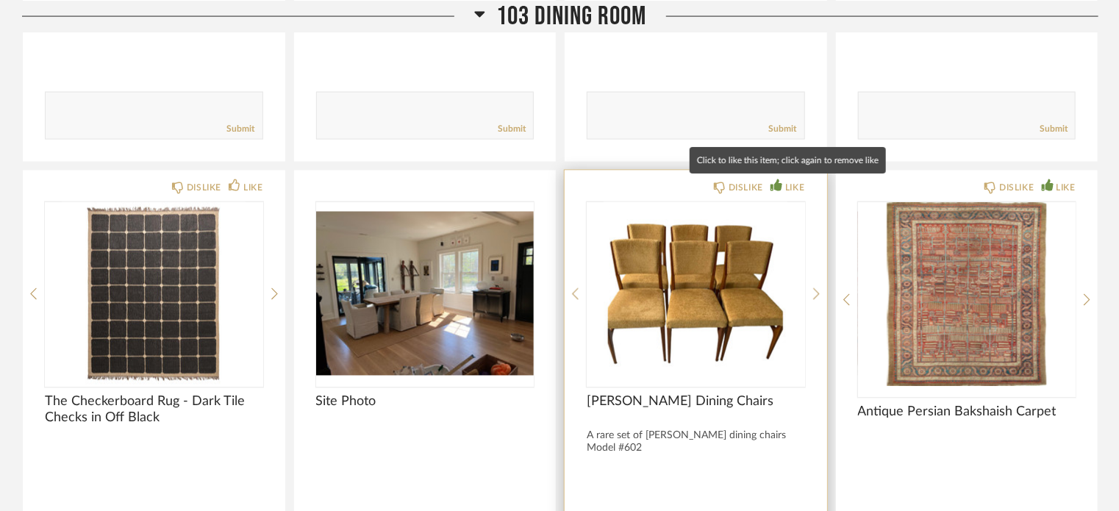
click at [780, 185] on icon at bounding box center [776, 185] width 12 height 12
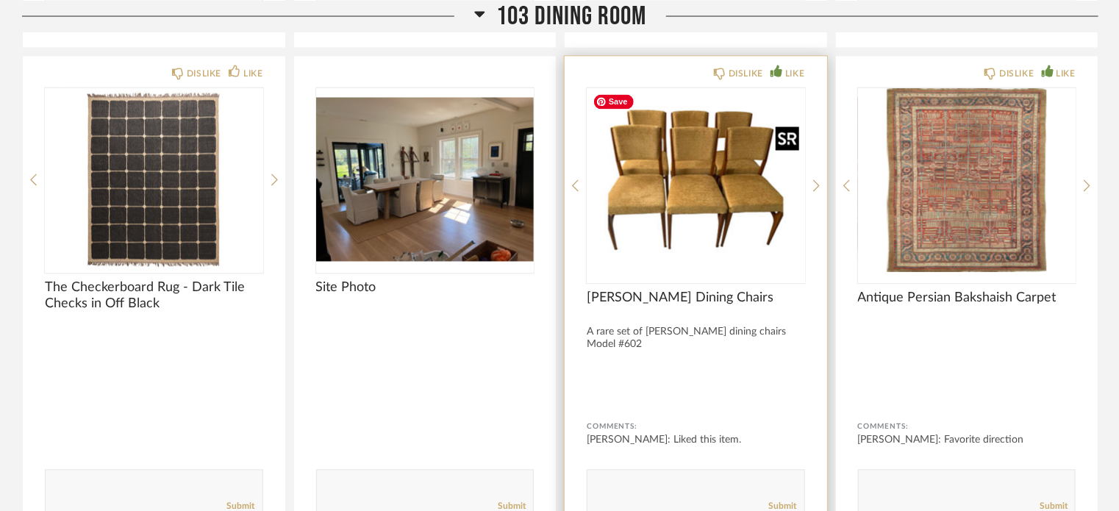
scroll to position [1306, 0]
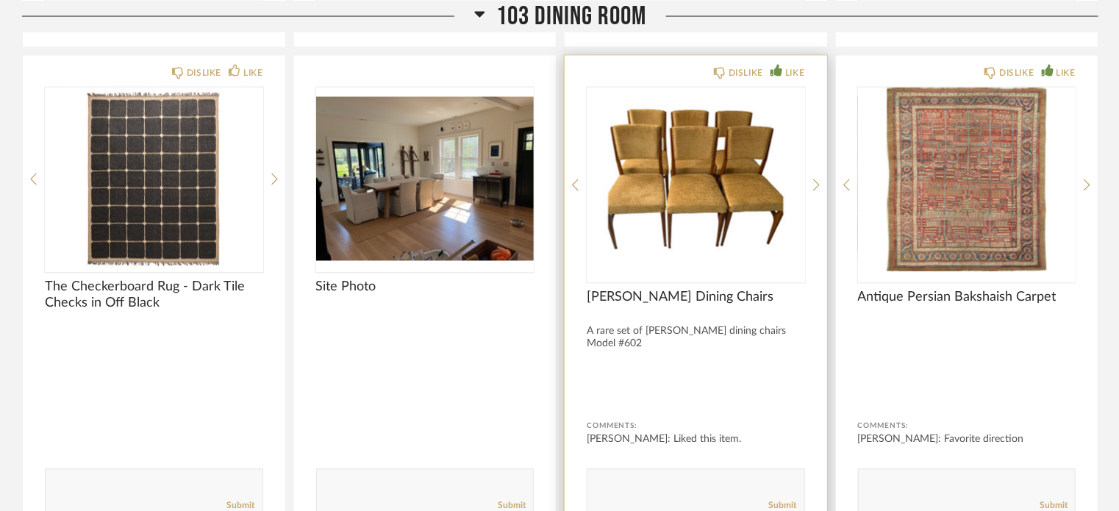
click at [654, 496] on div "Submit" at bounding box center [695, 506] width 217 height 20
click at [812, 182] on div "DISLIKE LIKE [PERSON_NAME] Dining Chairs A rare set of [PERSON_NAME] dining cha…" at bounding box center [696, 297] width 262 height 483
click at [615, 479] on textarea at bounding box center [695, 486] width 217 height 20
type textarea "b"
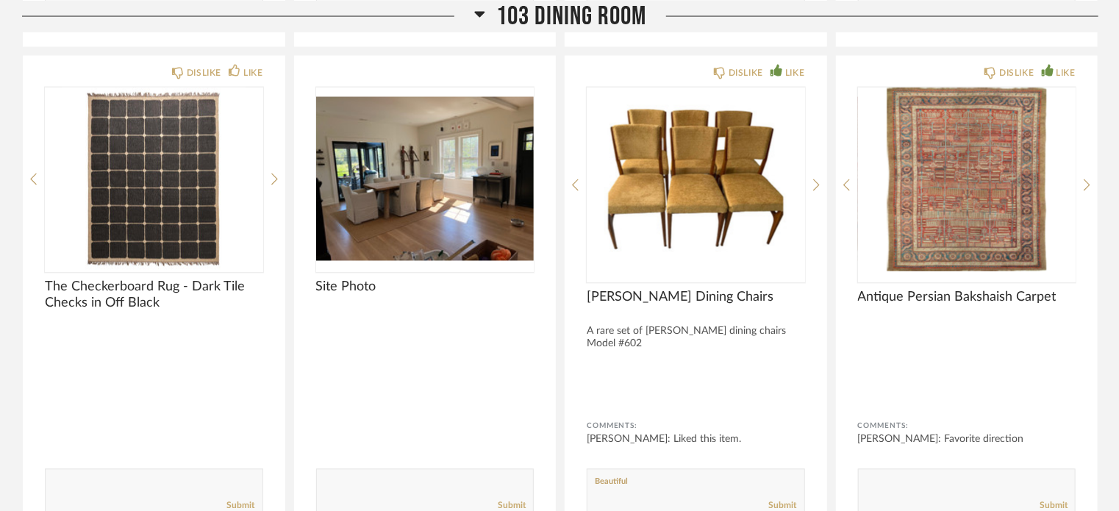
type textarea "Beautiful"
click at [545, 15] on span "103 Dining Room" at bounding box center [571, 16] width 150 height 32
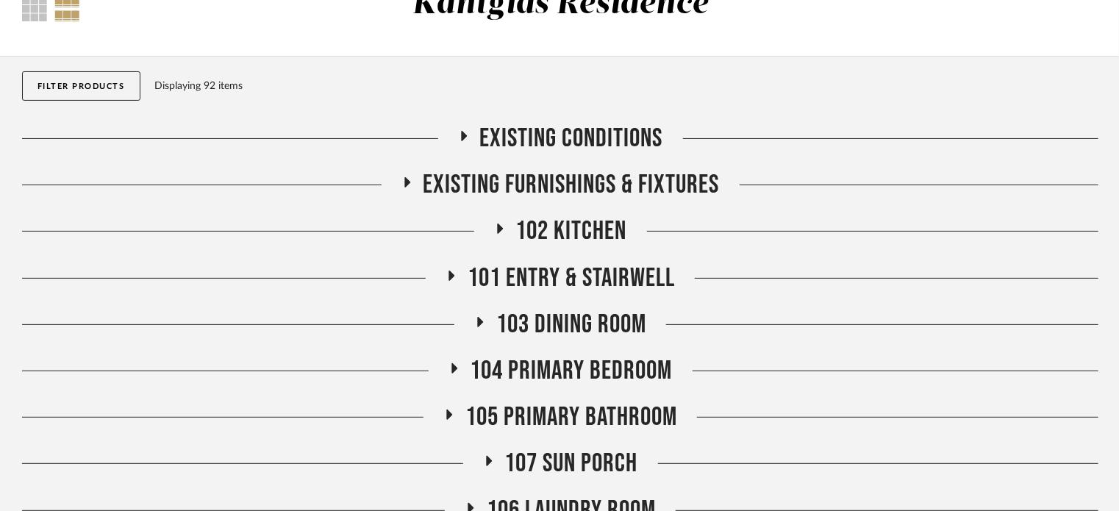
scroll to position [108, 0]
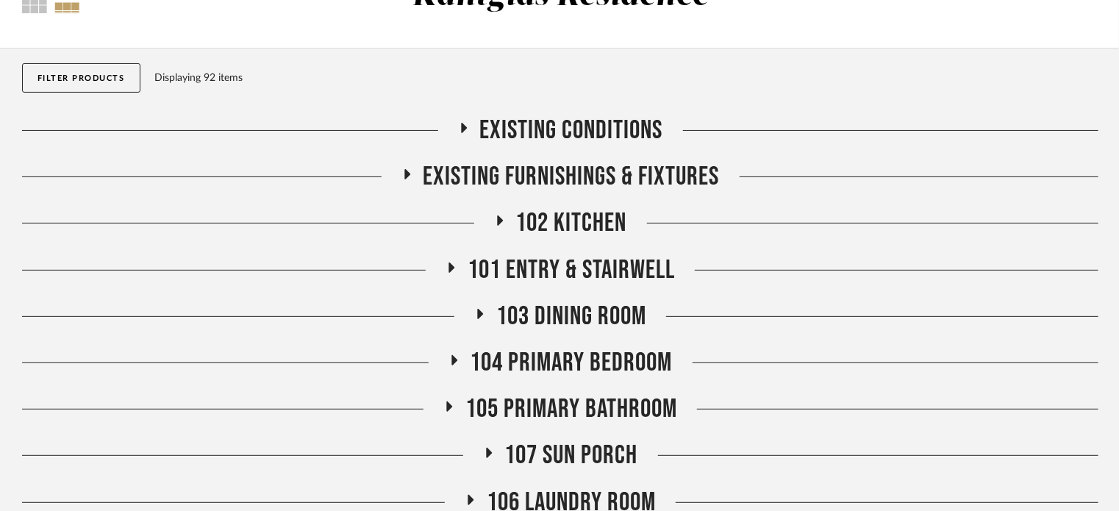
click at [568, 368] on span "104 Primary Bedroom" at bounding box center [571, 363] width 202 height 32
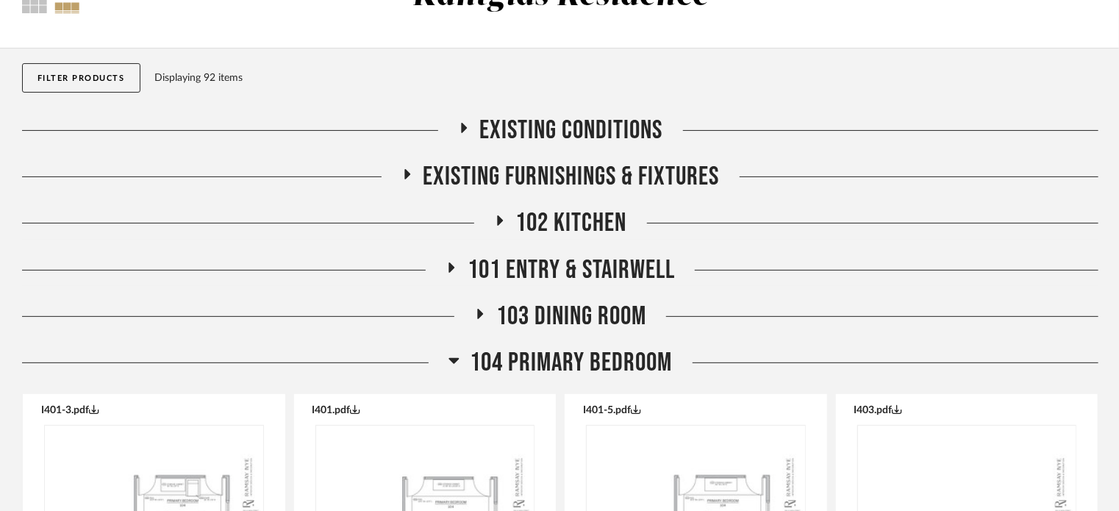
click at [568, 368] on span "104 Primary Bedroom" at bounding box center [571, 363] width 202 height 32
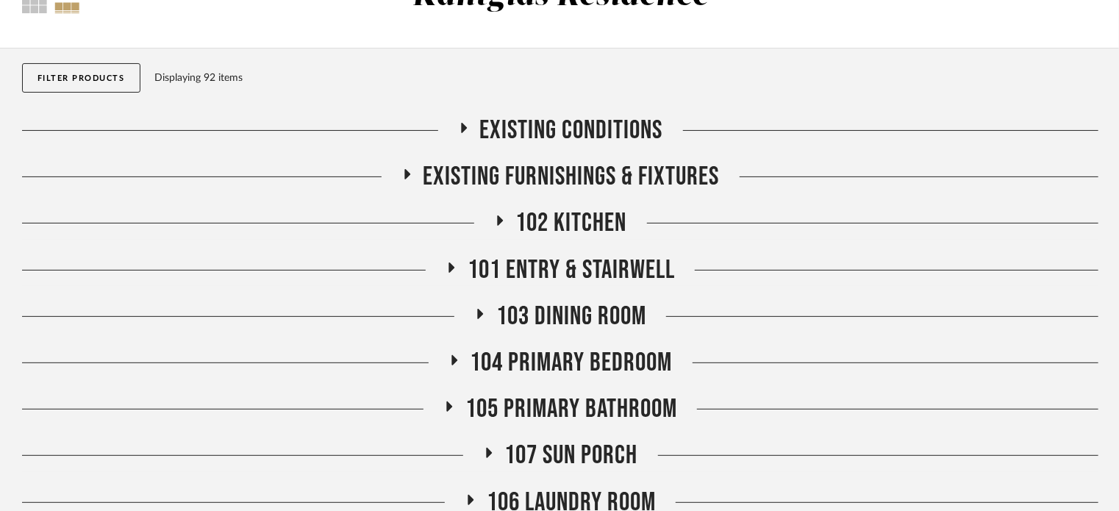
click at [559, 314] on span "103 Dining Room" at bounding box center [571, 317] width 150 height 32
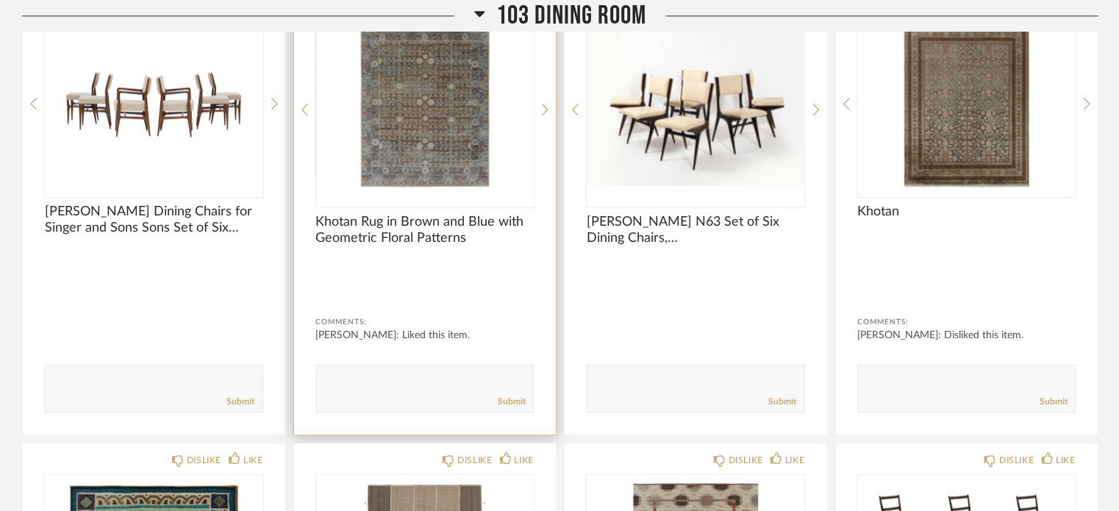
scroll to position [1901, 0]
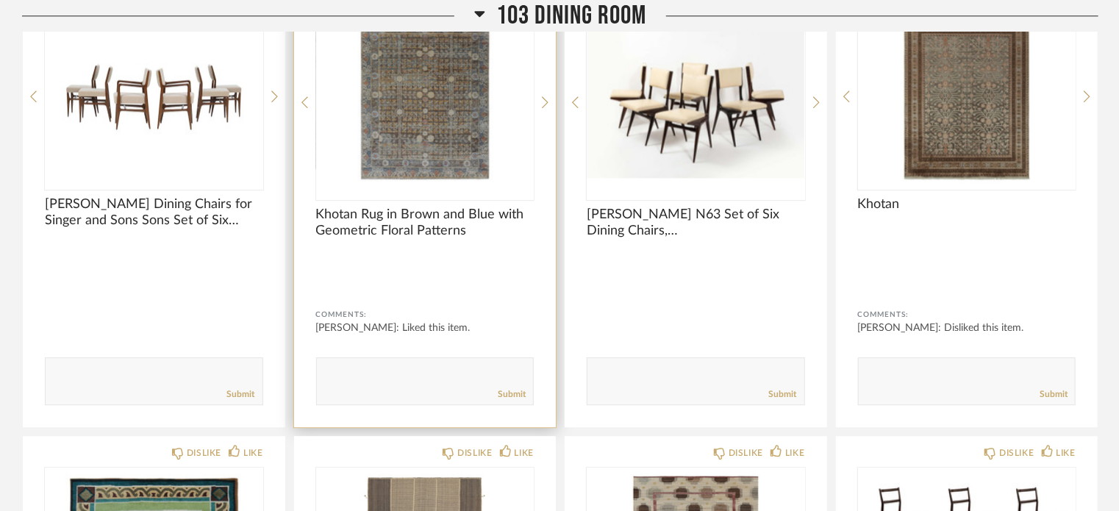
click at [418, 365] on textarea at bounding box center [425, 375] width 217 height 20
type textarea "Request Sample from vendor"
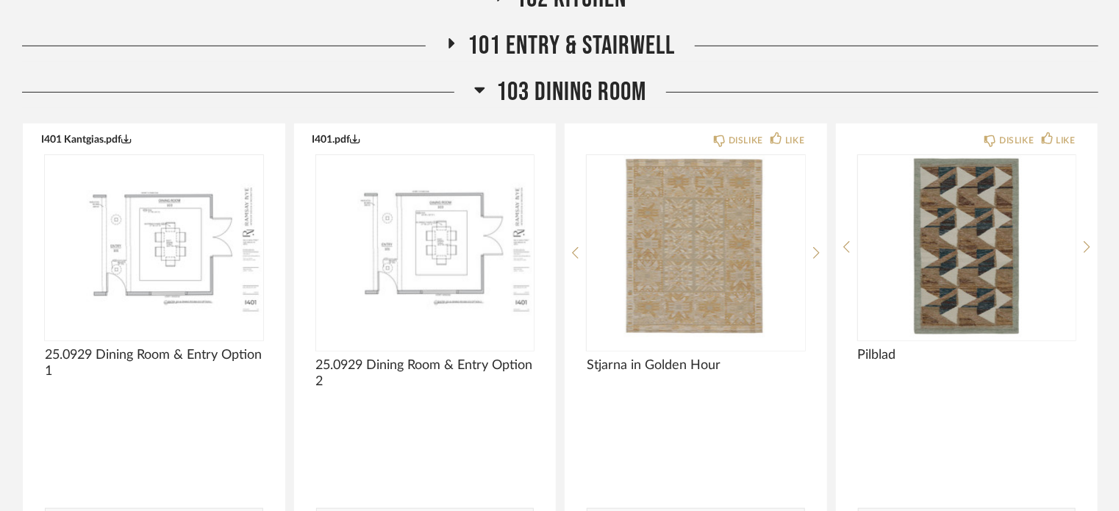
scroll to position [334, 0]
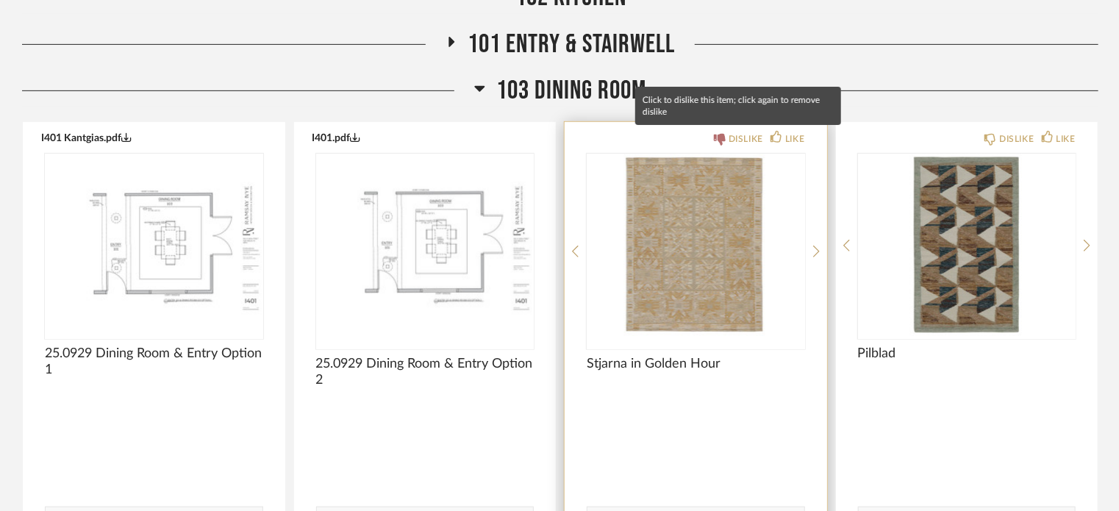
click at [745, 134] on div "DISLIKE" at bounding box center [746, 139] width 35 height 15
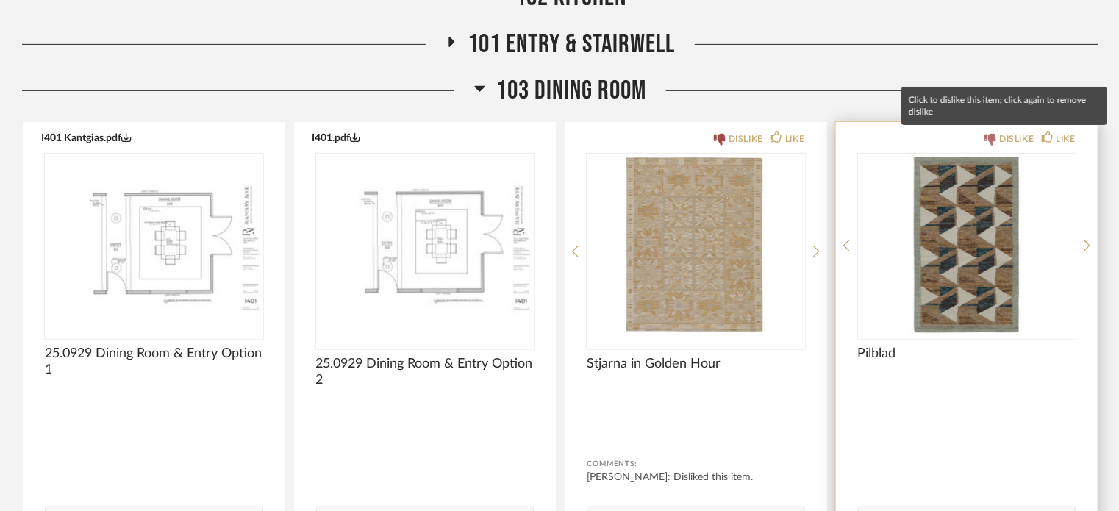
click at [1006, 132] on div "DISLIKE" at bounding box center [1016, 139] width 35 height 15
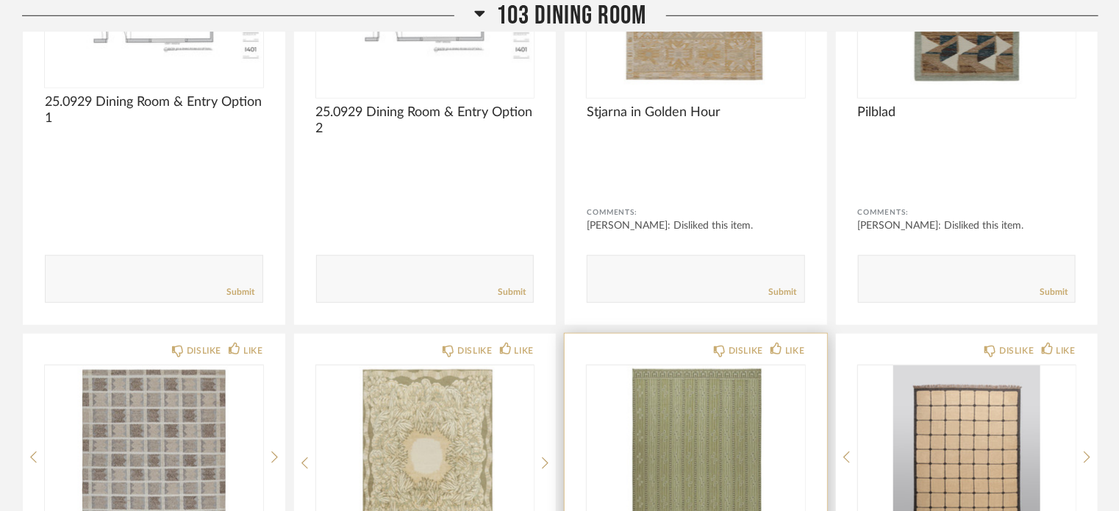
scroll to position [587, 0]
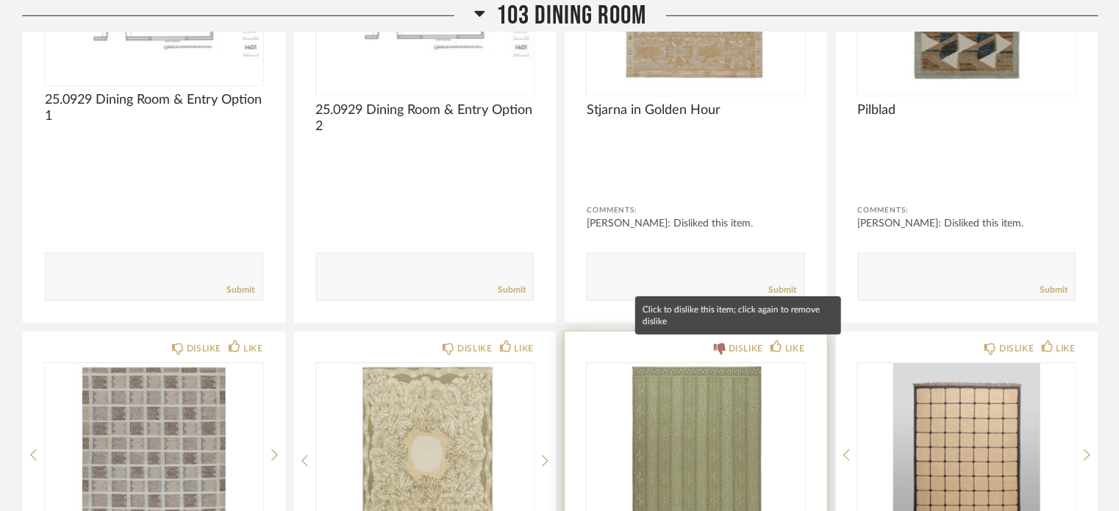
click at [723, 346] on icon at bounding box center [720, 349] width 12 height 12
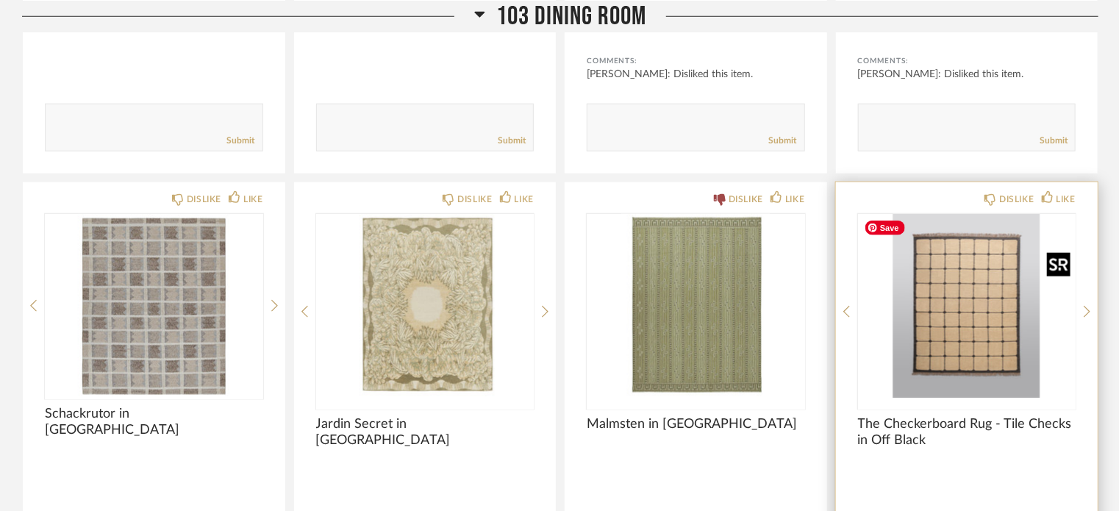
scroll to position [740, 0]
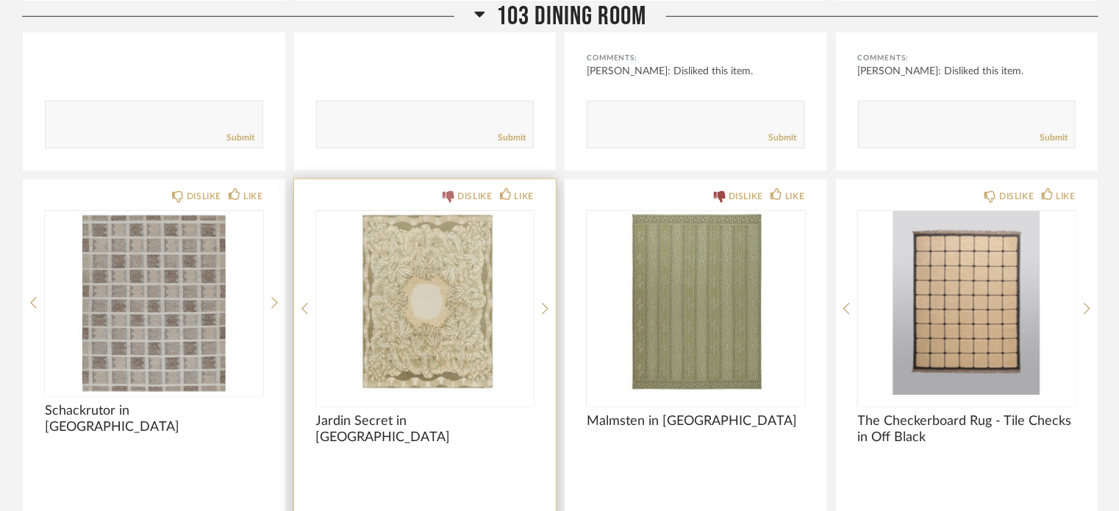
click at [465, 196] on div "DISLIKE" at bounding box center [474, 196] width 35 height 15
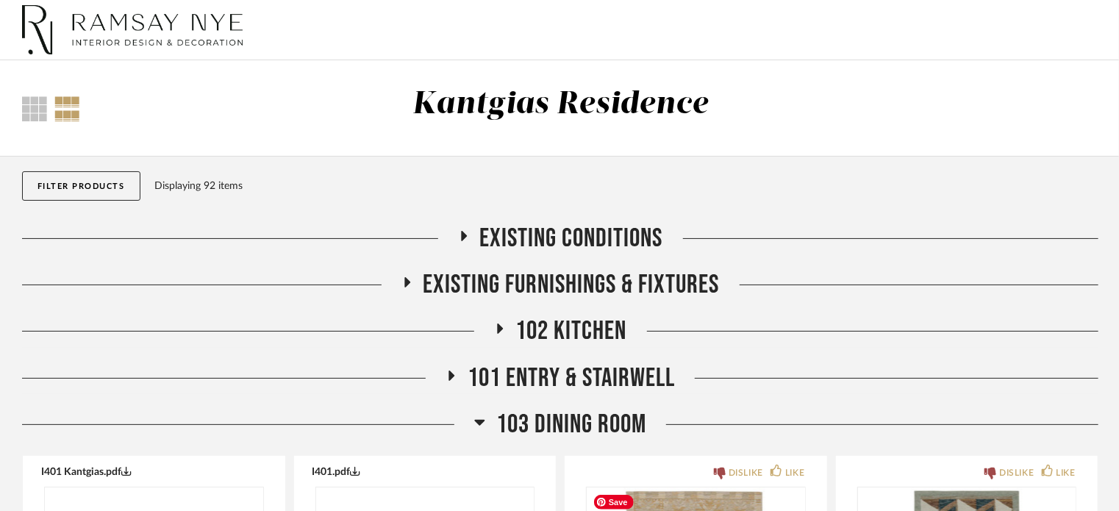
scroll to position [0, 0]
click at [566, 432] on span "103 Dining Room" at bounding box center [571, 425] width 150 height 32
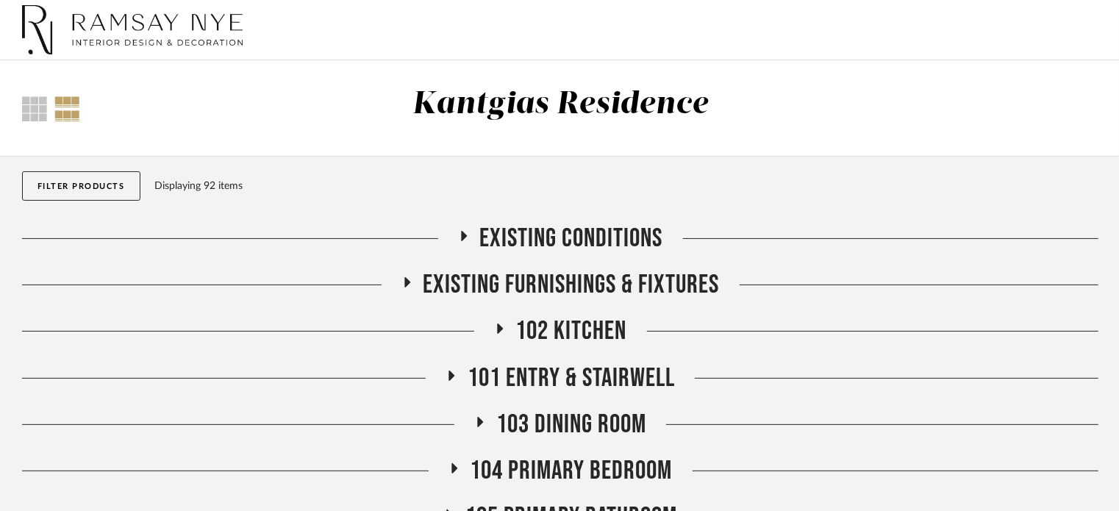
click at [554, 326] on span "102 Kitchen" at bounding box center [571, 331] width 111 height 32
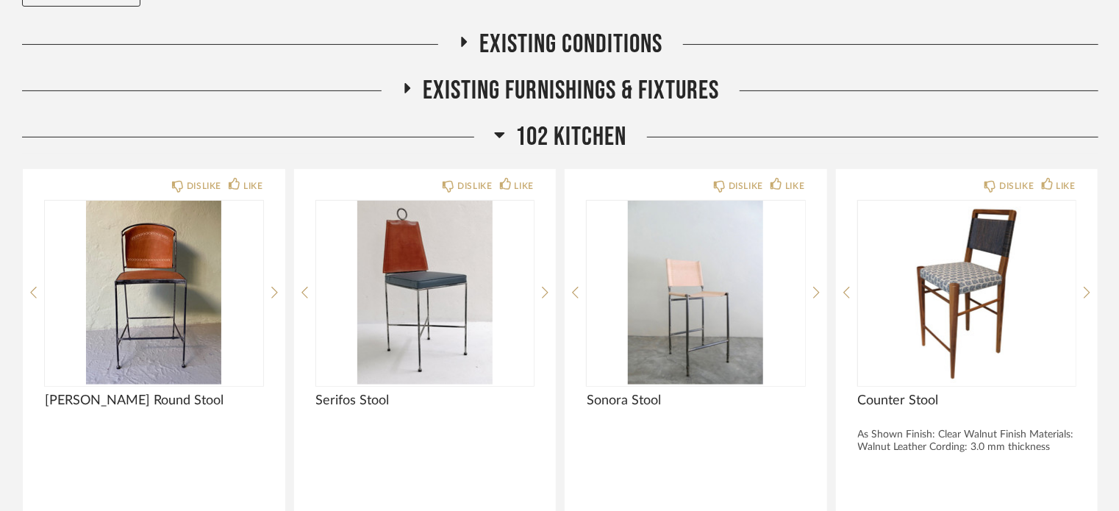
scroll to position [197, 0]
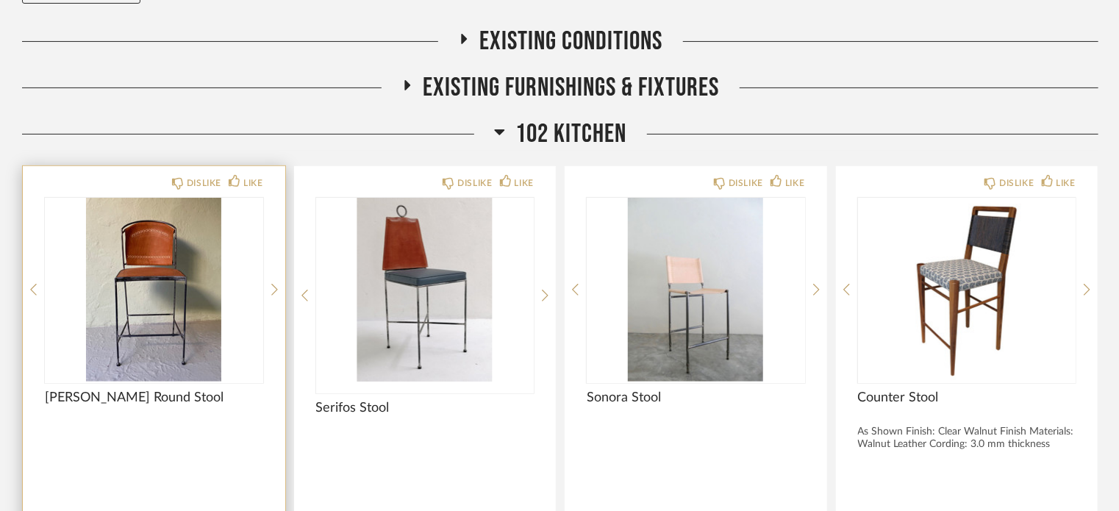
click at [198, 190] on div "DISLIKE LIKE [PERSON_NAME] Round Stool Comments: Submit" at bounding box center [154, 402] width 262 height 473
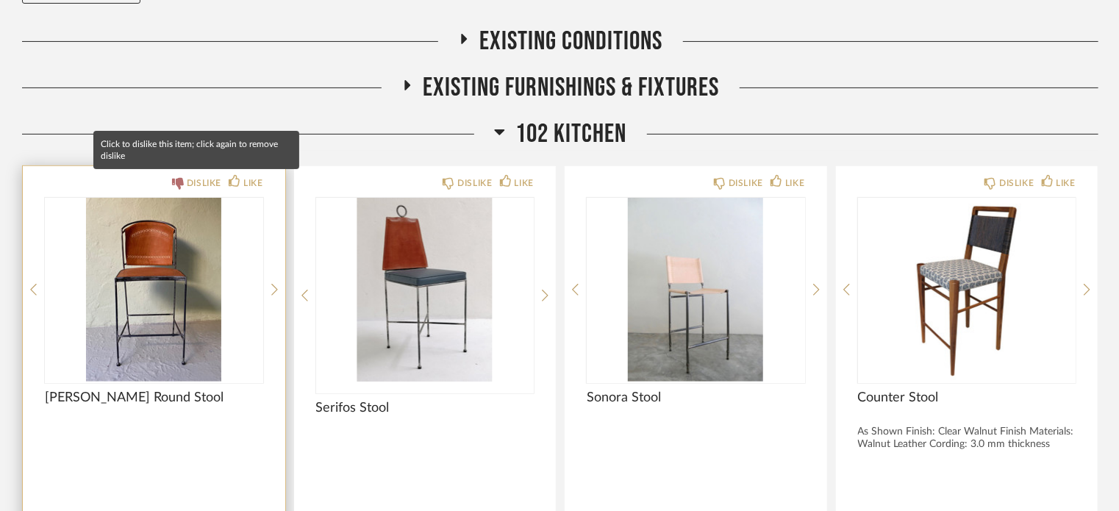
click at [200, 178] on div "DISLIKE" at bounding box center [204, 183] width 35 height 15
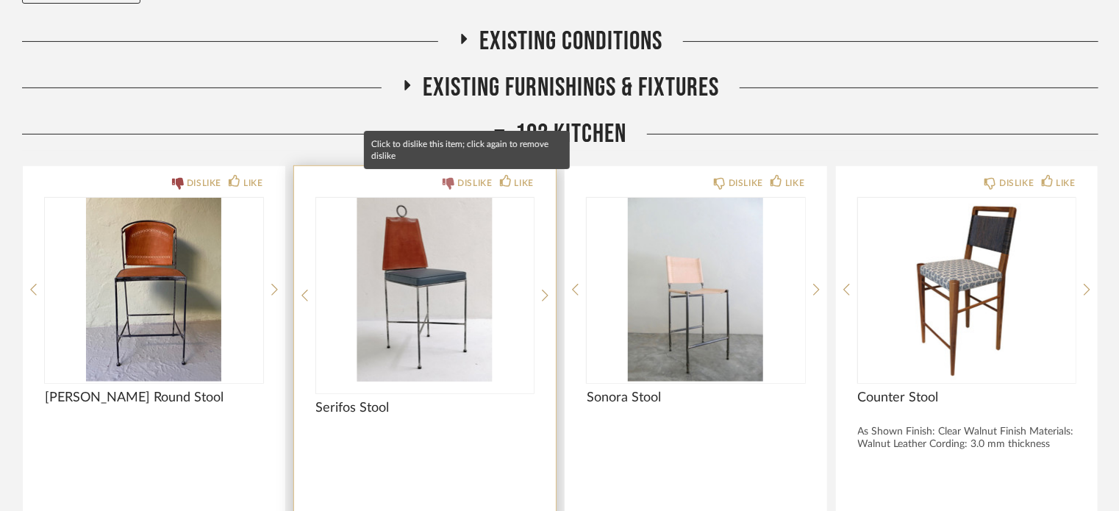
click at [451, 183] on icon at bounding box center [449, 184] width 12 height 12
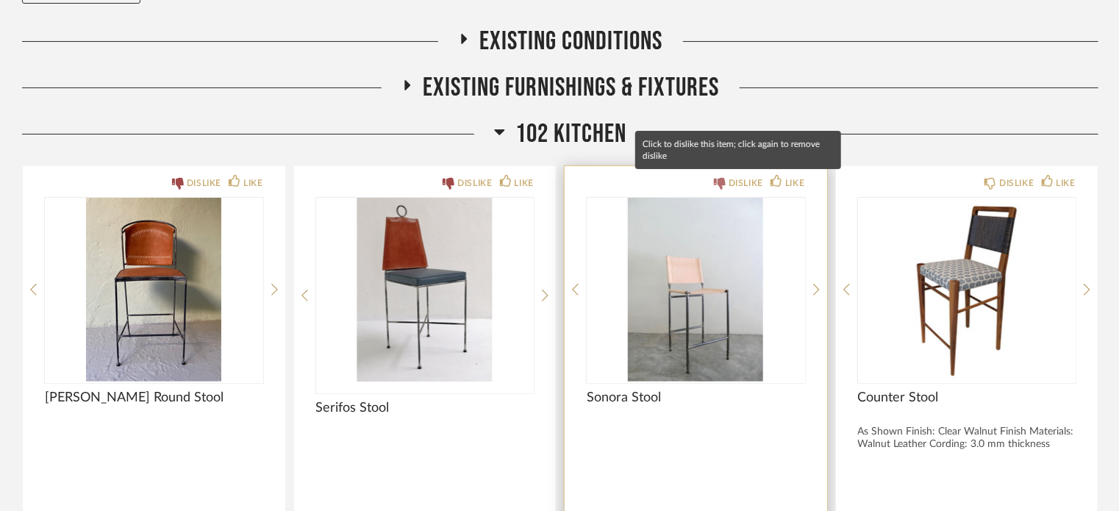
click at [734, 176] on div "DISLIKE" at bounding box center [746, 183] width 35 height 15
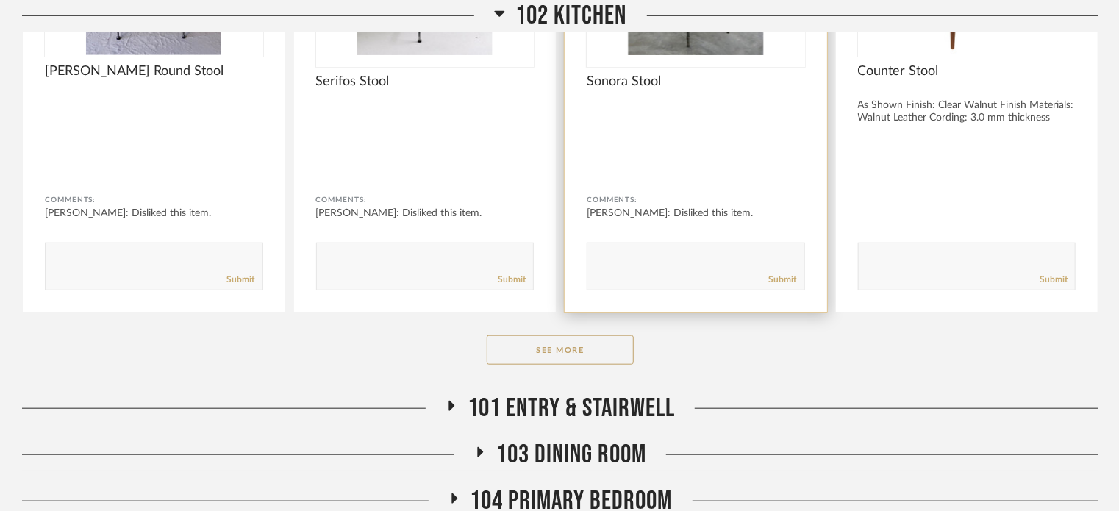
scroll to position [535, 0]
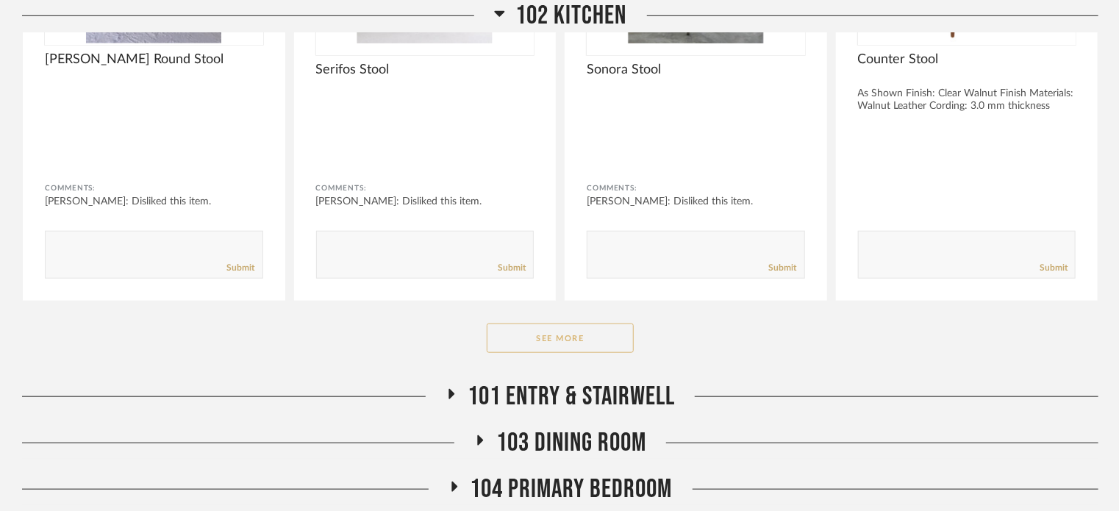
click at [623, 343] on button "See More" at bounding box center [560, 337] width 147 height 29
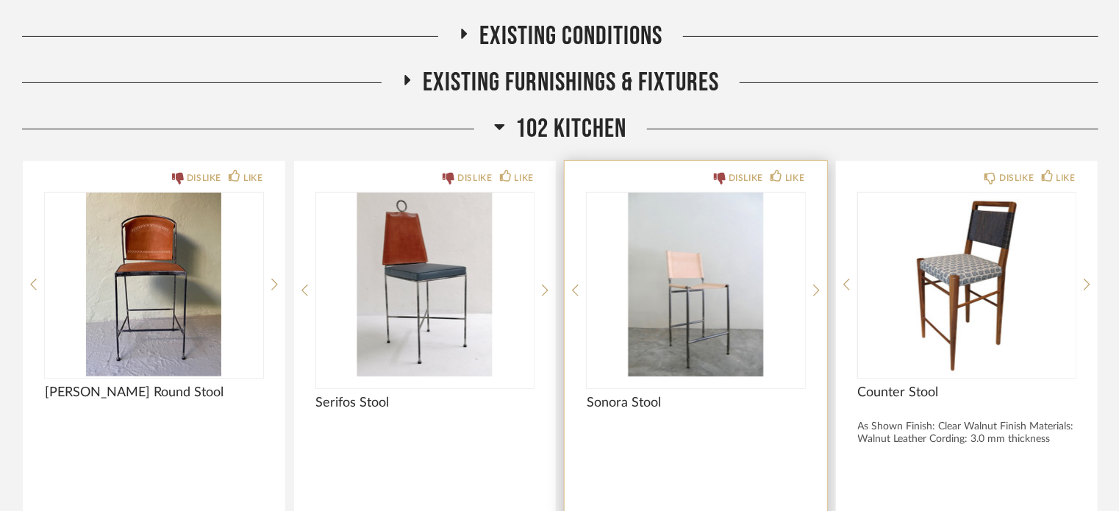
scroll to position [200, 0]
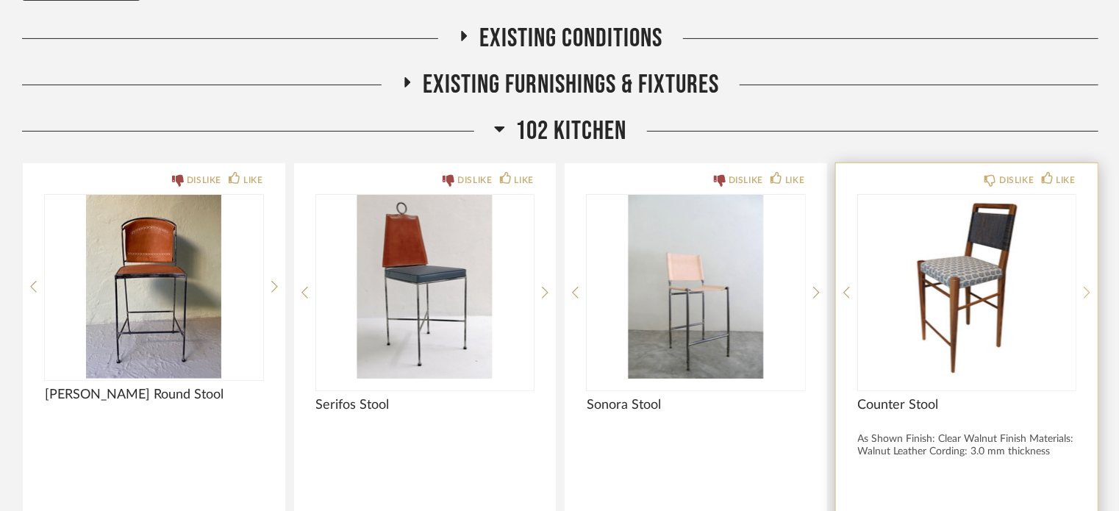
click at [1086, 291] on icon at bounding box center [1087, 292] width 7 height 13
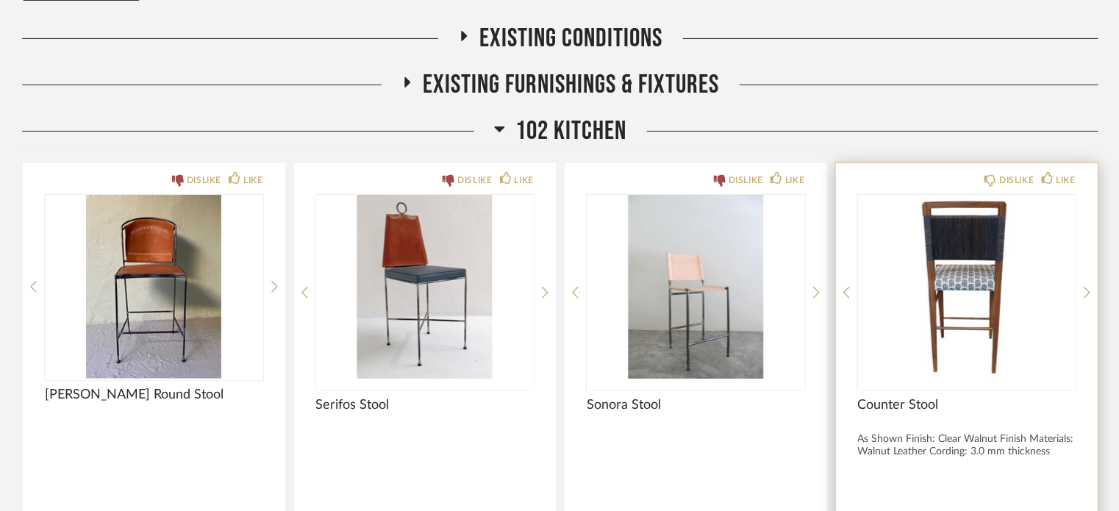
click at [1091, 298] on div "DISLIKE LIKE Counter Stool As Shown Finish: Clear Walnut Finish Materials: Waln…" at bounding box center [967, 404] width 262 height 483
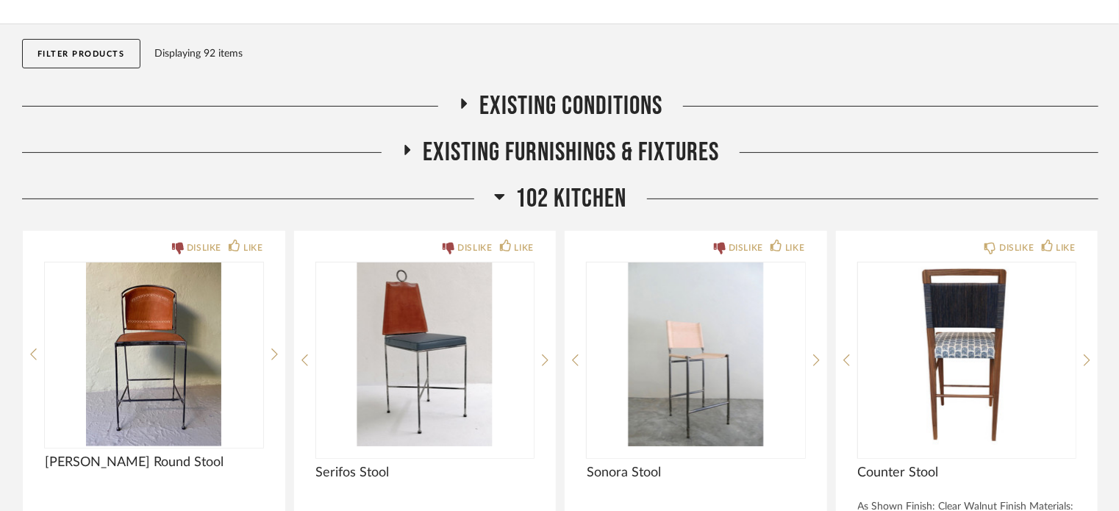
scroll to position [136, 0]
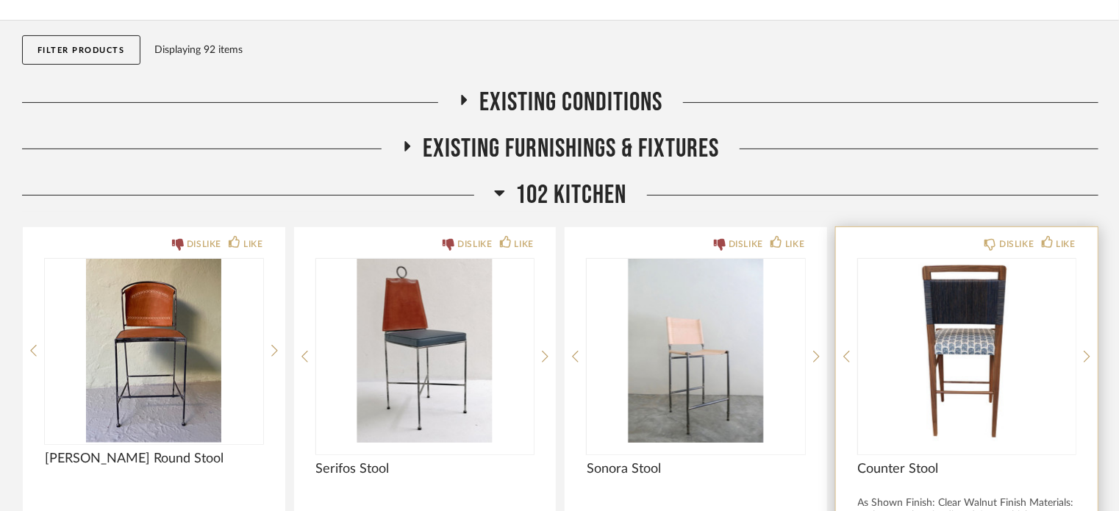
click at [1096, 360] on div "DISLIKE LIKE Counter Stool As Shown Finish: Clear Walnut Finish Materials: Waln…" at bounding box center [967, 468] width 262 height 483
click at [1091, 357] on div "DISLIKE LIKE Counter Stool As Shown Finish: Clear Walnut Finish Materials: Waln…" at bounding box center [967, 468] width 262 height 483
click at [1086, 352] on icon at bounding box center [1087, 357] width 7 height 12
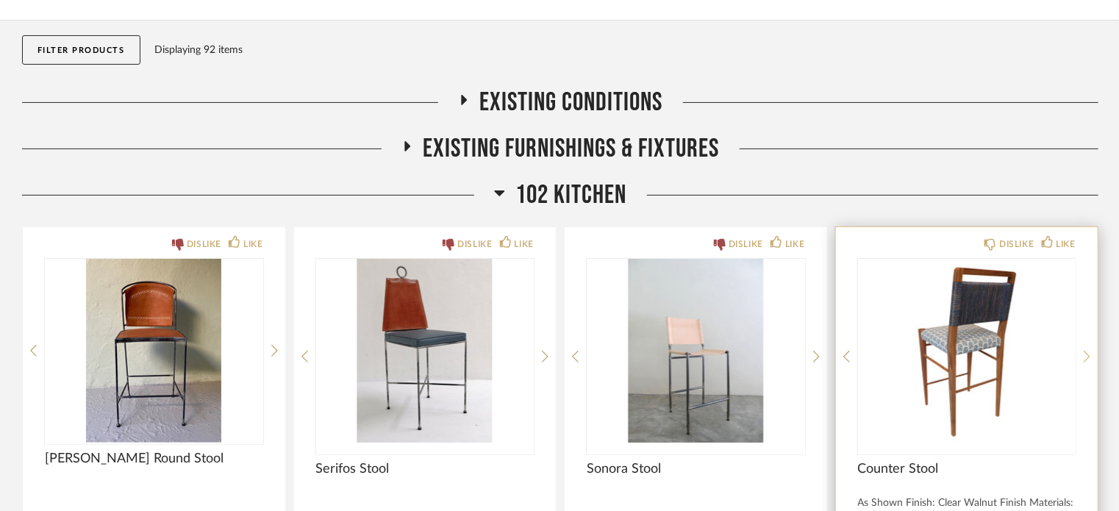
click at [1086, 352] on icon at bounding box center [1087, 357] width 7 height 12
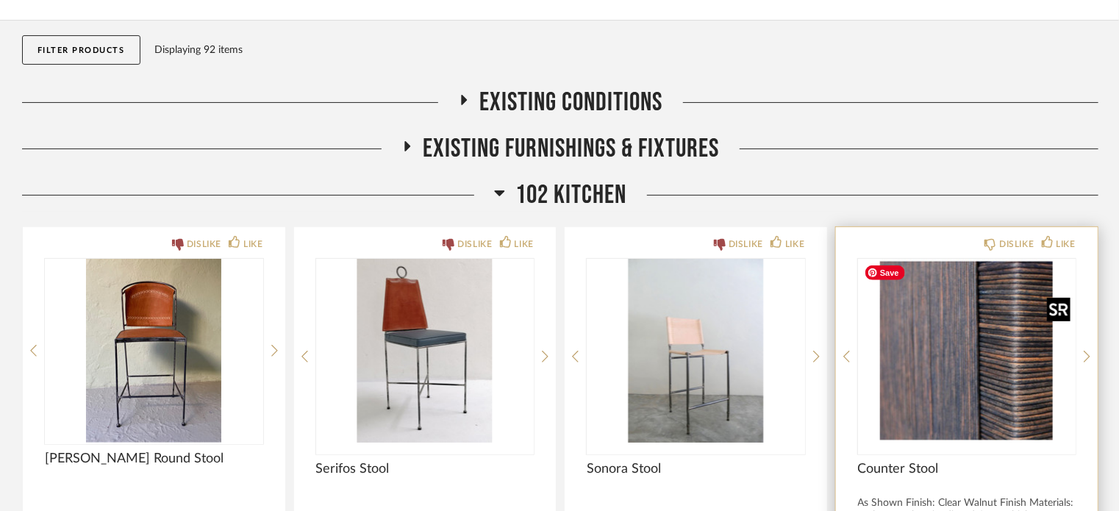
click at [858, 349] on img "3" at bounding box center [967, 351] width 218 height 184
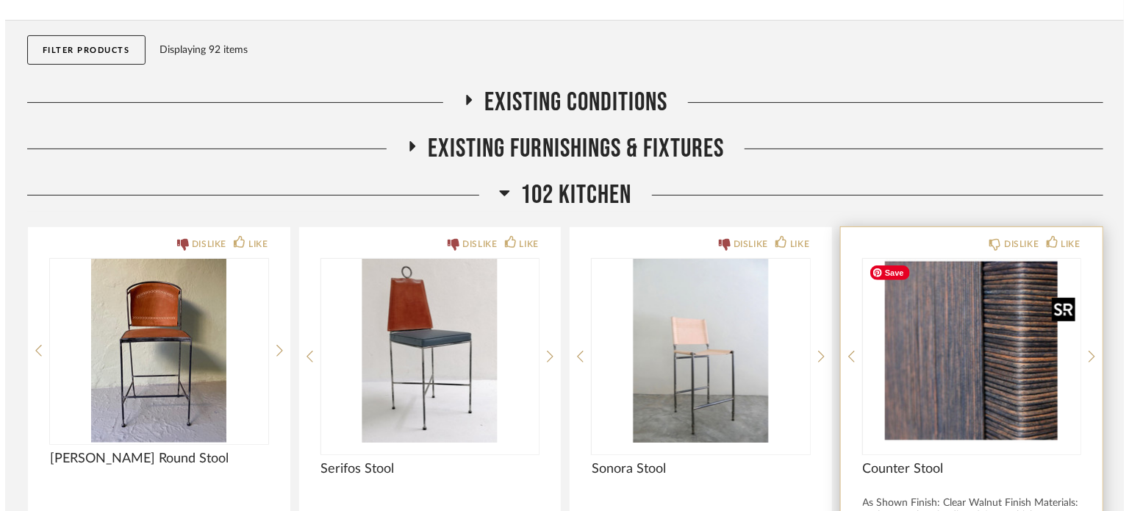
scroll to position [0, 0]
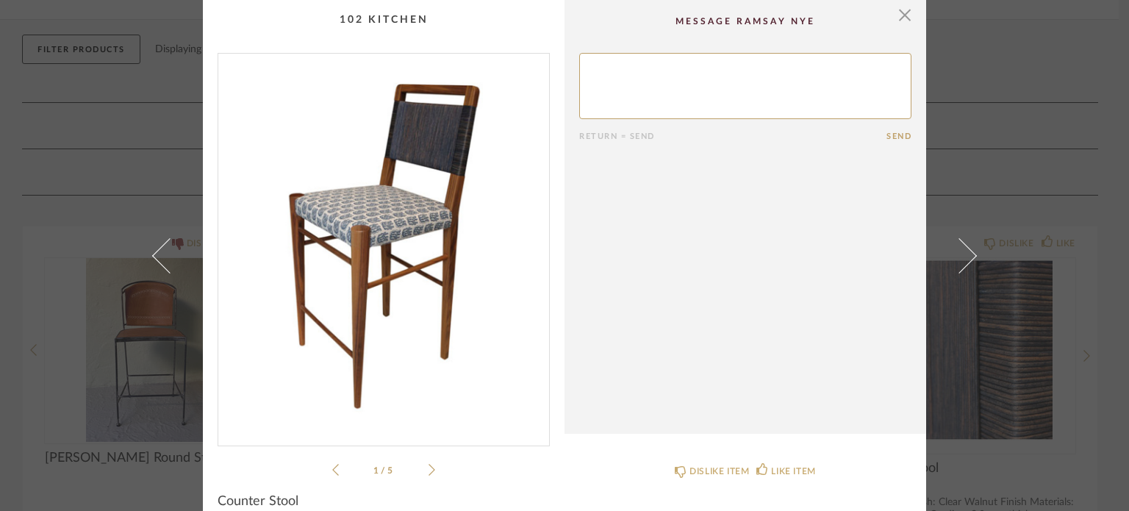
click at [431, 470] on div "1 / 5" at bounding box center [384, 266] width 332 height 426
click at [429, 468] on icon at bounding box center [432, 469] width 7 height 13
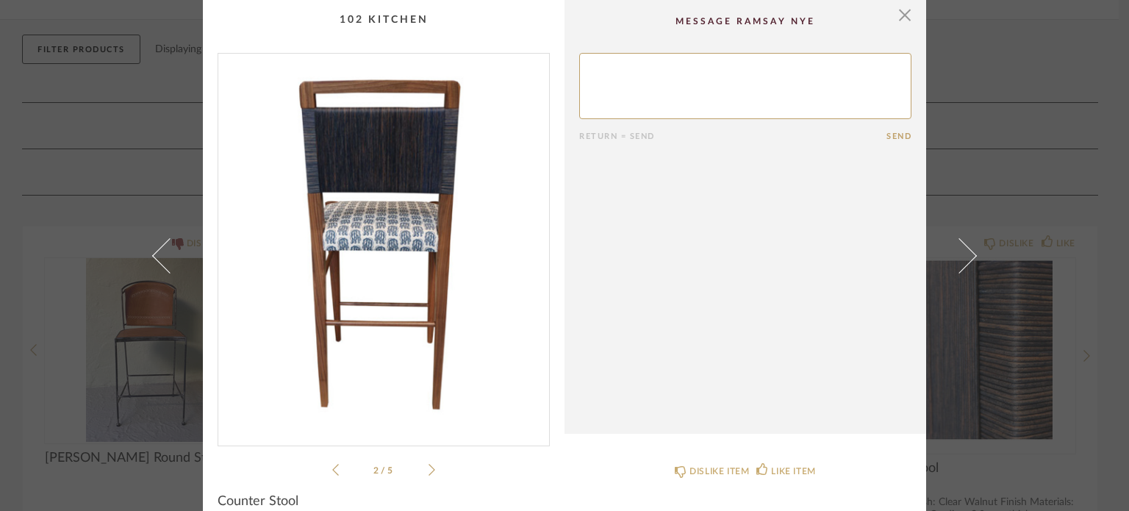
click at [429, 468] on icon at bounding box center [432, 469] width 7 height 13
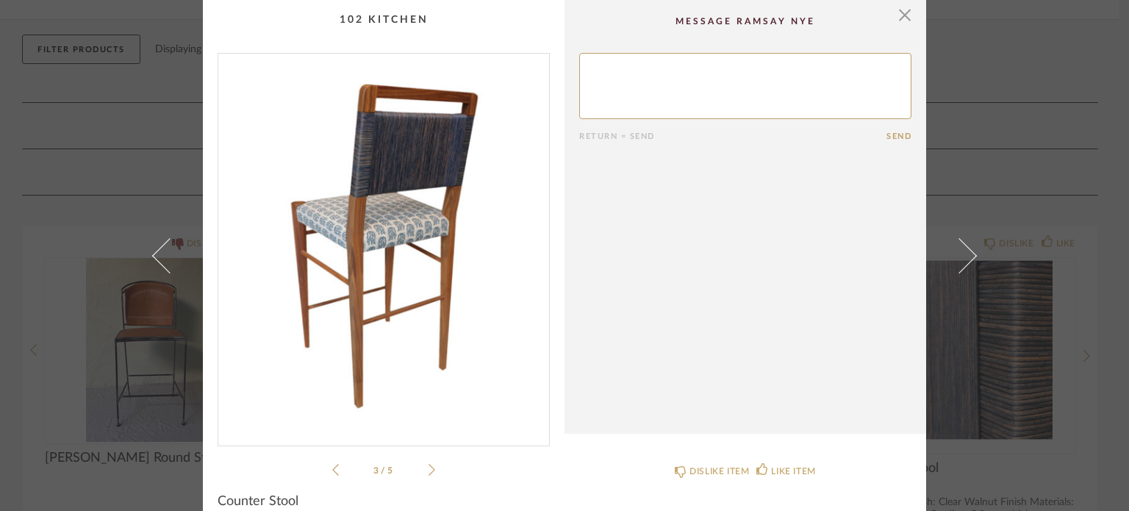
click at [429, 468] on icon at bounding box center [432, 469] width 7 height 13
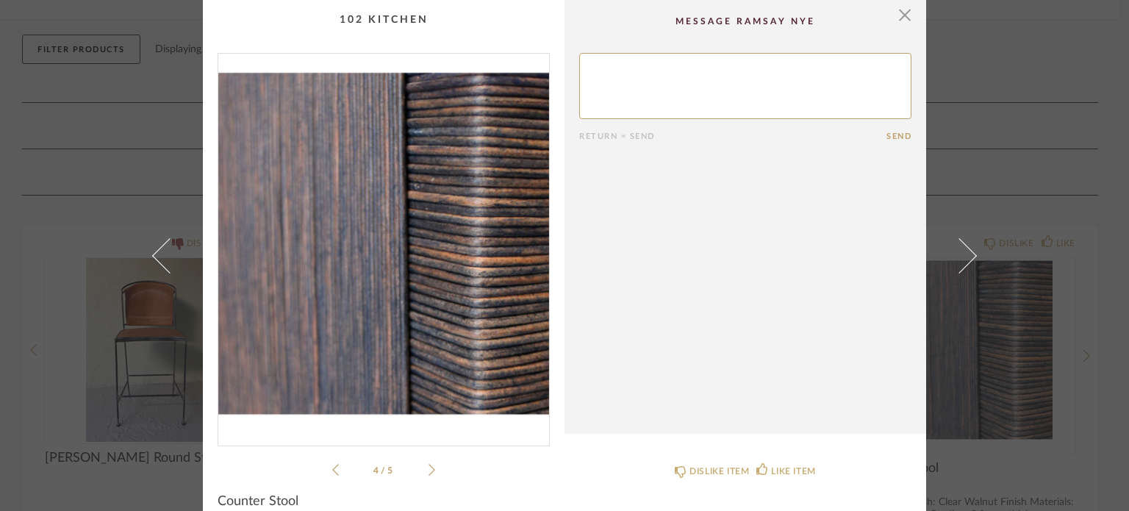
scroll to position [76, 0]
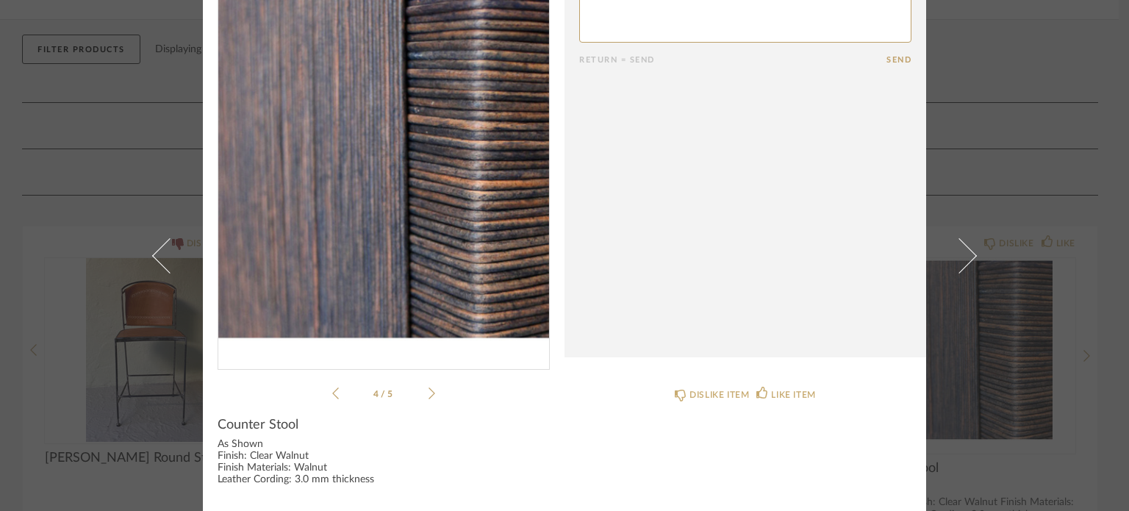
click at [429, 388] on icon at bounding box center [432, 393] width 7 height 13
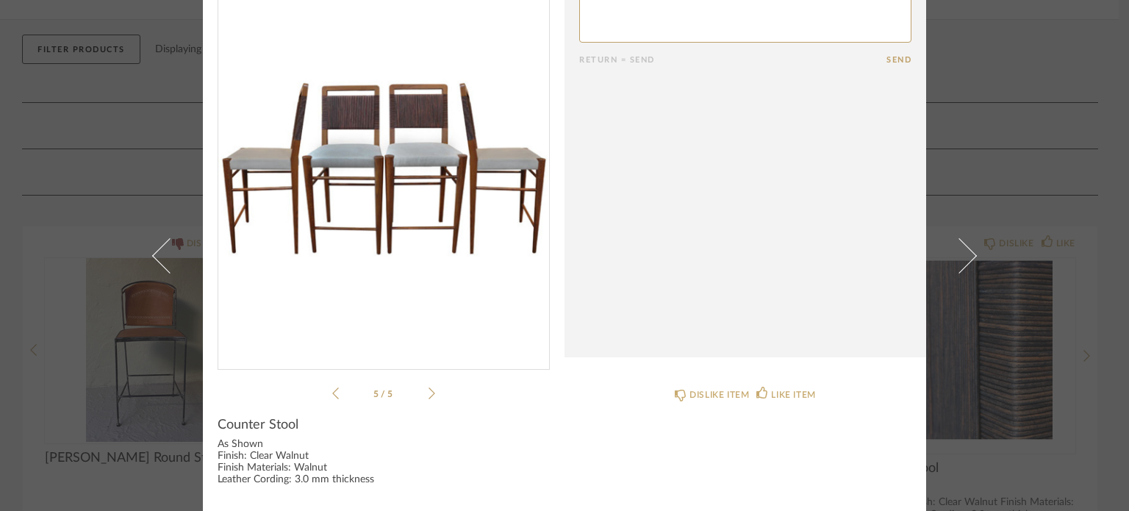
scroll to position [0, 0]
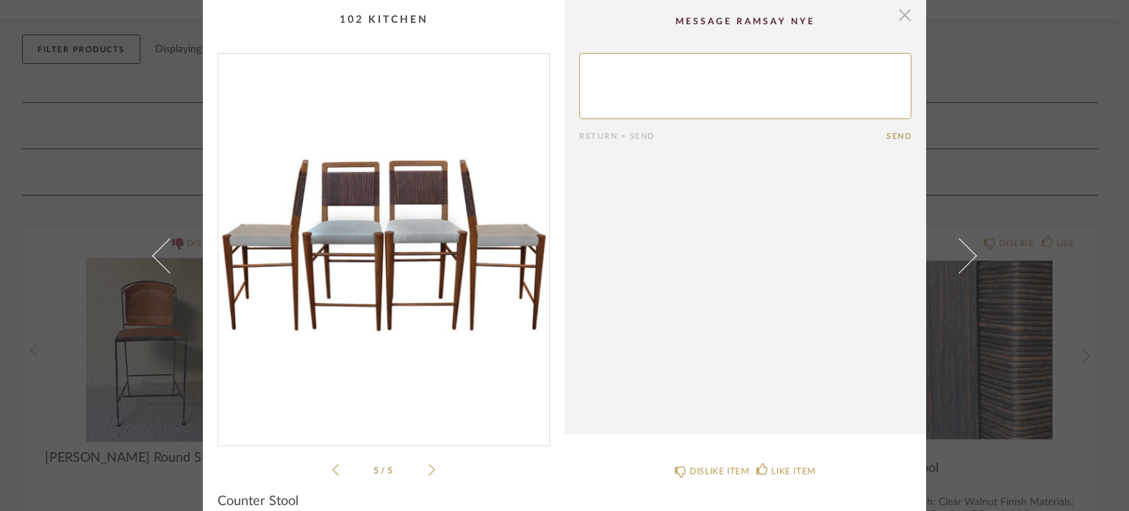
click at [901, 19] on span "button" at bounding box center [904, 14] width 29 height 29
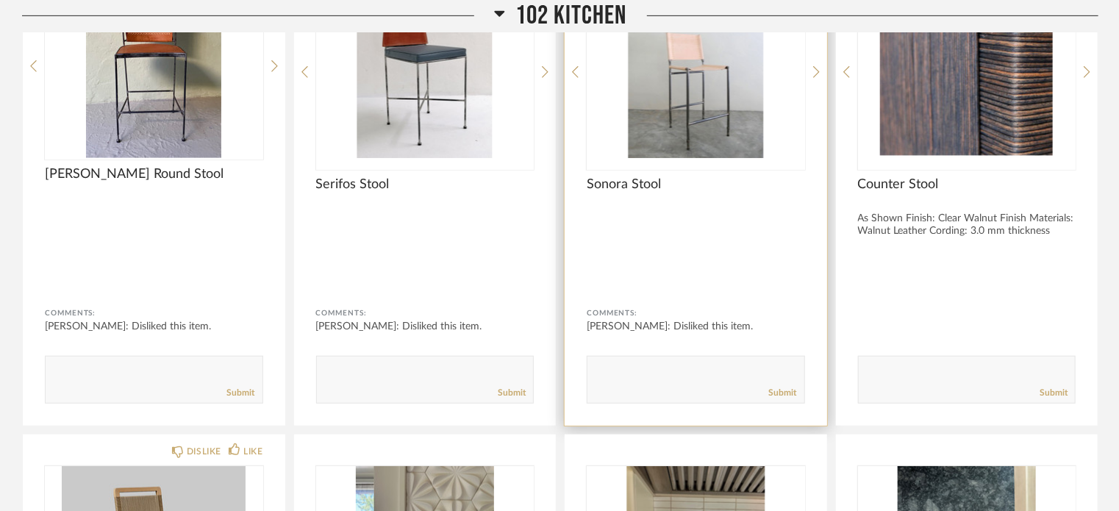
scroll to position [421, 0]
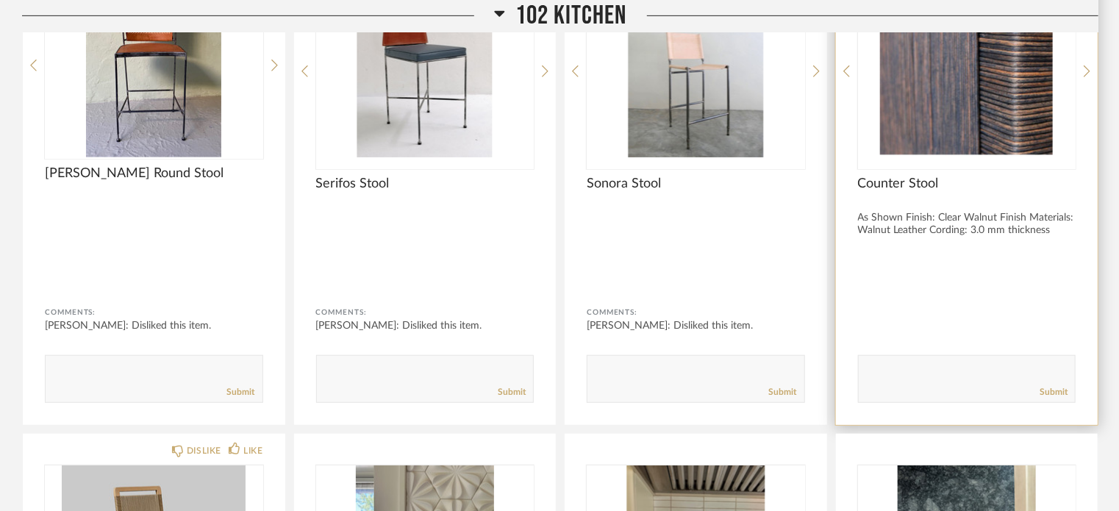
click at [888, 390] on div "Submit" at bounding box center [967, 392] width 217 height 20
click at [921, 369] on textarea at bounding box center [967, 372] width 217 height 20
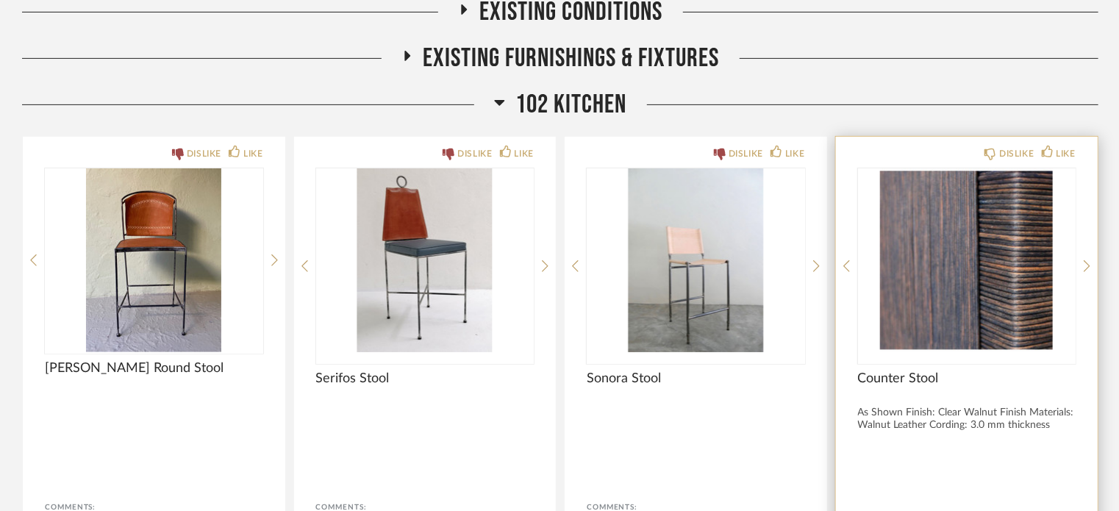
scroll to position [204, 0]
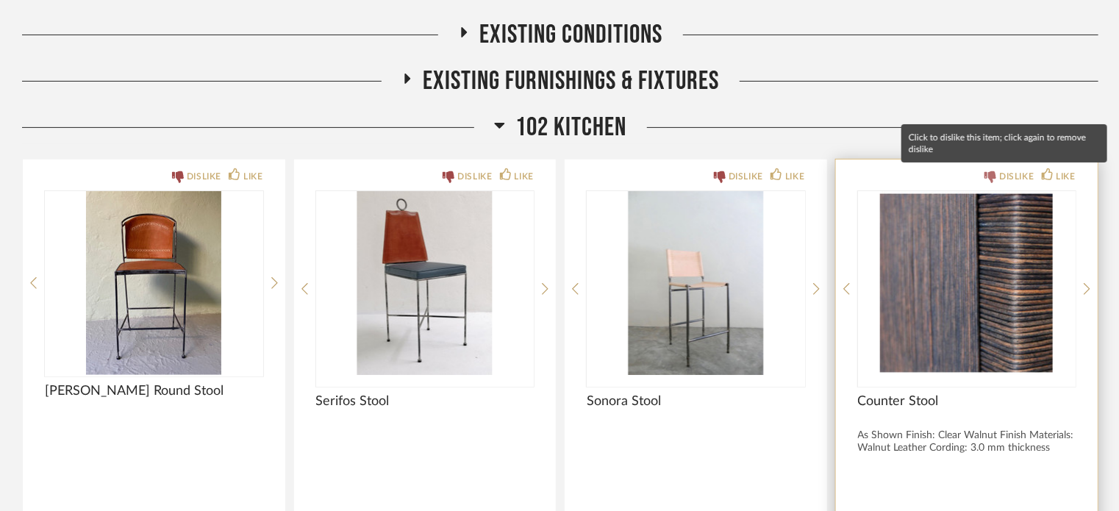
click at [1006, 179] on div "DISLIKE" at bounding box center [1016, 176] width 35 height 15
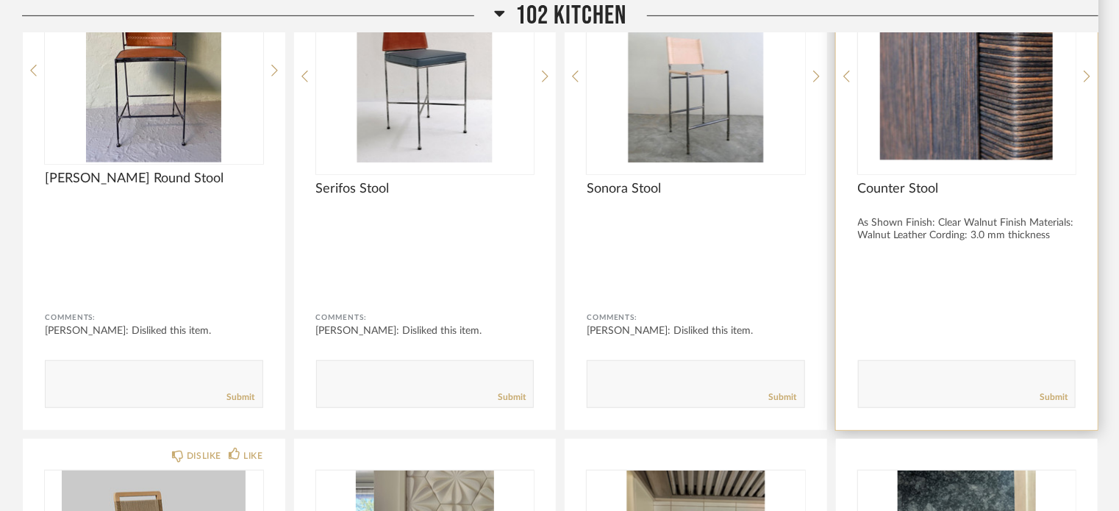
scroll to position [447, 0]
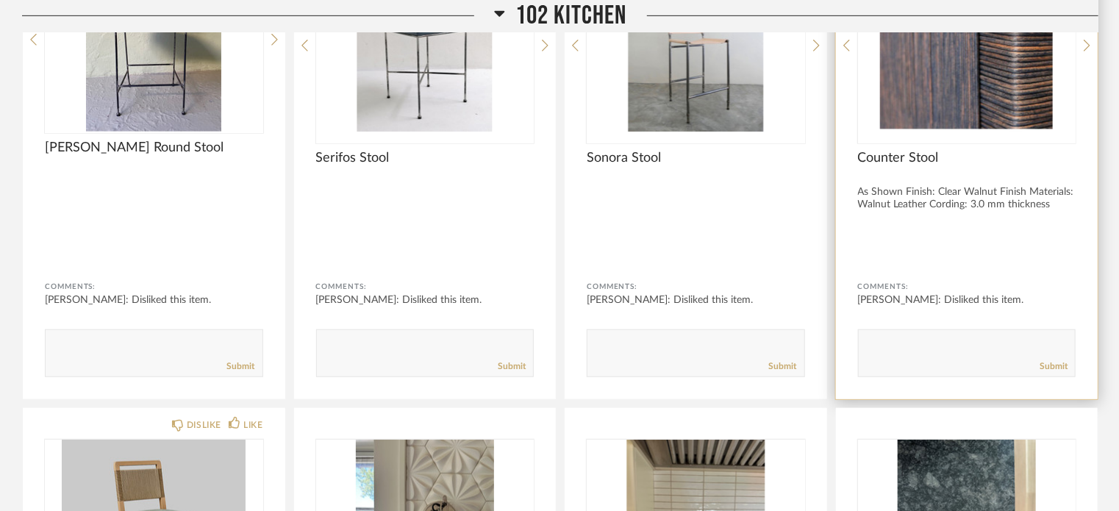
click at [909, 351] on textarea at bounding box center [967, 347] width 217 height 20
type textarea "d"
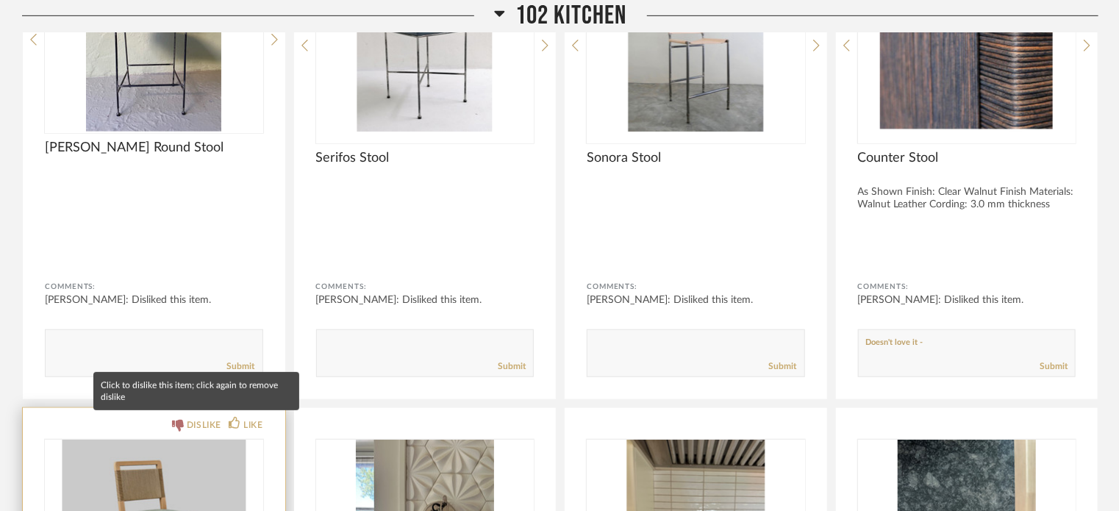
click at [205, 419] on div "DISLIKE" at bounding box center [204, 425] width 35 height 15
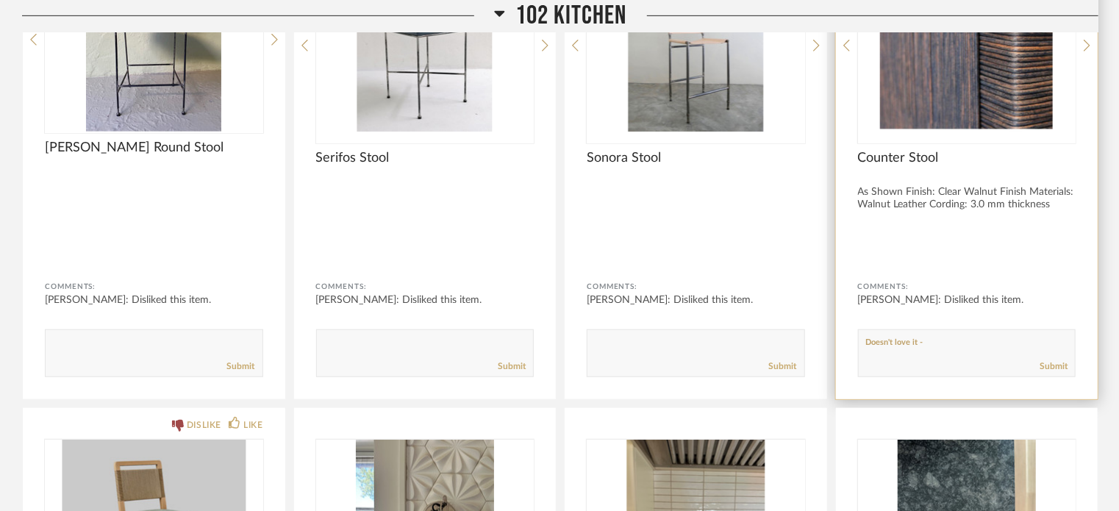
click at [967, 326] on div "Comments: [PERSON_NAME]: Disliked this item. Submit" at bounding box center [967, 328] width 218 height 98
click at [951, 344] on textarea at bounding box center [967, 347] width 217 height 20
type textarea "Doesn't love it - she didn't like the chairs legs that shoot through the seat"
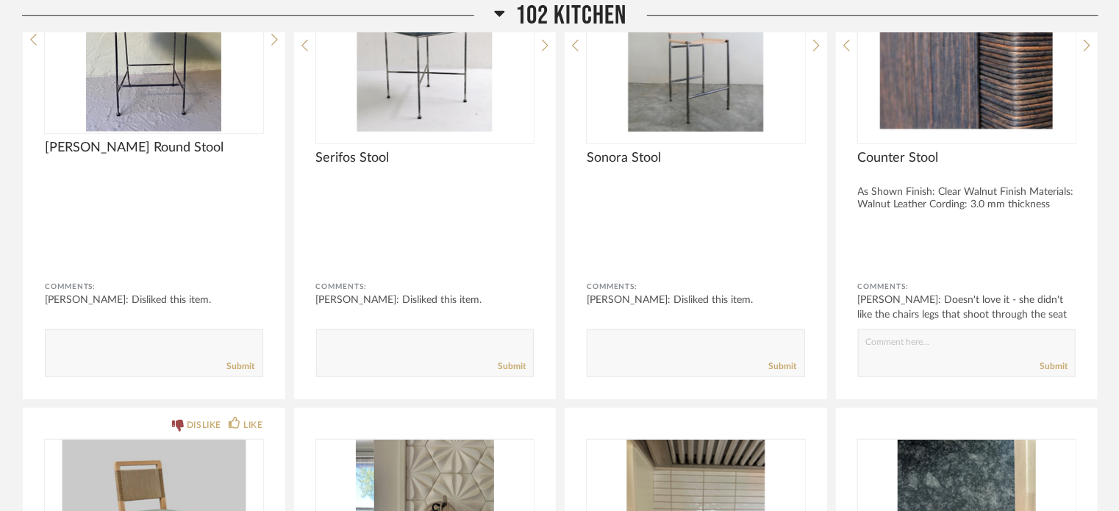
click at [537, 17] on span "102 Kitchen" at bounding box center [571, 16] width 111 height 32
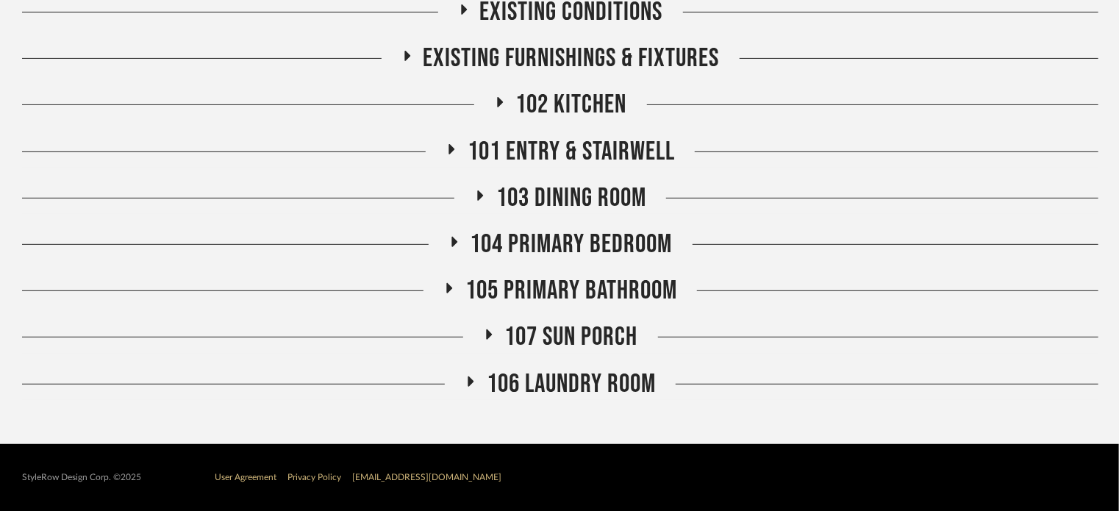
scroll to position [195, 0]
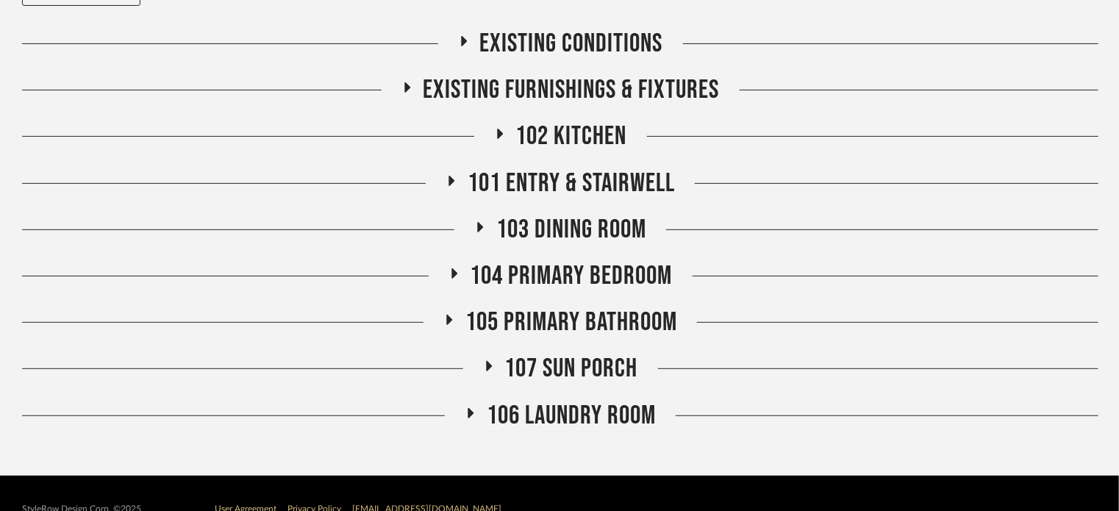
click at [578, 187] on span "101 Entry & Stairwell" at bounding box center [571, 184] width 207 height 32
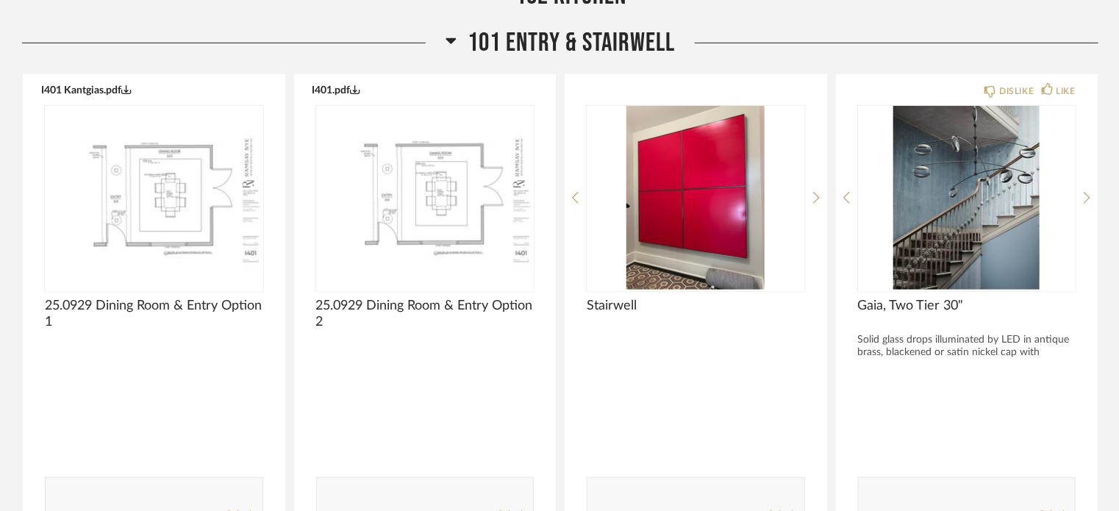
scroll to position [336, 0]
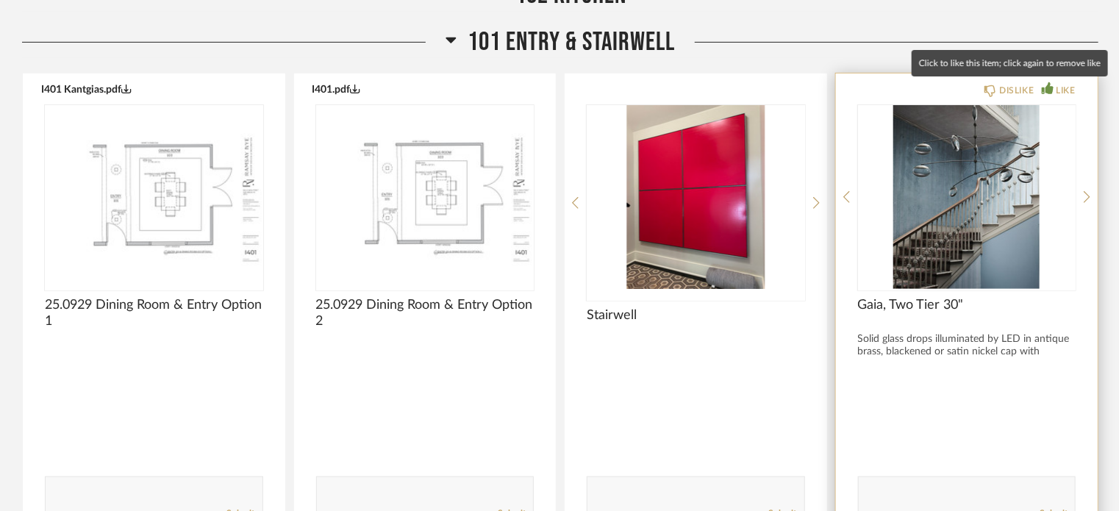
click at [1063, 93] on div "LIKE" at bounding box center [1065, 90] width 19 height 15
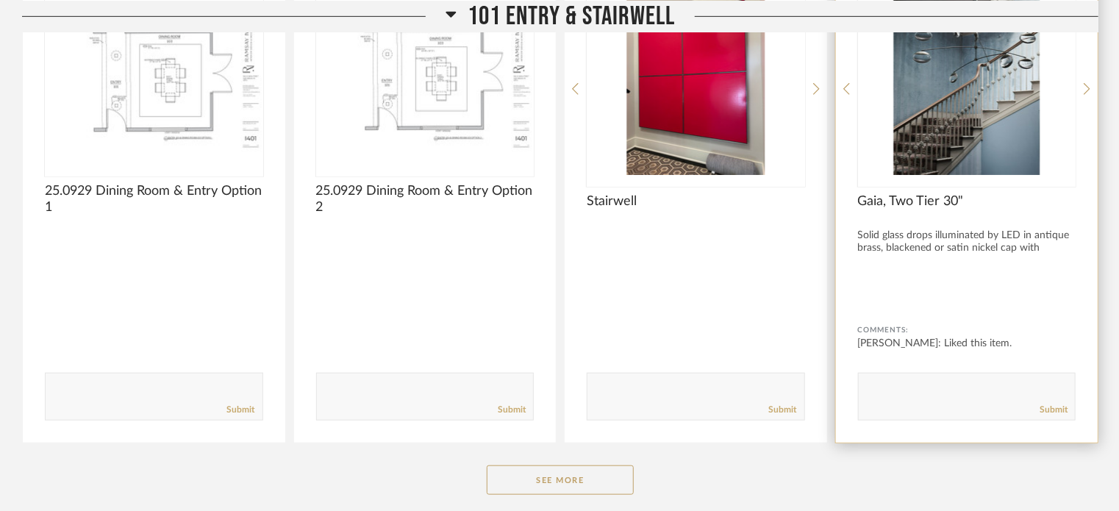
scroll to position [476, 0]
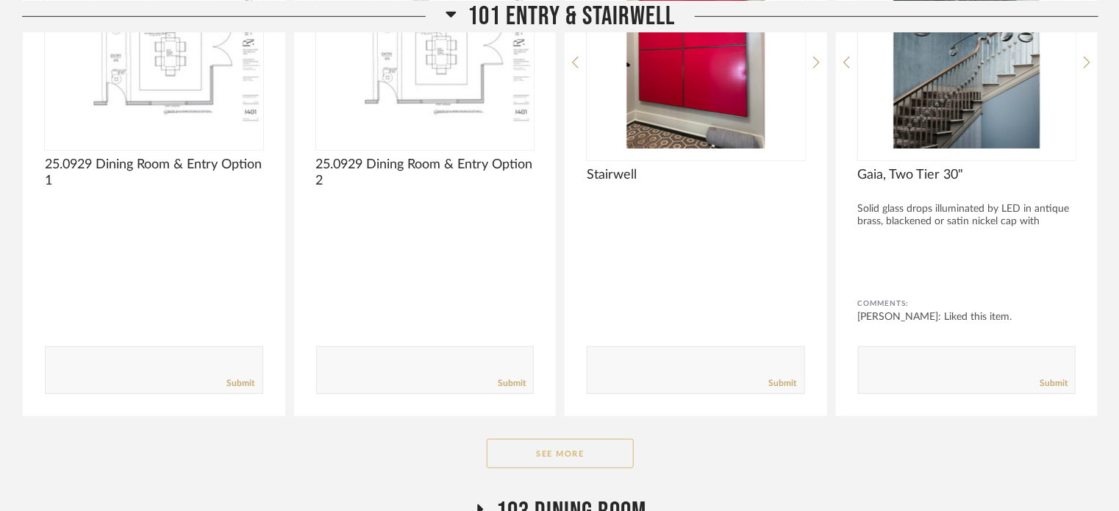
click at [619, 462] on button "See More" at bounding box center [560, 453] width 147 height 29
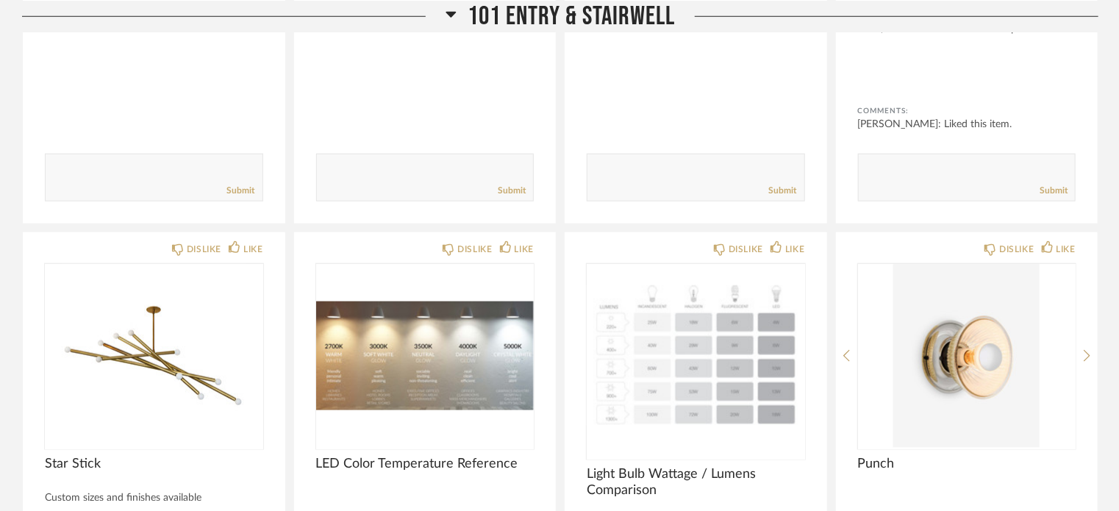
scroll to position [697, 0]
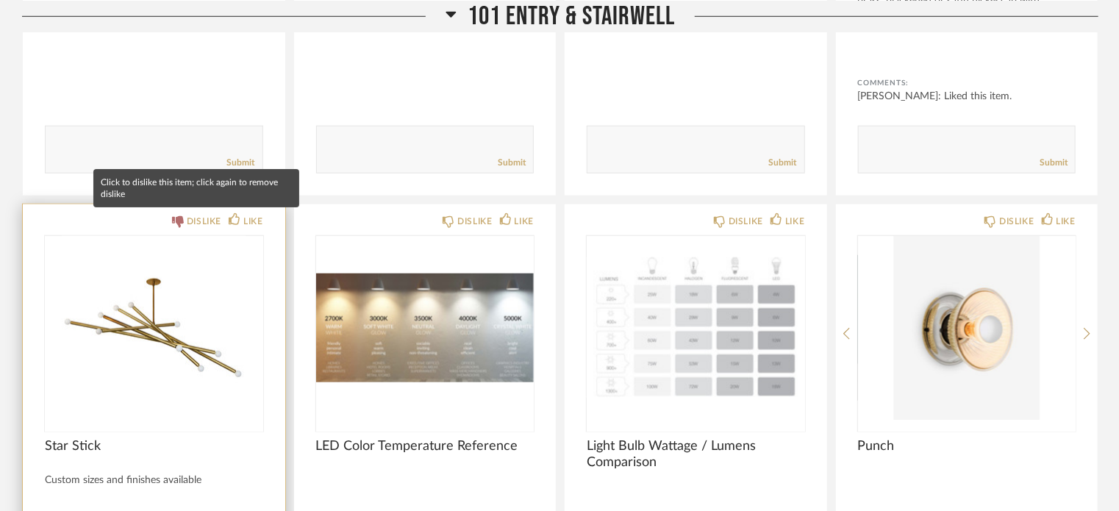
click at [201, 223] on div "DISLIKE" at bounding box center [204, 221] width 35 height 15
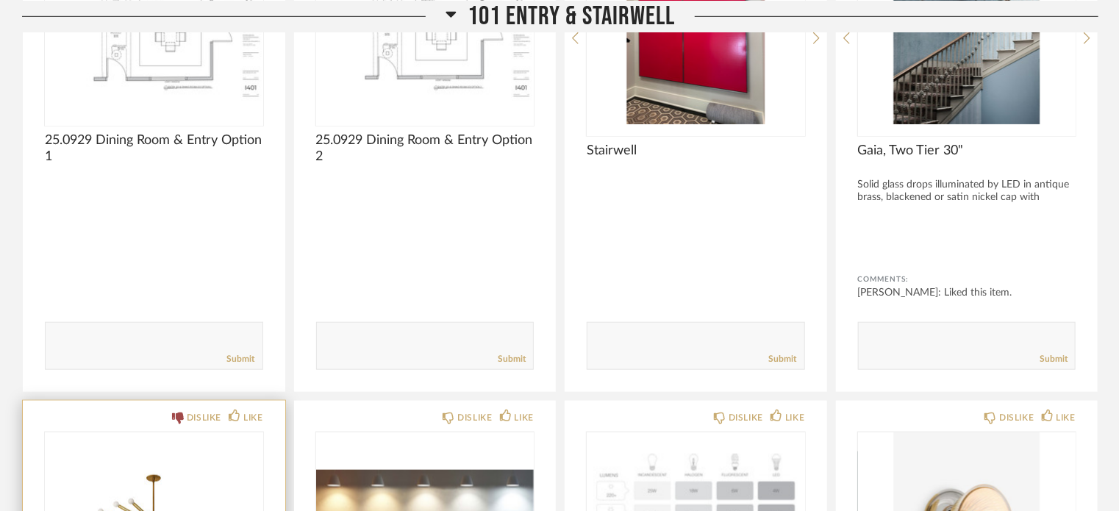
scroll to position [459, 0]
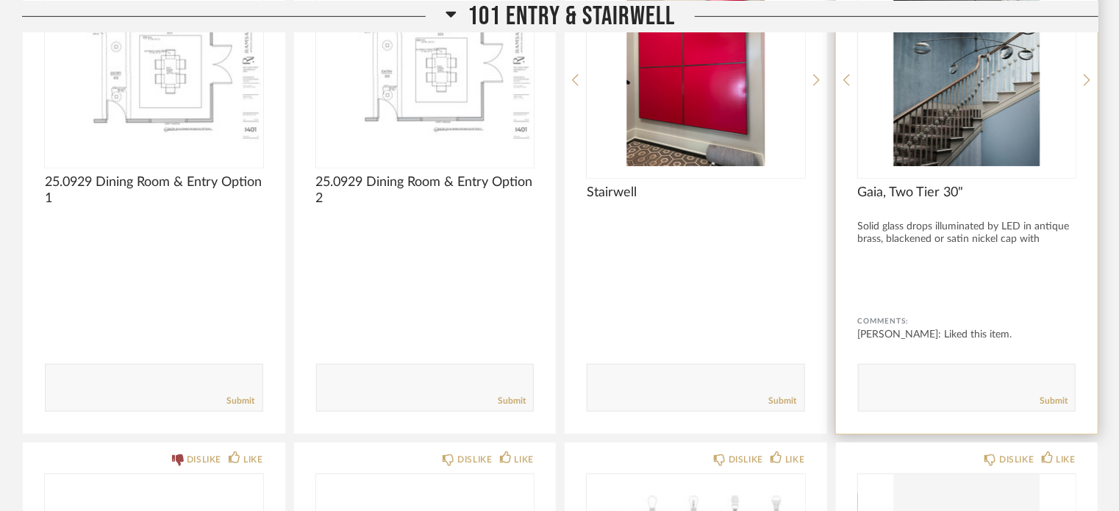
click at [944, 391] on div "Submit" at bounding box center [967, 401] width 217 height 20
click at [932, 379] on textarea at bounding box center [967, 381] width 217 height 20
type textarea "Would like to see it in person"
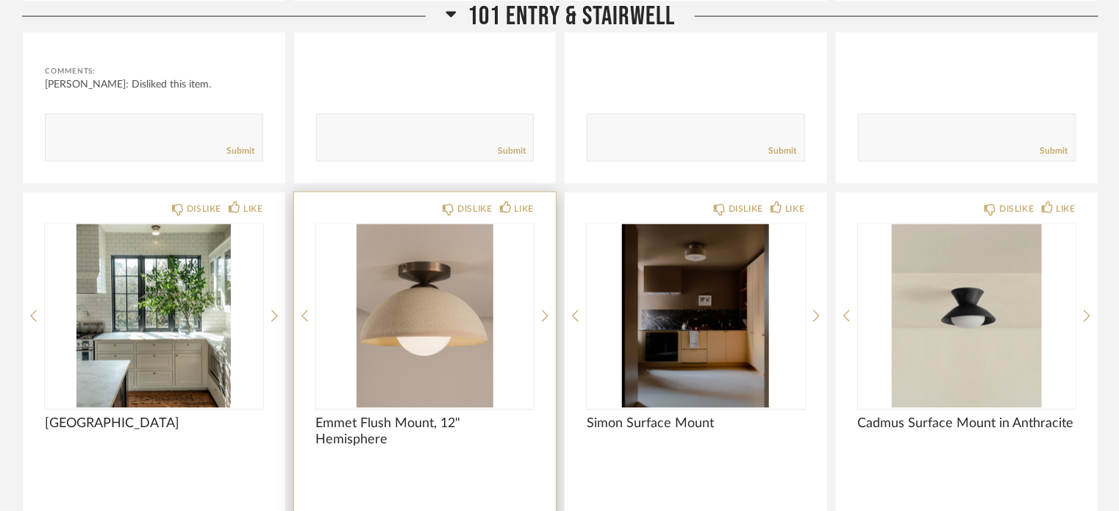
scroll to position [1189, 0]
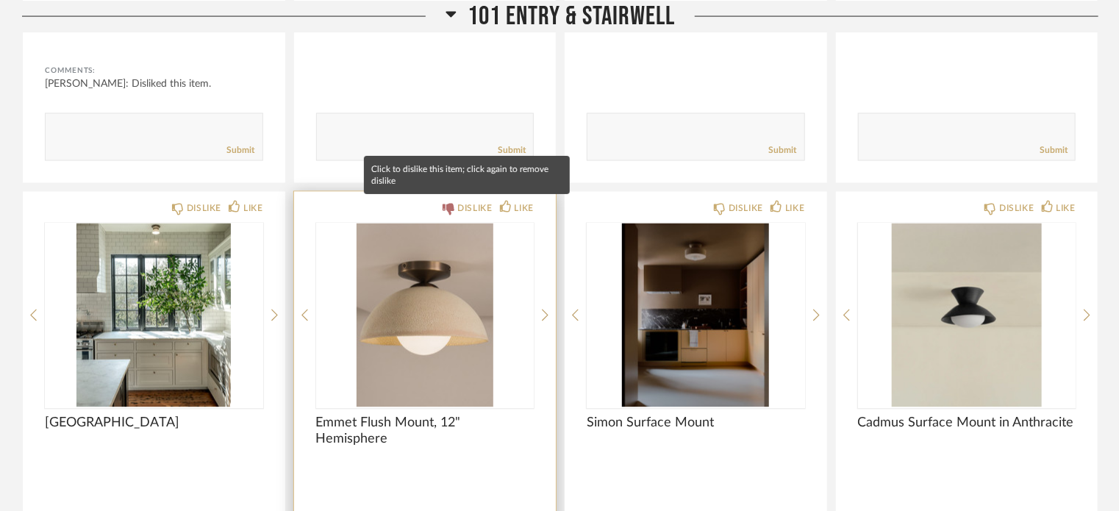
click at [457, 205] on div "DISLIKE" at bounding box center [474, 208] width 35 height 15
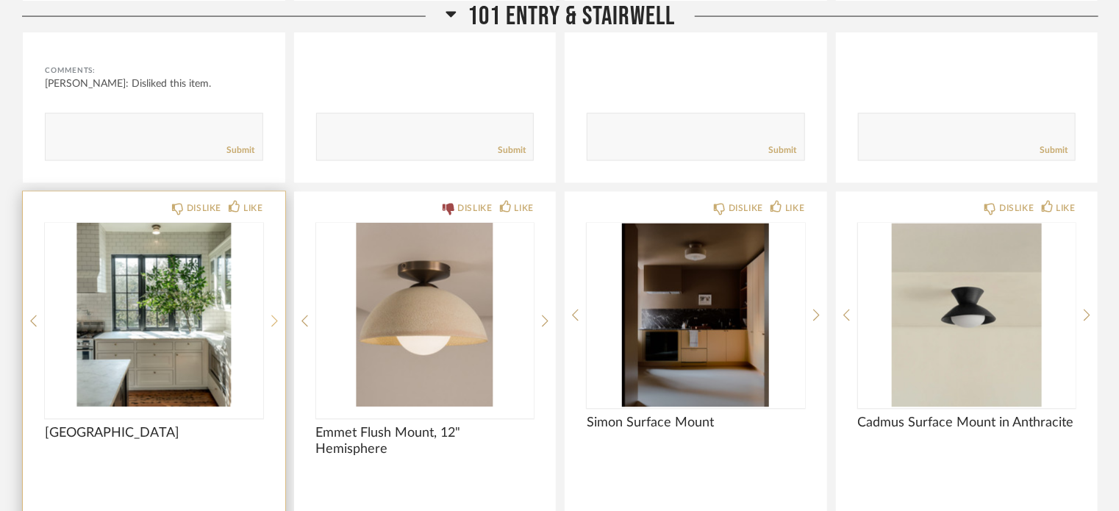
click at [275, 311] on div at bounding box center [274, 321] width 7 height 196
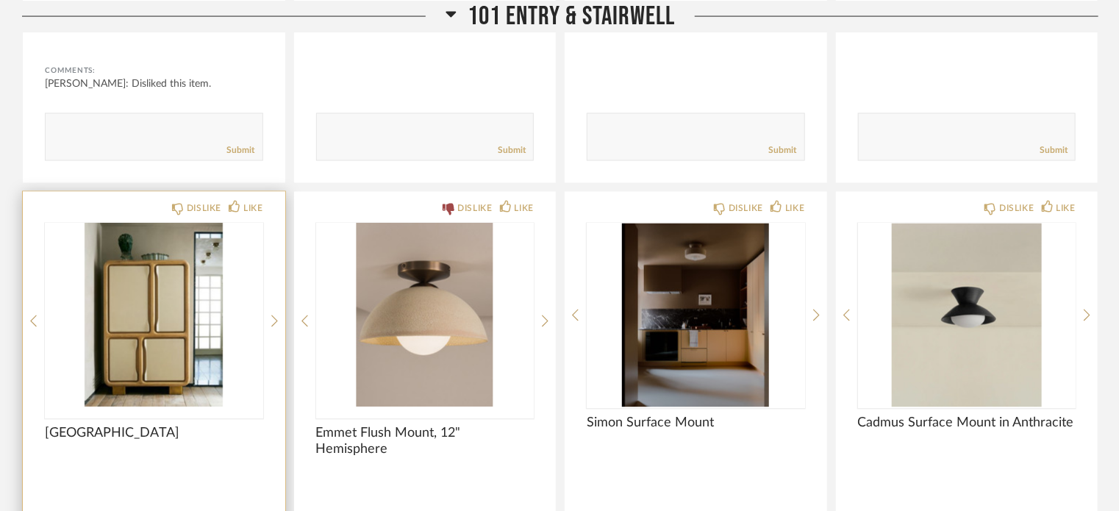
click at [278, 315] on div "DISLIKE LIKE Derby Comments: Submit" at bounding box center [154, 419] width 262 height 454
click at [270, 319] on div "DISLIKE LIKE Derby Comments: Submit" at bounding box center [154, 419] width 262 height 454
click at [274, 319] on icon at bounding box center [274, 321] width 7 height 13
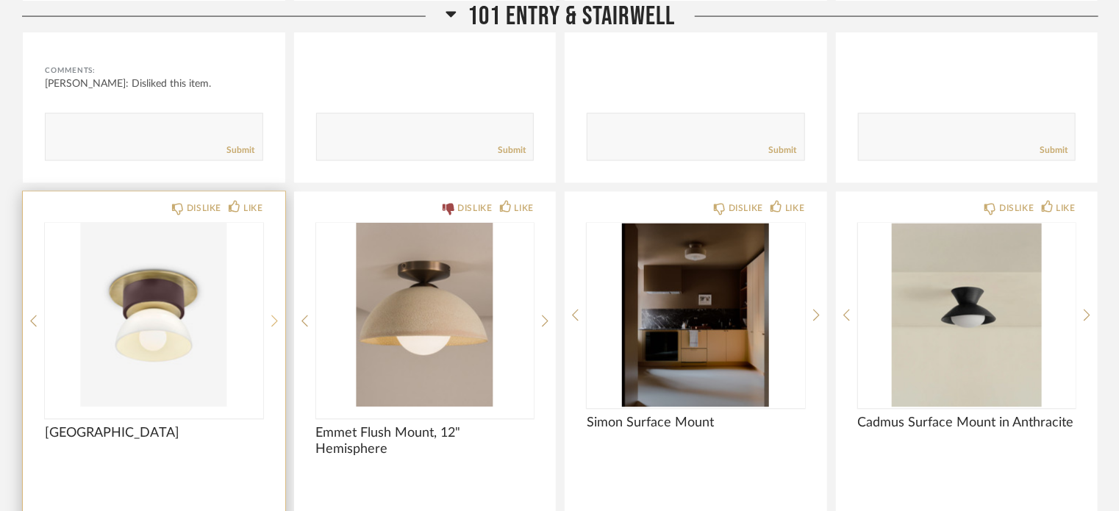
click at [274, 319] on icon at bounding box center [274, 321] width 7 height 13
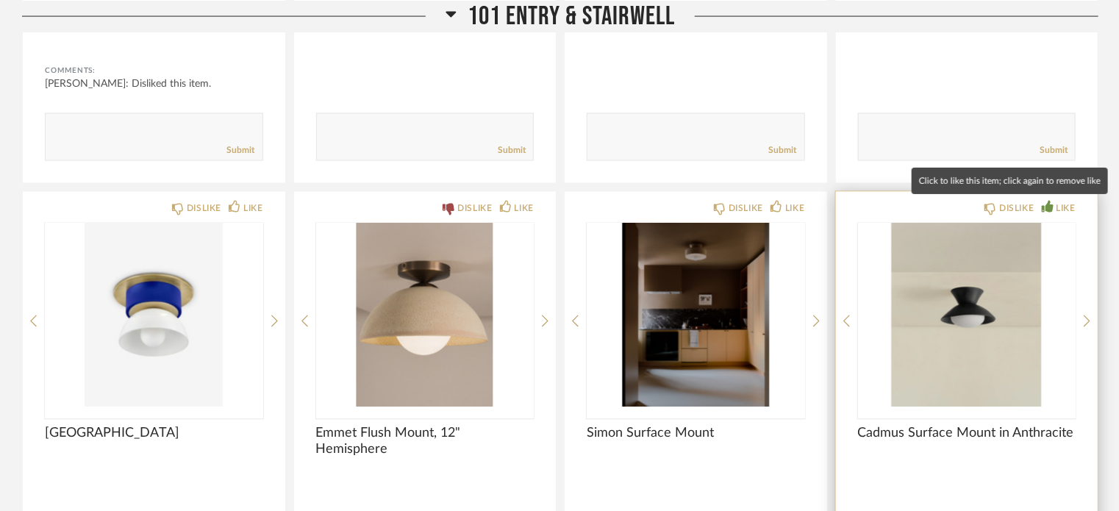
click at [1059, 210] on div "LIKE" at bounding box center [1065, 208] width 19 height 15
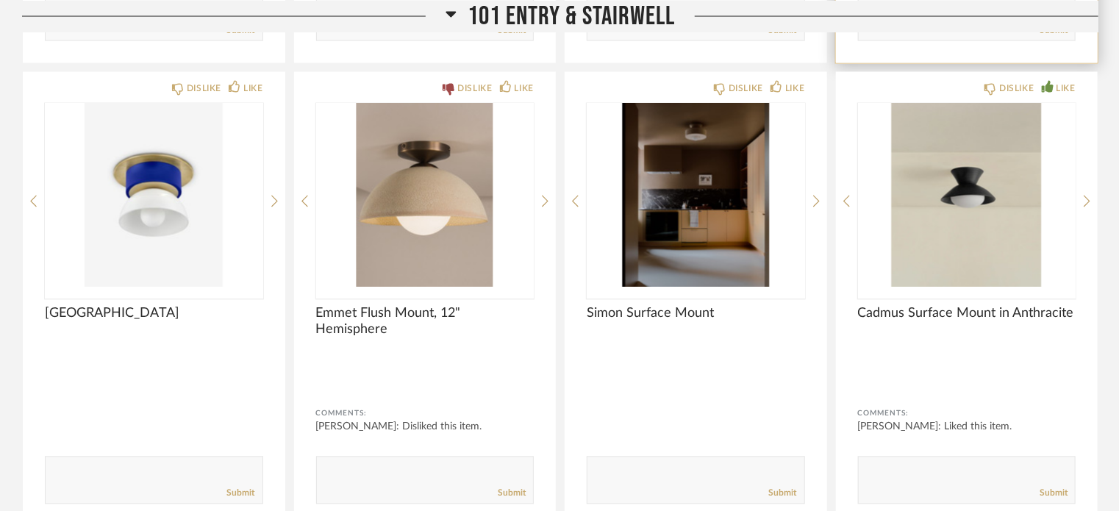
scroll to position [1311, 0]
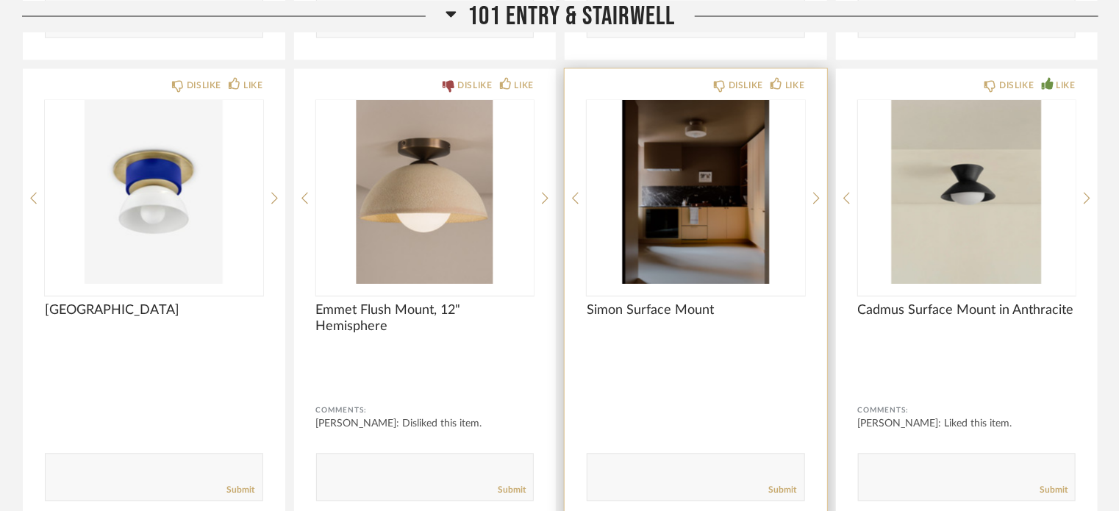
click at [812, 198] on div "DISLIKE LIKE Simon Surface Mount Comments: Submit" at bounding box center [696, 296] width 262 height 454
click at [817, 196] on icon at bounding box center [816, 198] width 7 height 13
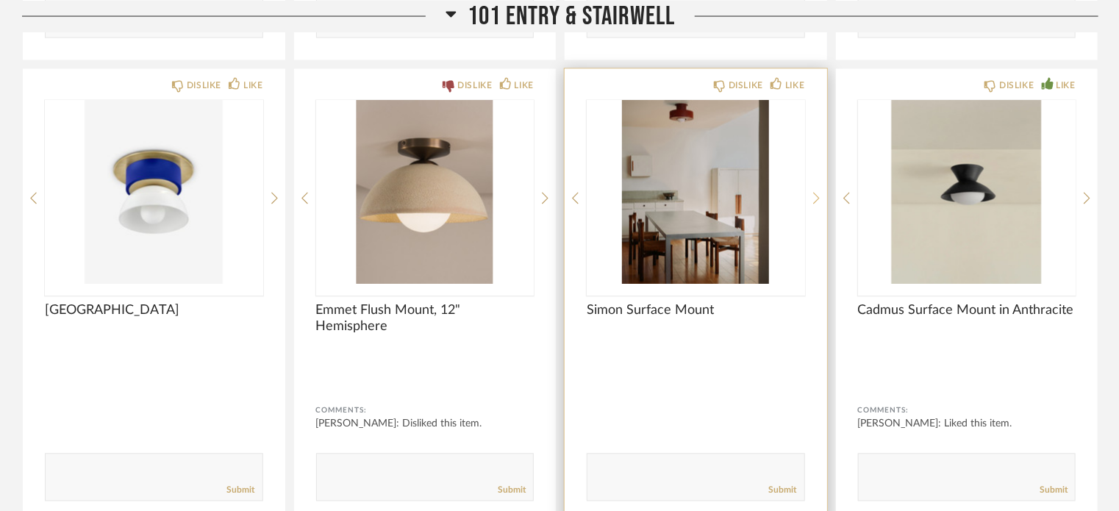
click at [817, 196] on icon at bounding box center [816, 198] width 7 height 13
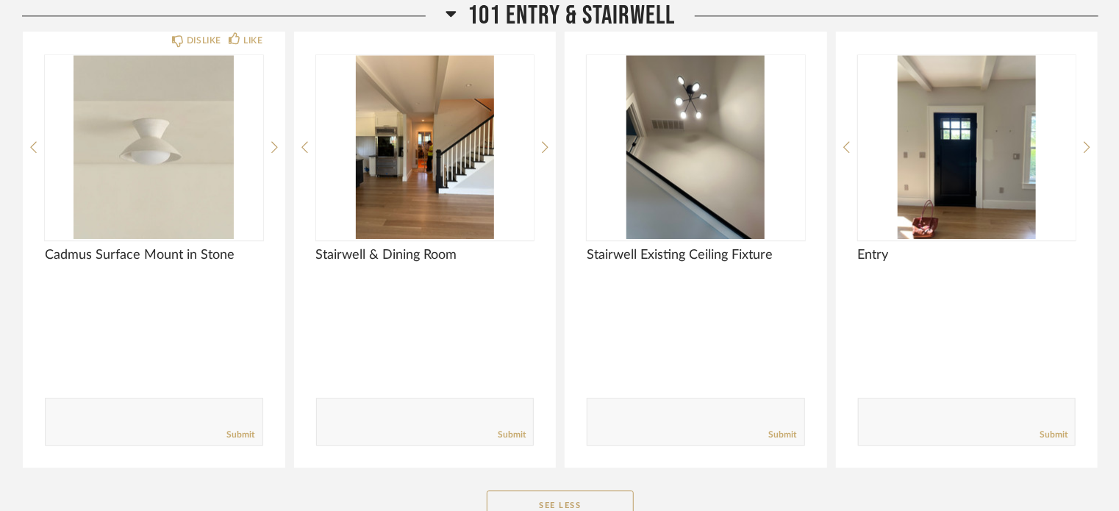
scroll to position [1821, 0]
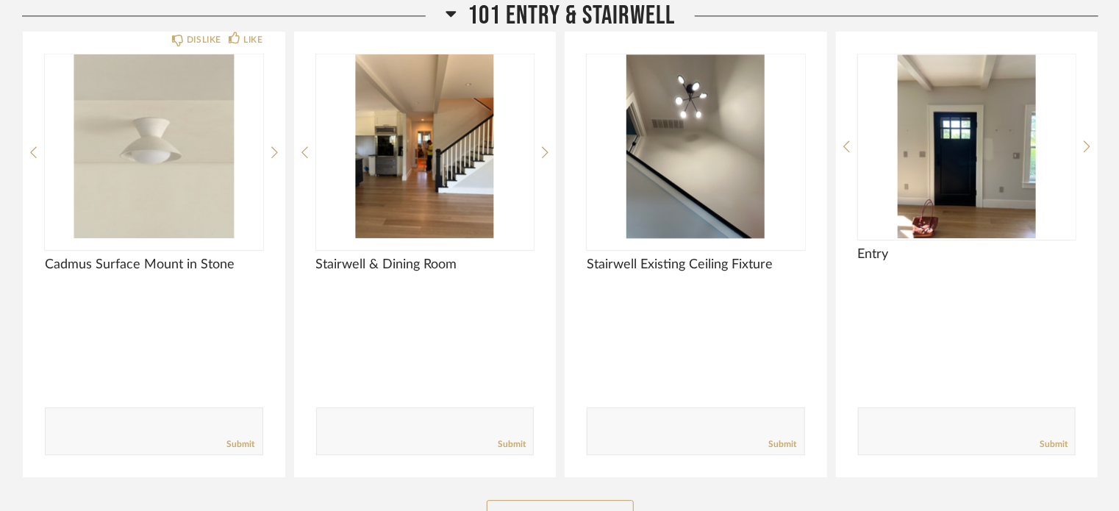
click at [250, 29] on div "101 Entry & Stairwell" at bounding box center [560, 16] width 1076 height 32
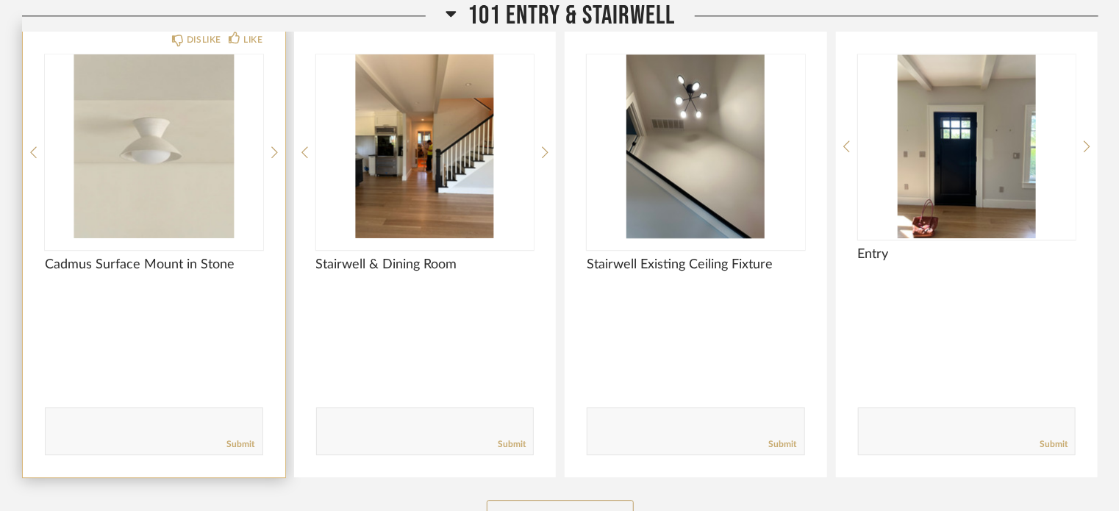
click at [74, 429] on textarea at bounding box center [154, 425] width 217 height 20
type textarea "Likes the white"
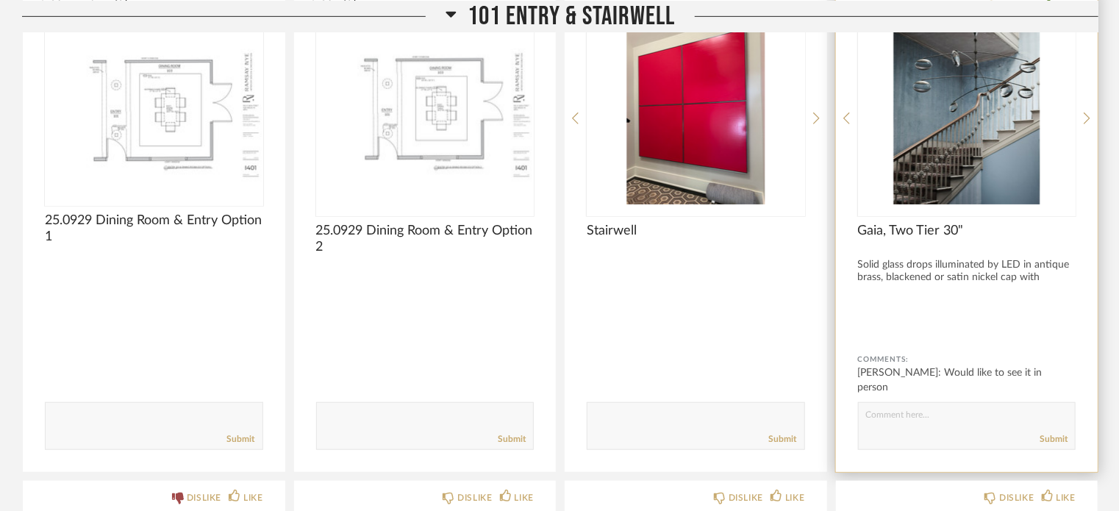
scroll to position [421, 0]
click at [956, 423] on textarea at bounding box center [967, 419] width 217 height 20
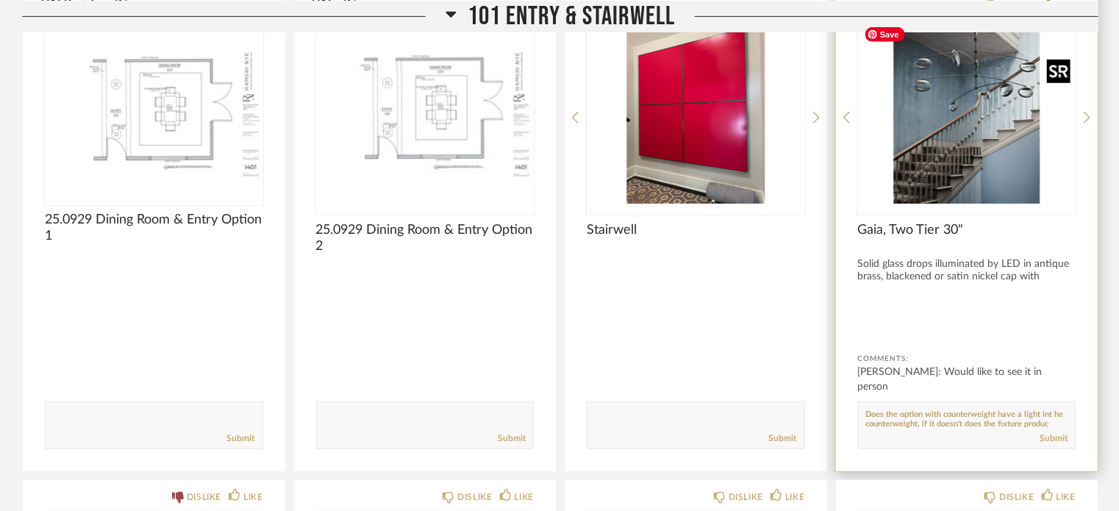
scroll to position [9, 0]
type textarea "Does the option with counterweight have a light int he counterweight, if it doe…"
click at [1052, 438] on link "Submit" at bounding box center [1053, 438] width 28 height 12
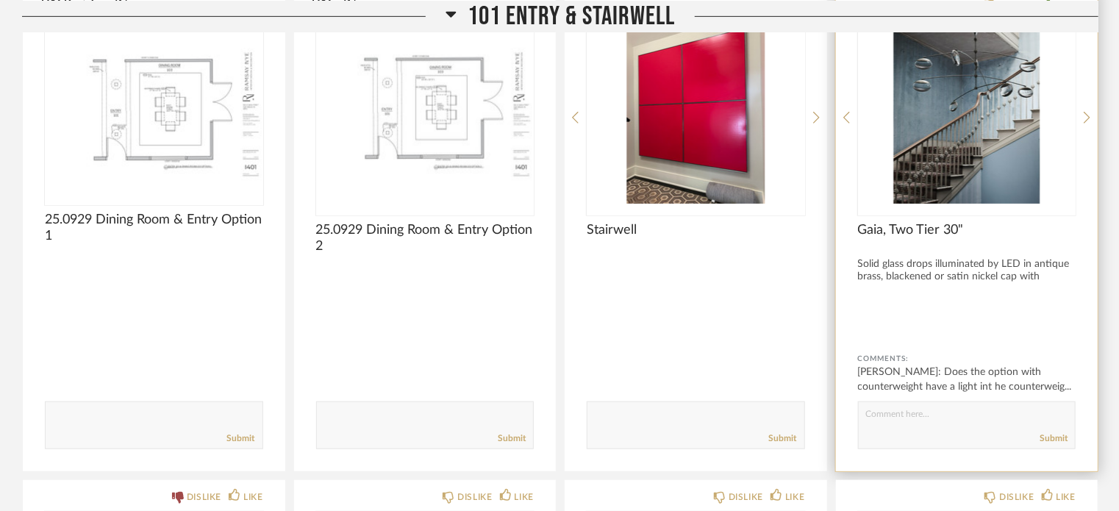
click at [1082, 117] on div "DISLIKE LIKE Gaia, Two Tier 30" Solid glass drops illuminated by LED in antique…" at bounding box center [967, 229] width 262 height 483
click at [1084, 114] on icon at bounding box center [1087, 117] width 7 height 13
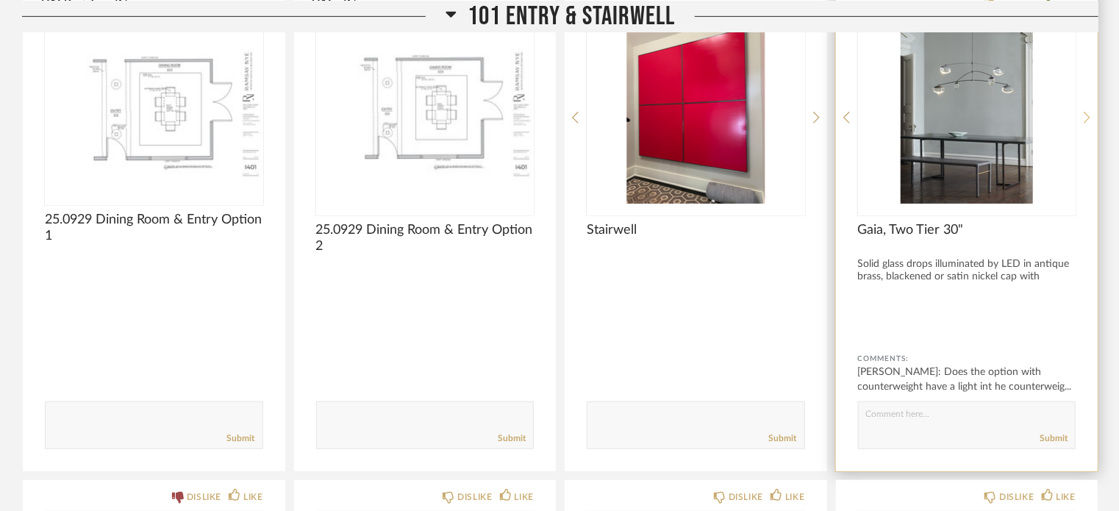
click at [1084, 114] on icon at bounding box center [1087, 117] width 7 height 13
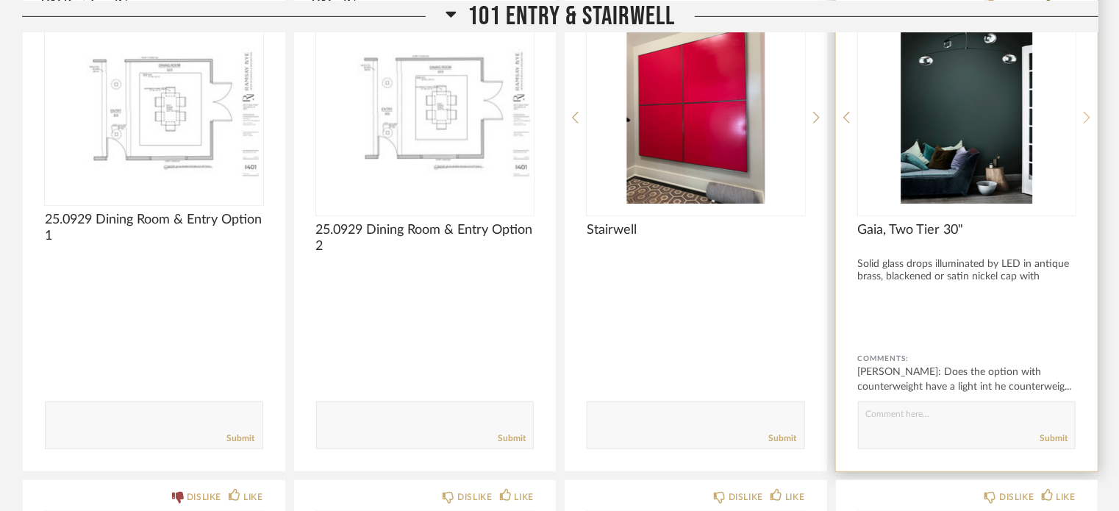
click at [1084, 114] on icon at bounding box center [1087, 117] width 7 height 13
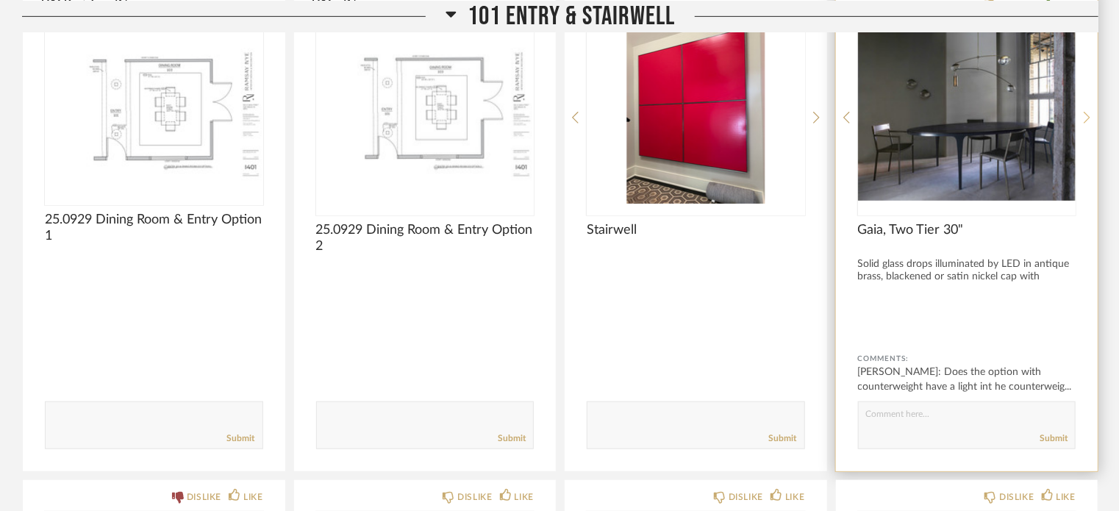
click at [1084, 114] on icon at bounding box center [1087, 117] width 7 height 13
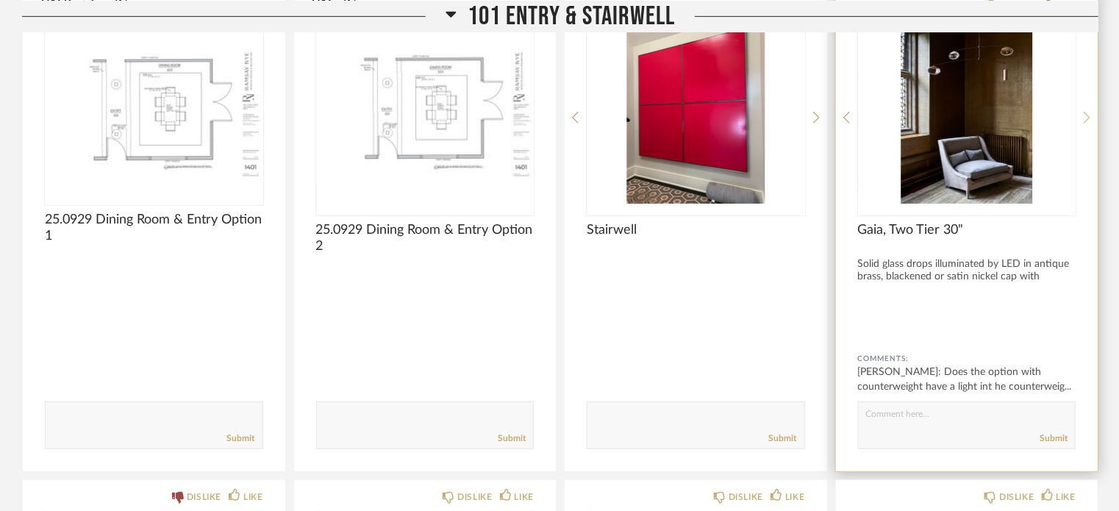
click at [1084, 114] on icon at bounding box center [1087, 117] width 7 height 13
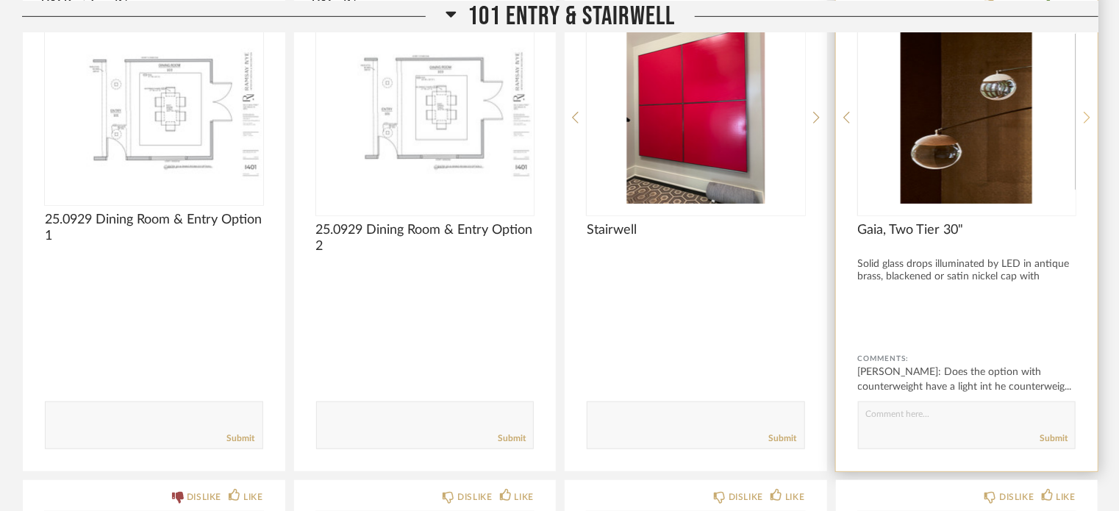
click at [1084, 114] on icon at bounding box center [1087, 117] width 7 height 13
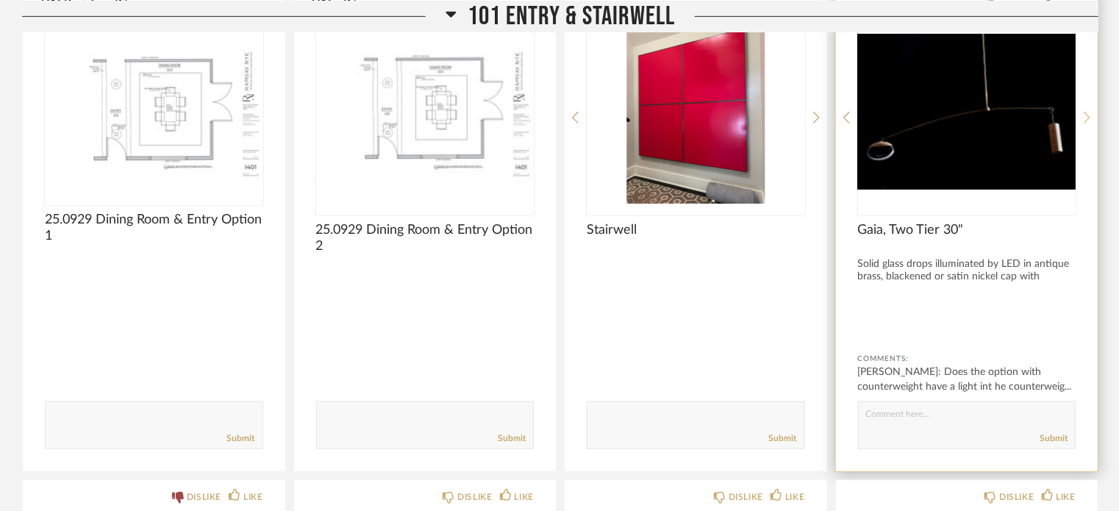
click at [1084, 114] on icon at bounding box center [1087, 117] width 7 height 13
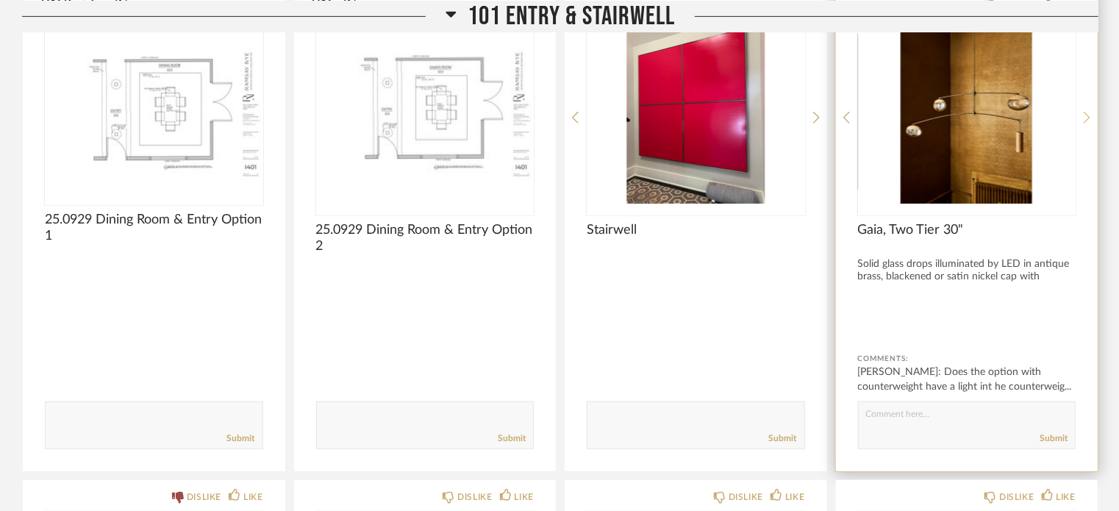
click at [1084, 114] on icon at bounding box center [1087, 117] width 7 height 13
